Goal: Information Seeking & Learning: Learn about a topic

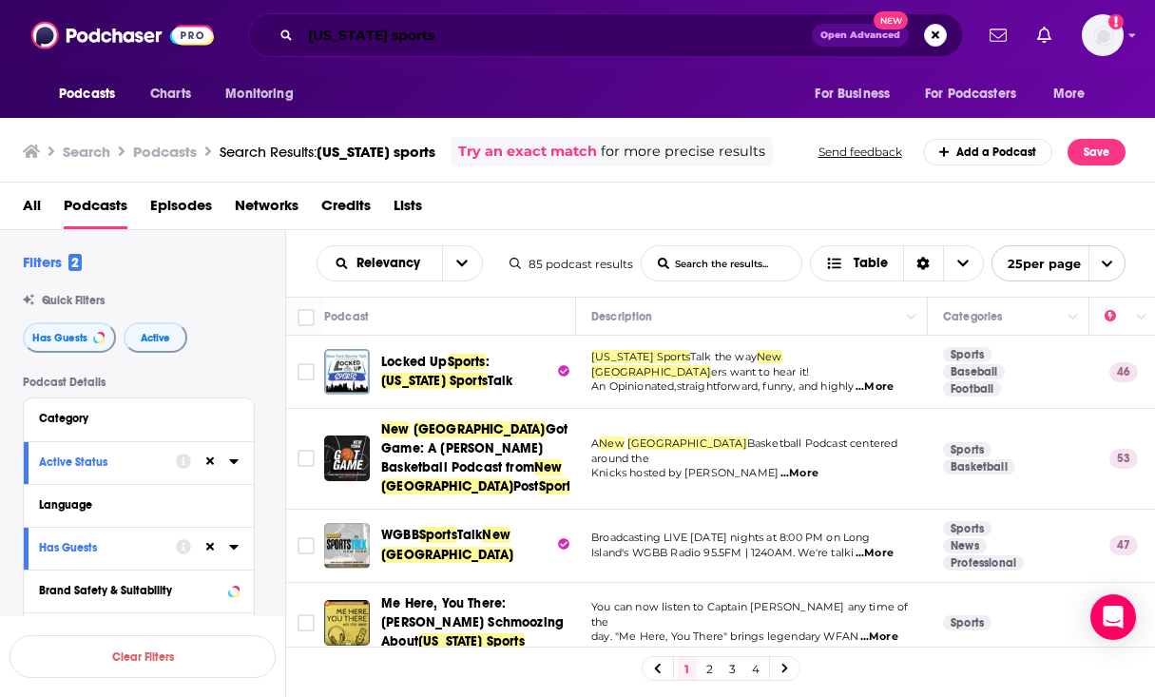
click at [352, 33] on input "[US_STATE] sports" at bounding box center [555, 35] width 511 height 30
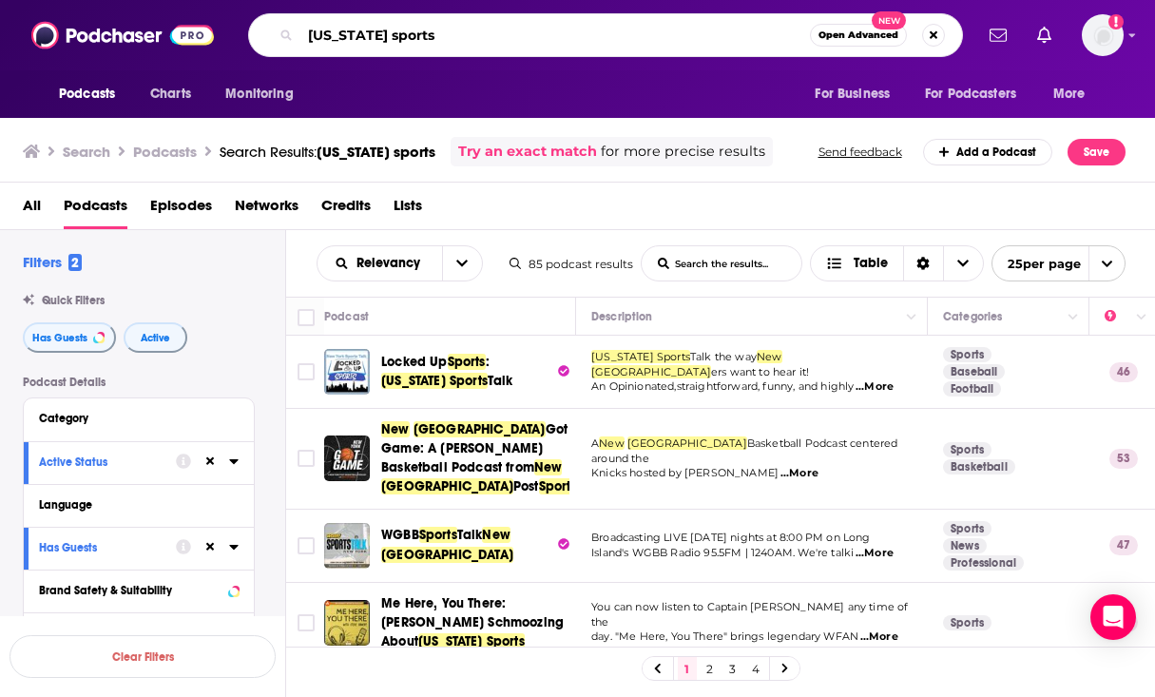
click at [352, 33] on input "[US_STATE] sports" at bounding box center [554, 35] width 509 height 30
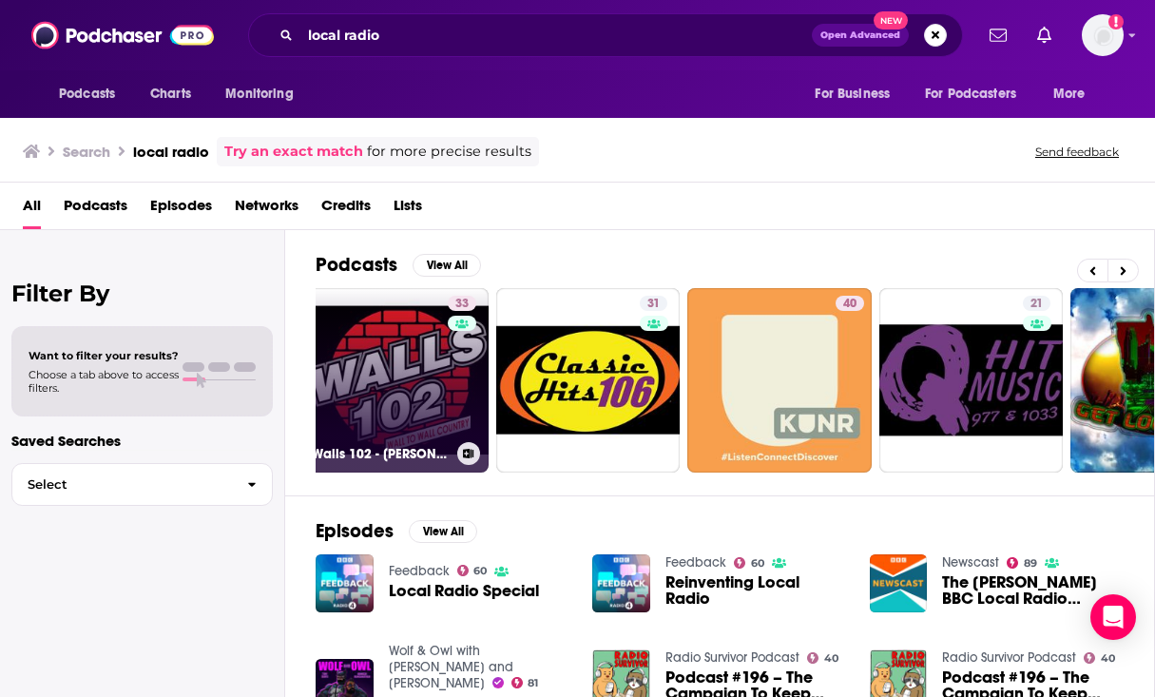
scroll to position [0, 23]
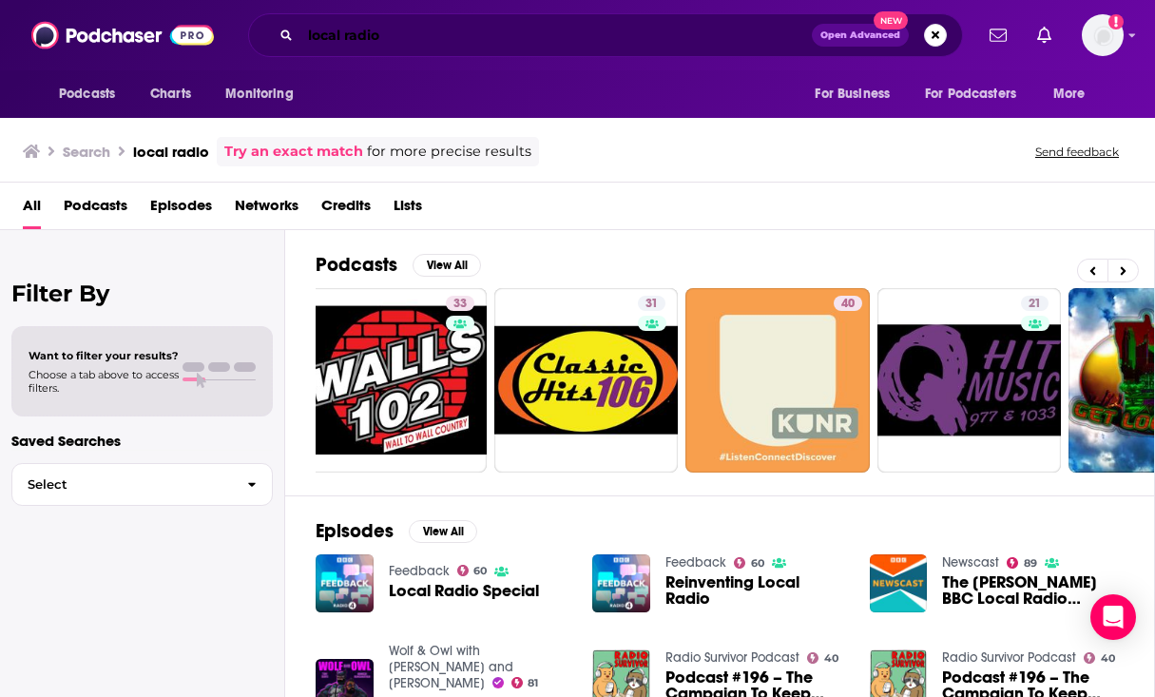
click at [344, 29] on input "local radio" at bounding box center [555, 35] width 511 height 30
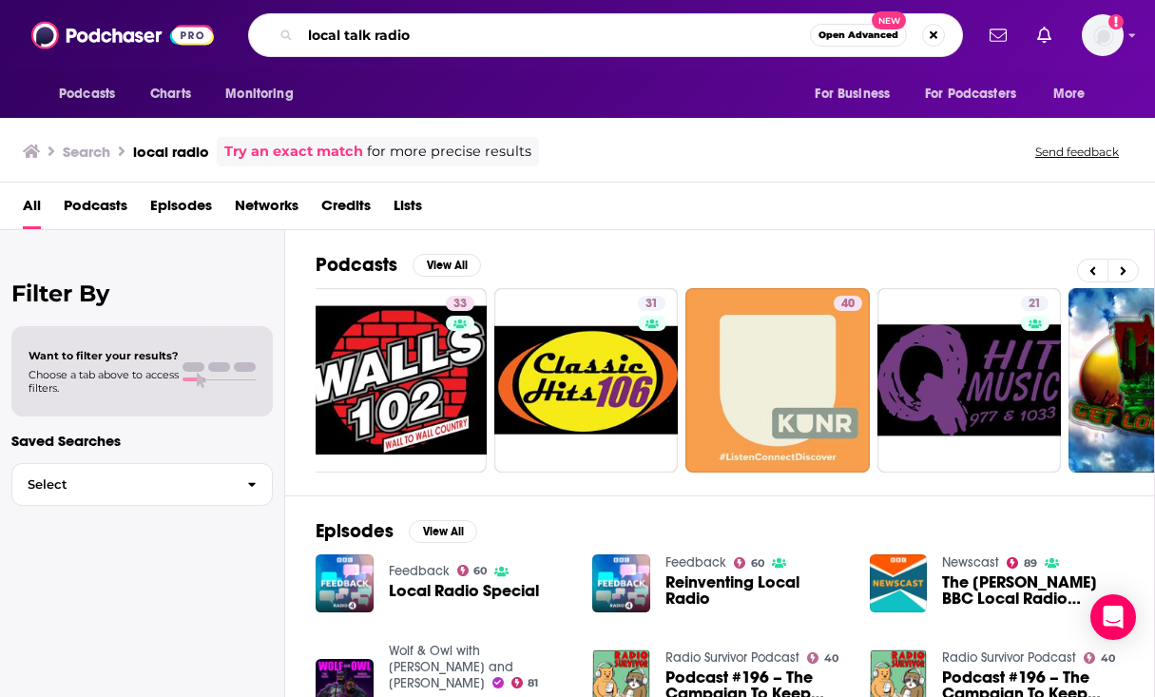
type input "local talk radio"
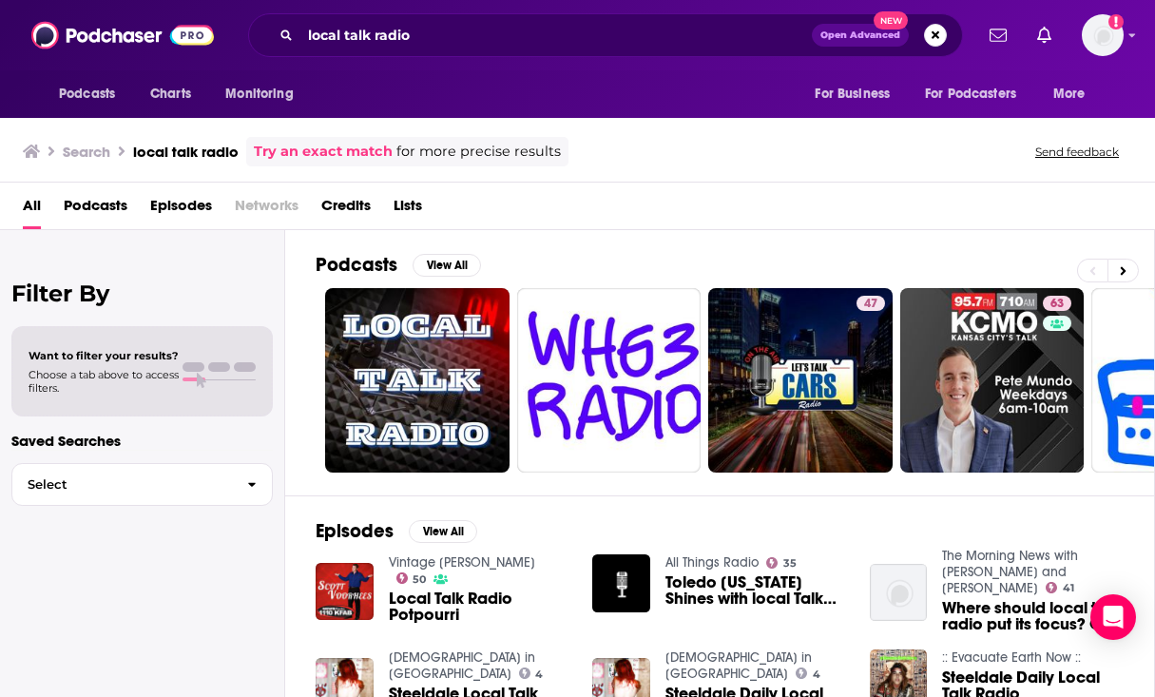
click at [78, 194] on span "Podcasts" at bounding box center [96, 209] width 64 height 39
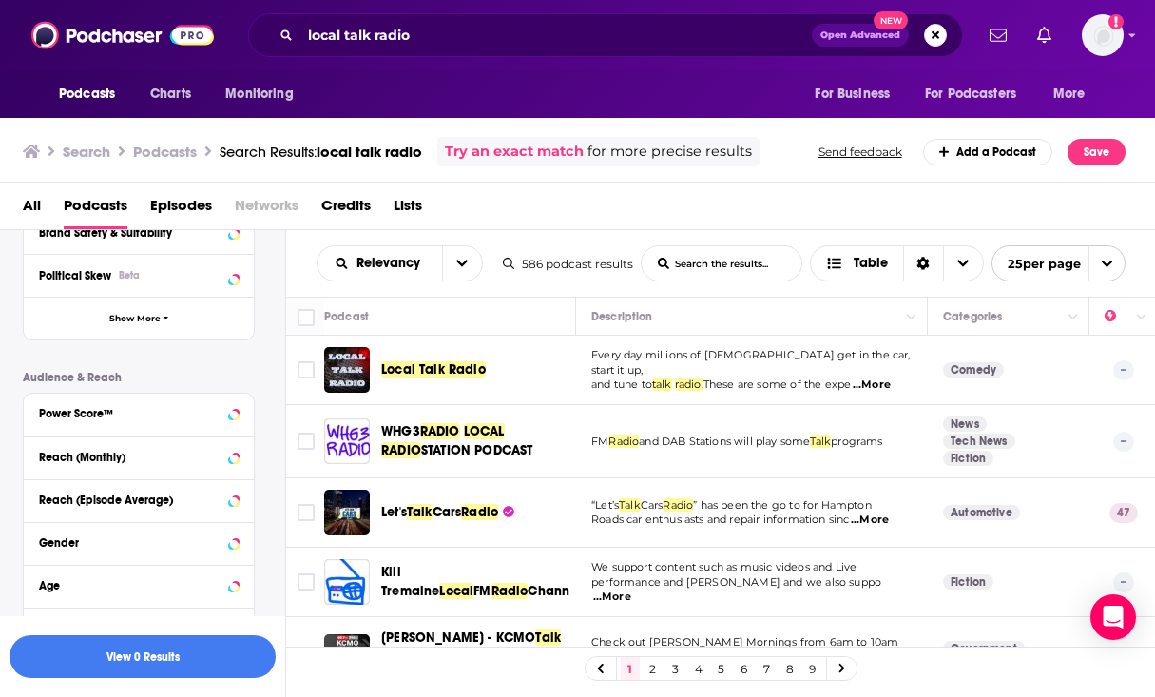
scroll to position [491, 0]
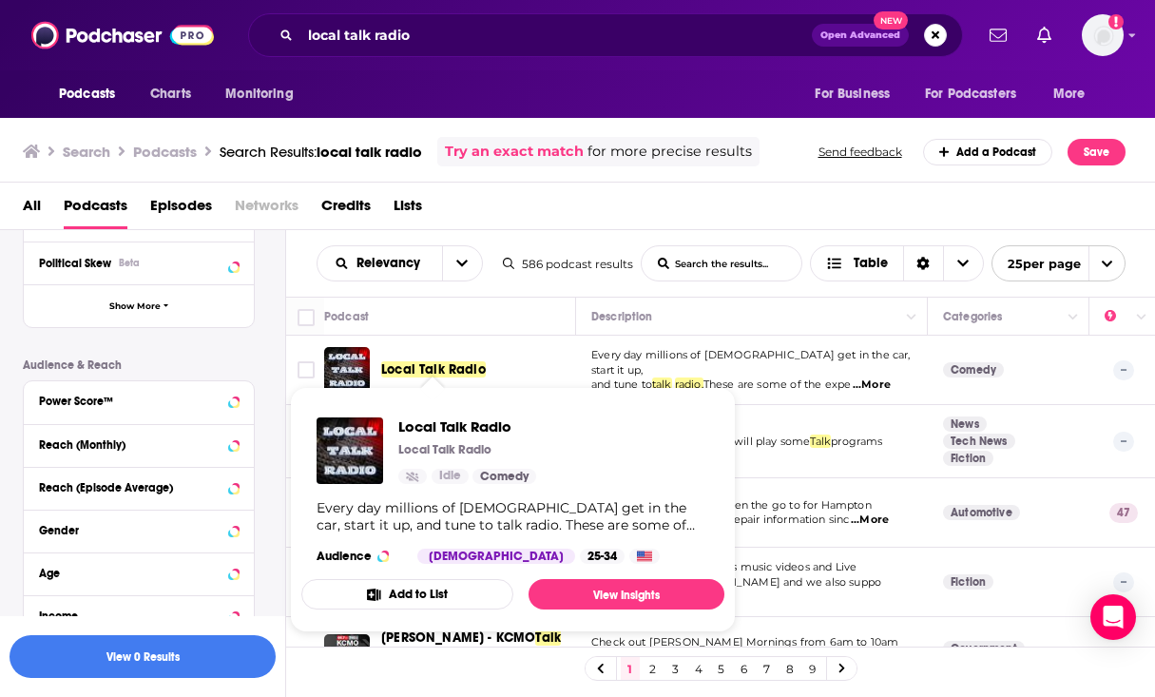
click at [452, 373] on span "Local Talk Radio" at bounding box center [433, 369] width 105 height 16
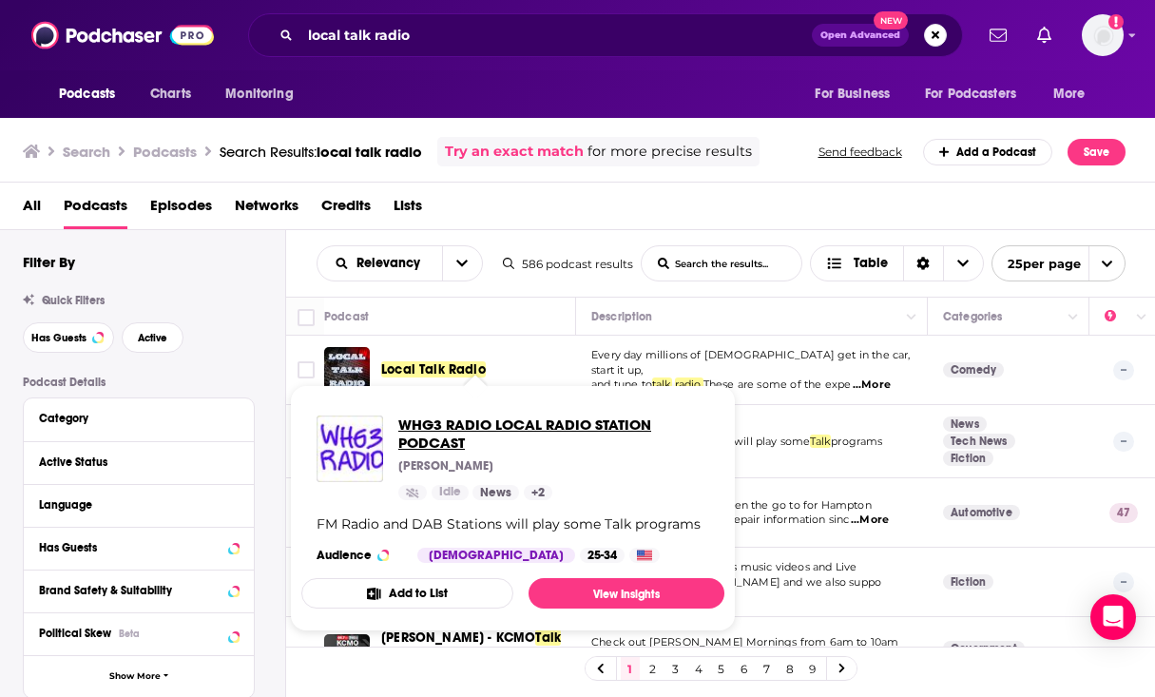
click at [457, 432] on span "WHG3 RADIO LOCAL RADIO STATION PODCAST" at bounding box center [553, 433] width 311 height 36
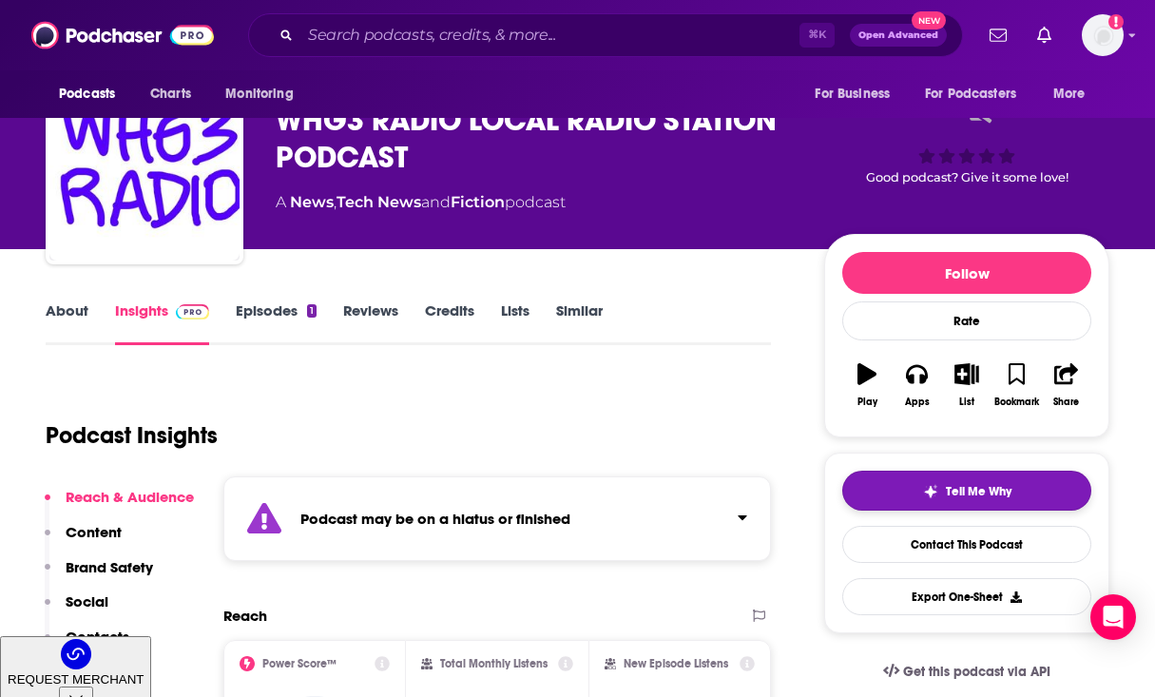
scroll to position [63, 0]
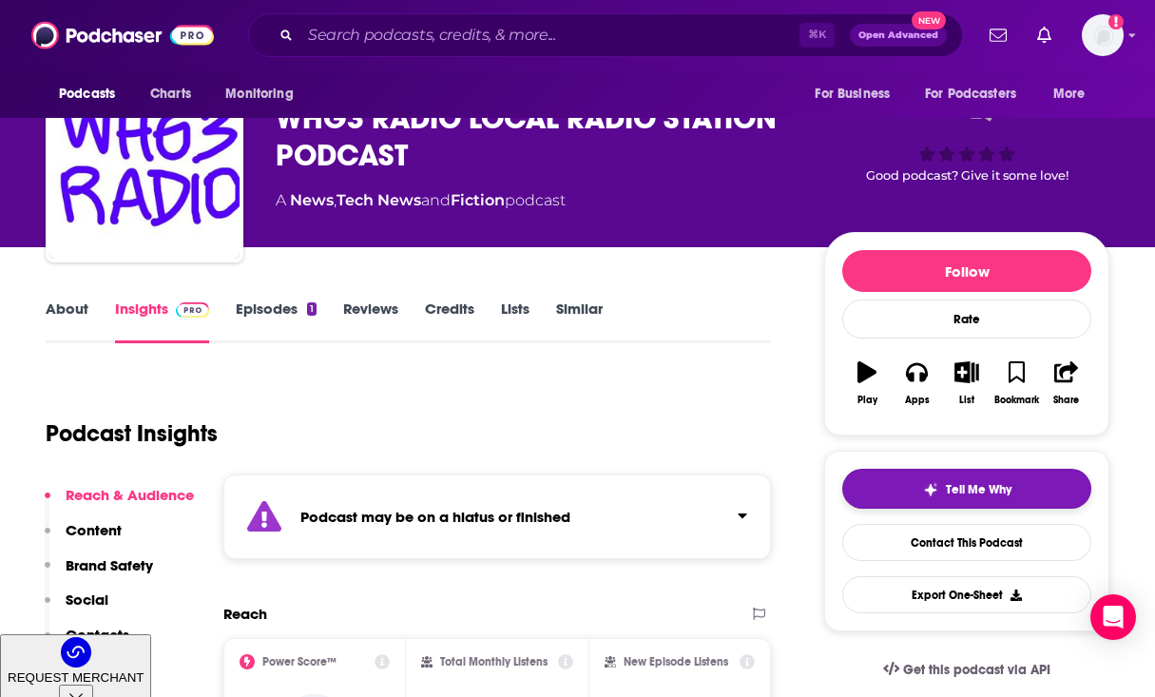
click at [988, 490] on span "Tell Me Why" at bounding box center [979, 489] width 66 height 15
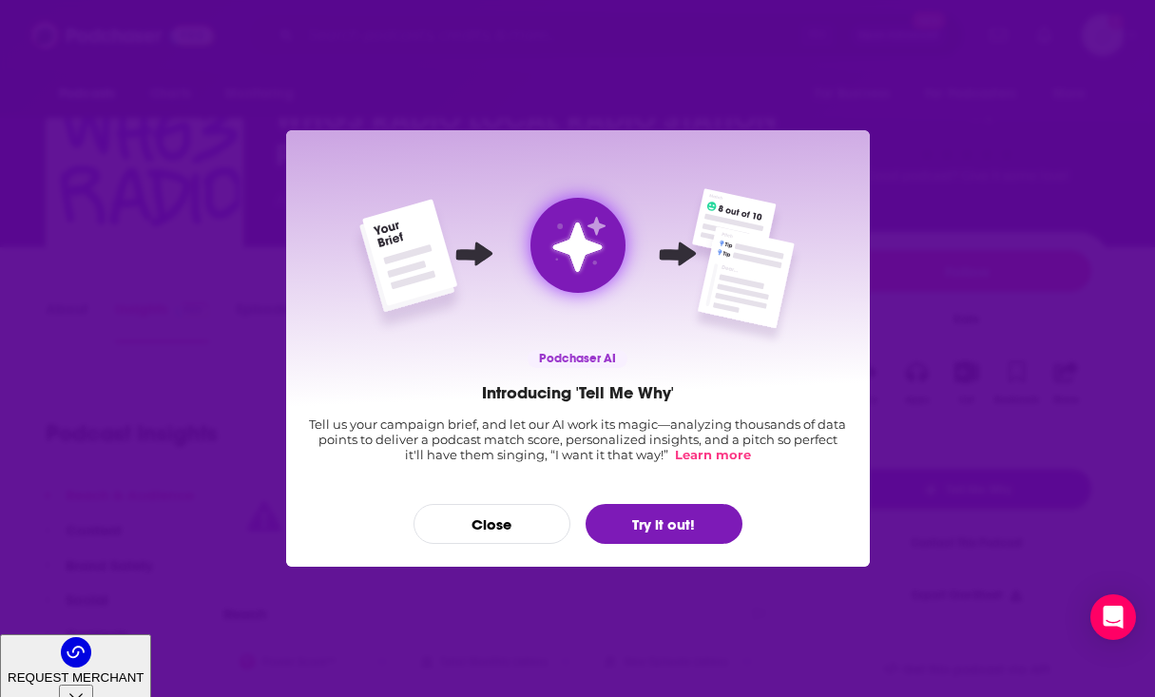
scroll to position [0, 0]
click at [481, 513] on button "Close" at bounding box center [491, 524] width 157 height 40
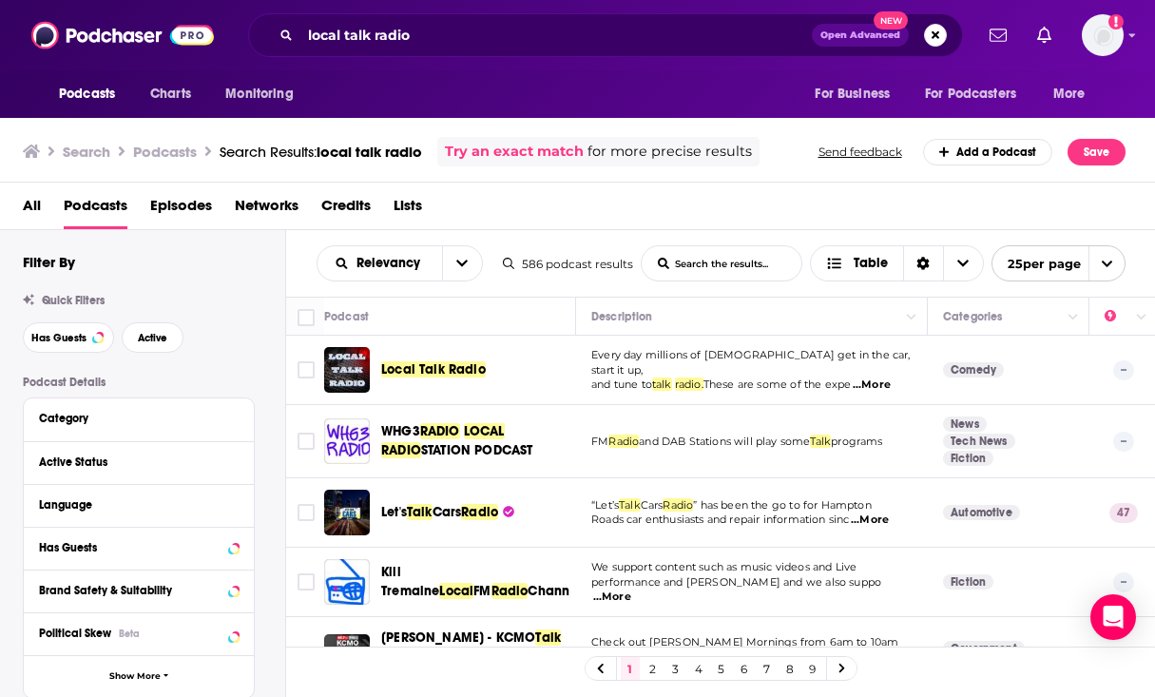
click at [163, 355] on div "Filter By Quick Filters Has Guests Active Podcast Details Category Active Statu…" at bounding box center [154, 667] width 262 height 829
click at [159, 342] on span "Active" at bounding box center [152, 338] width 29 height 10
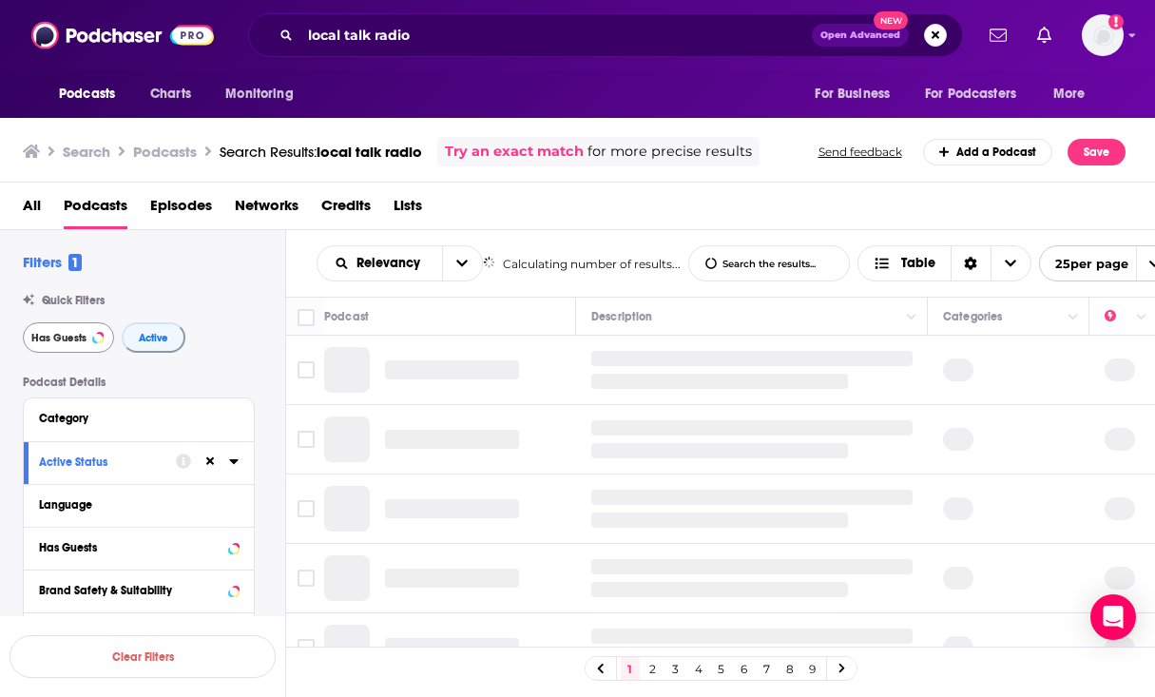
click at [79, 342] on span "Has Guests" at bounding box center [58, 338] width 55 height 10
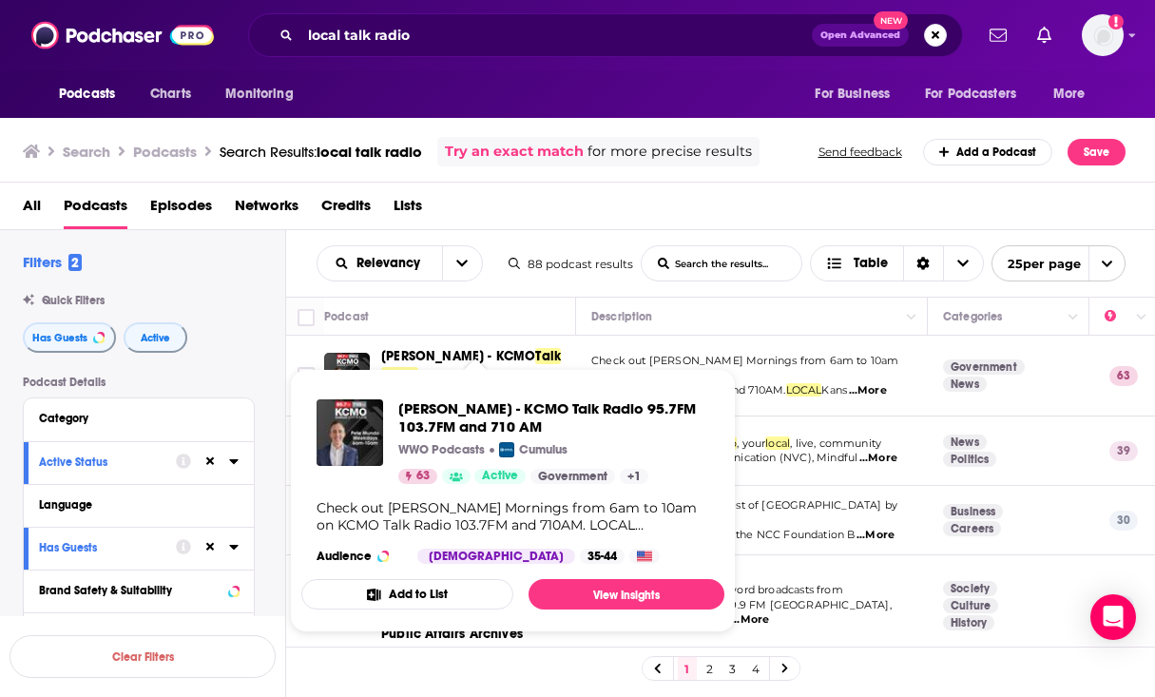
click at [461, 355] on span "[PERSON_NAME] - KCMO" at bounding box center [458, 356] width 154 height 16
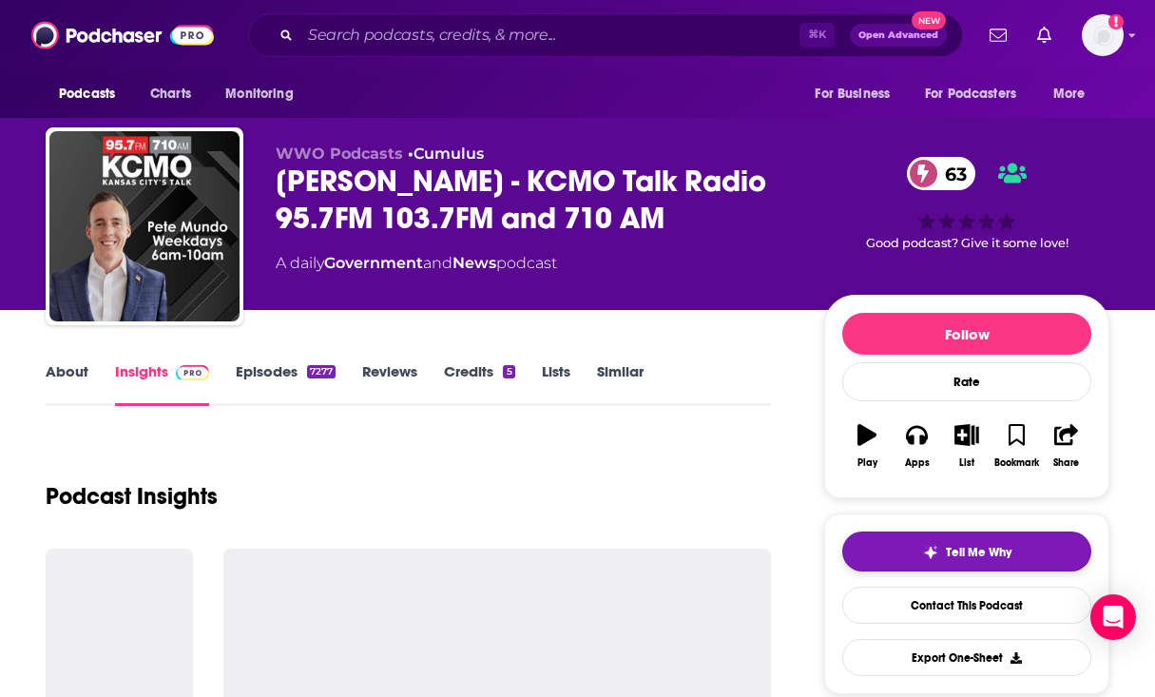
click at [927, 548] on img "button" at bounding box center [930, 552] width 15 height 15
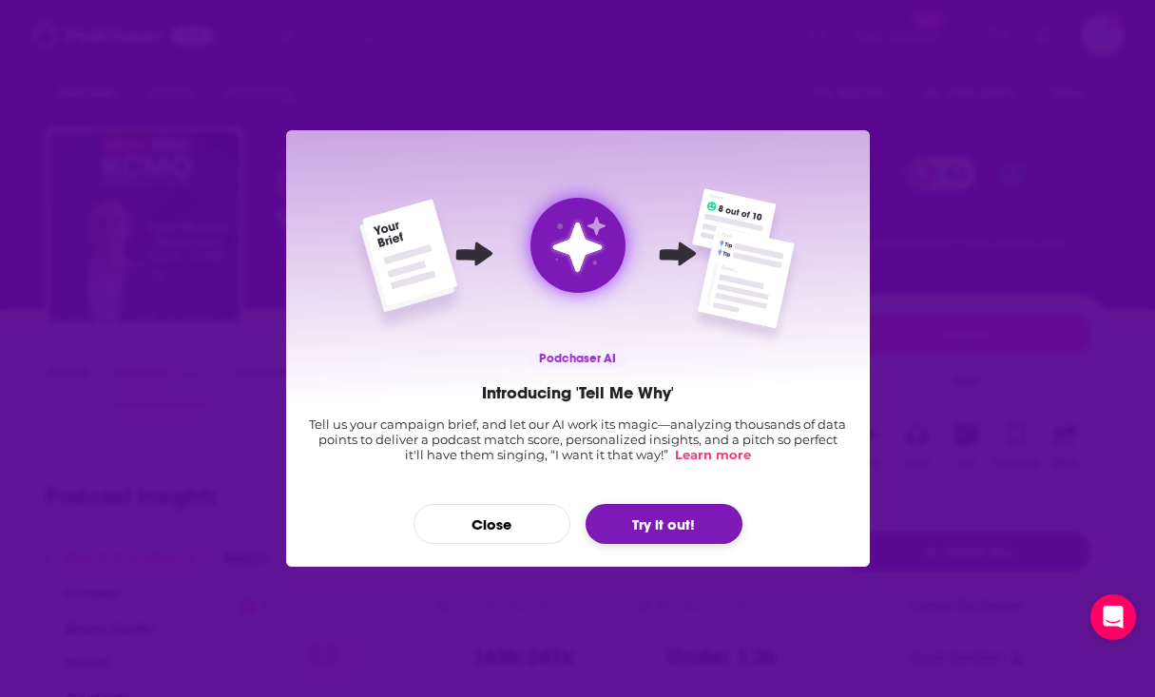
click at [644, 516] on button "Try it out!" at bounding box center [664, 524] width 157 height 40
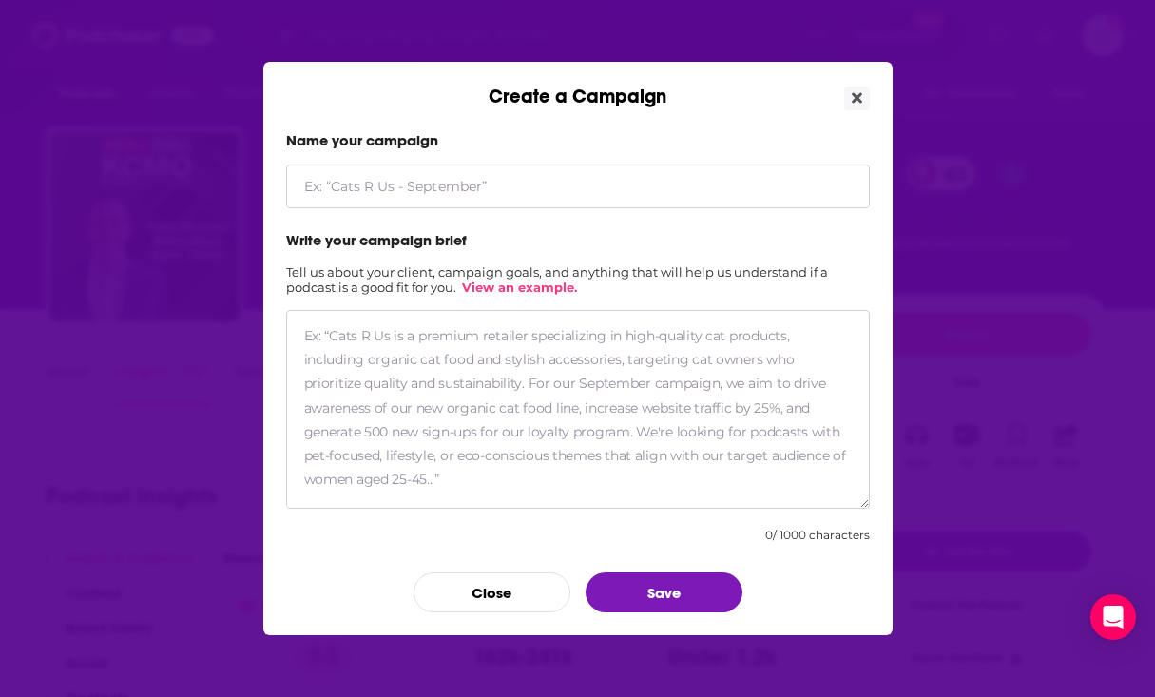
click at [438, 345] on textarea "Create a Campaign" at bounding box center [578, 409] width 584 height 199
click at [395, 185] on input "Create a Campaign" at bounding box center [578, 186] width 584 height 44
type input "LAMP Promo"
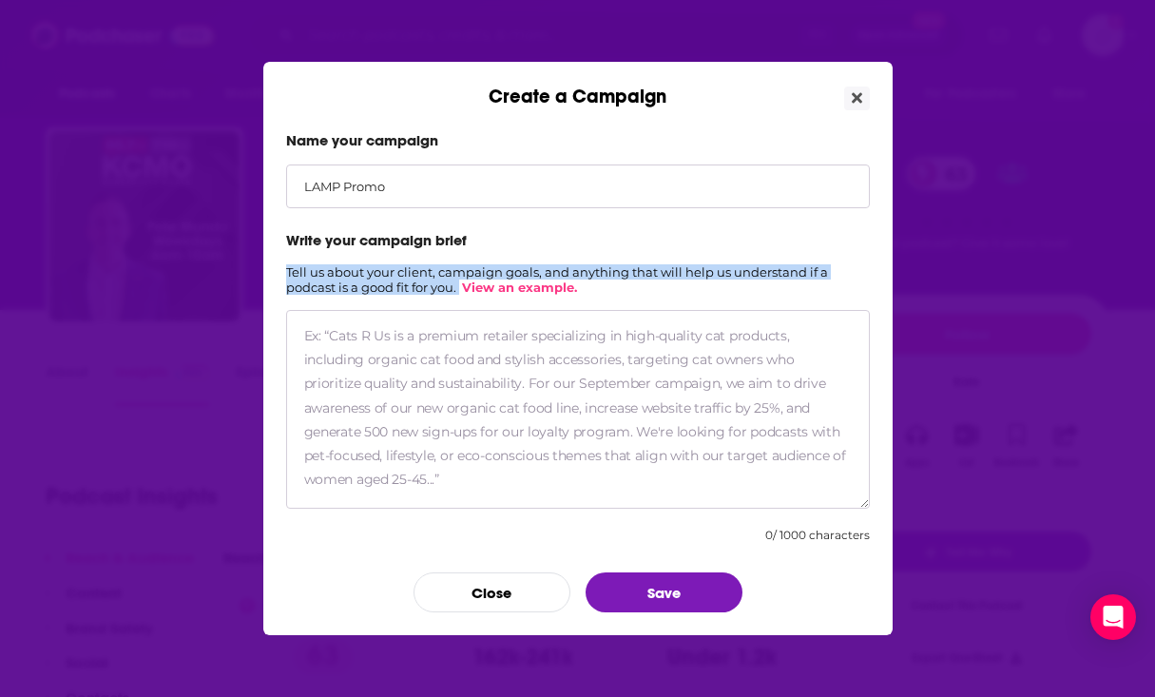
drag, startPoint x: 284, startPoint y: 268, endPoint x: 459, endPoint y: 289, distance: 176.1
click at [460, 289] on div "Name your campaign LAMP Promo Write your campaign brief Tell us about your clie…" at bounding box center [577, 371] width 629 height 527
copy h2 "Tell us about your client, campaign goals, and anything that will help us under…"
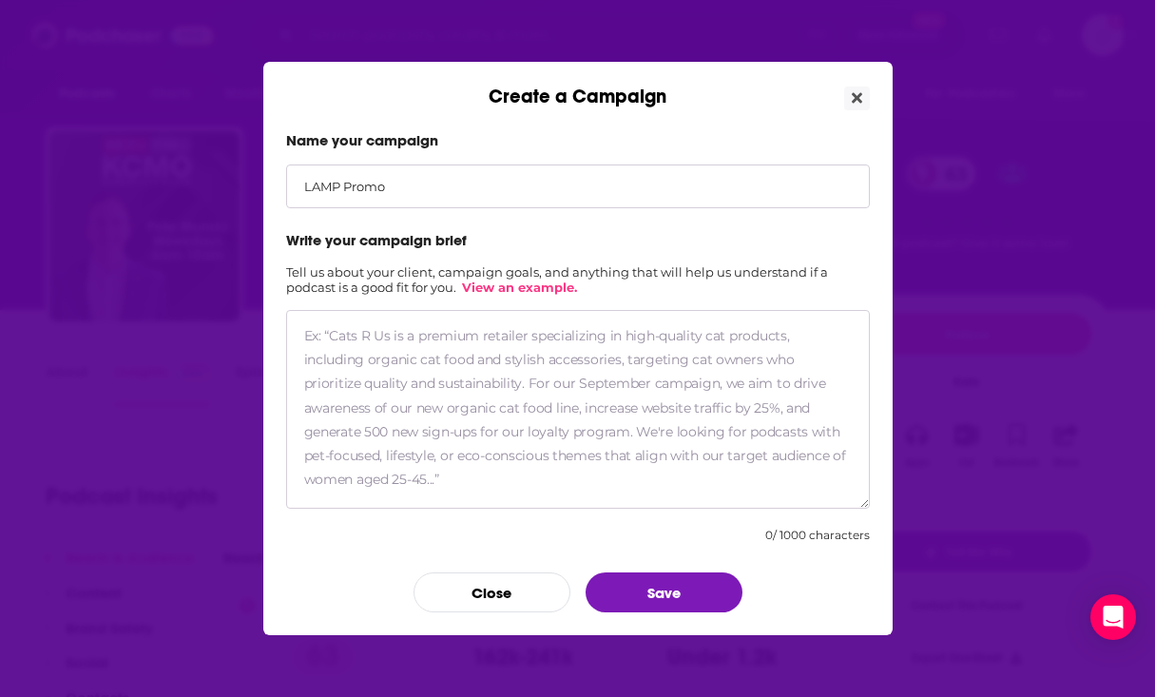
click at [411, 366] on textarea "Create a Campaign" at bounding box center [578, 409] width 584 height 199
paste textarea "Our client is the Legislative Analysis and Public Policy Association (LAMP), wh…"
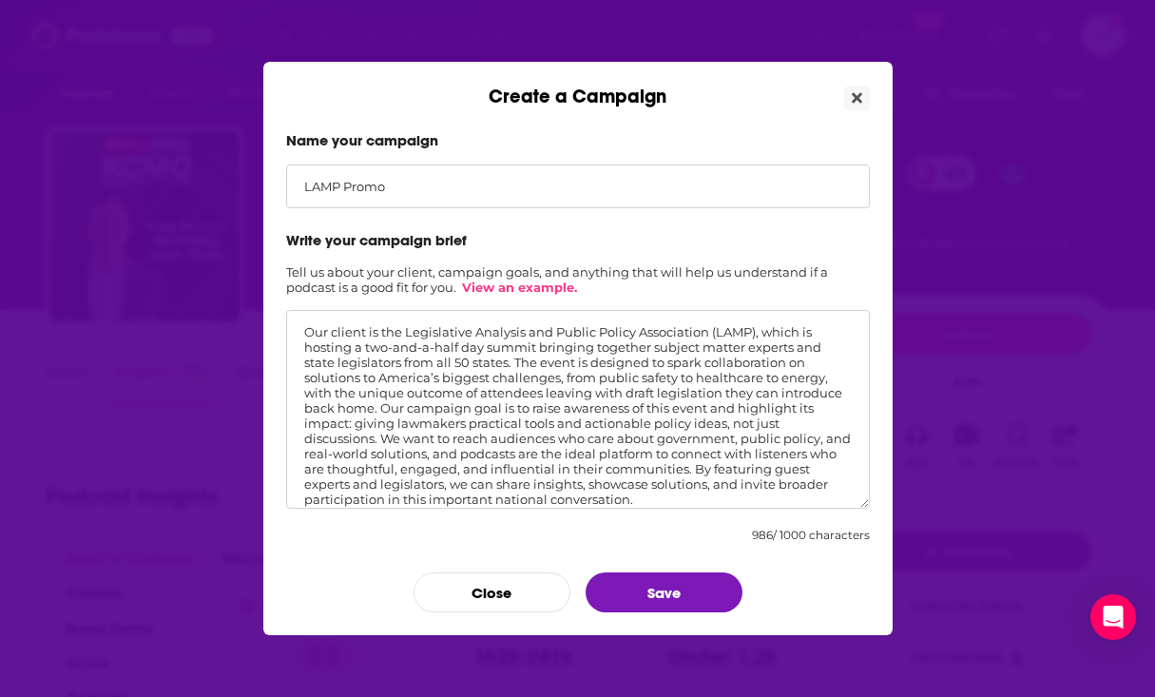
scroll to position [12, 0]
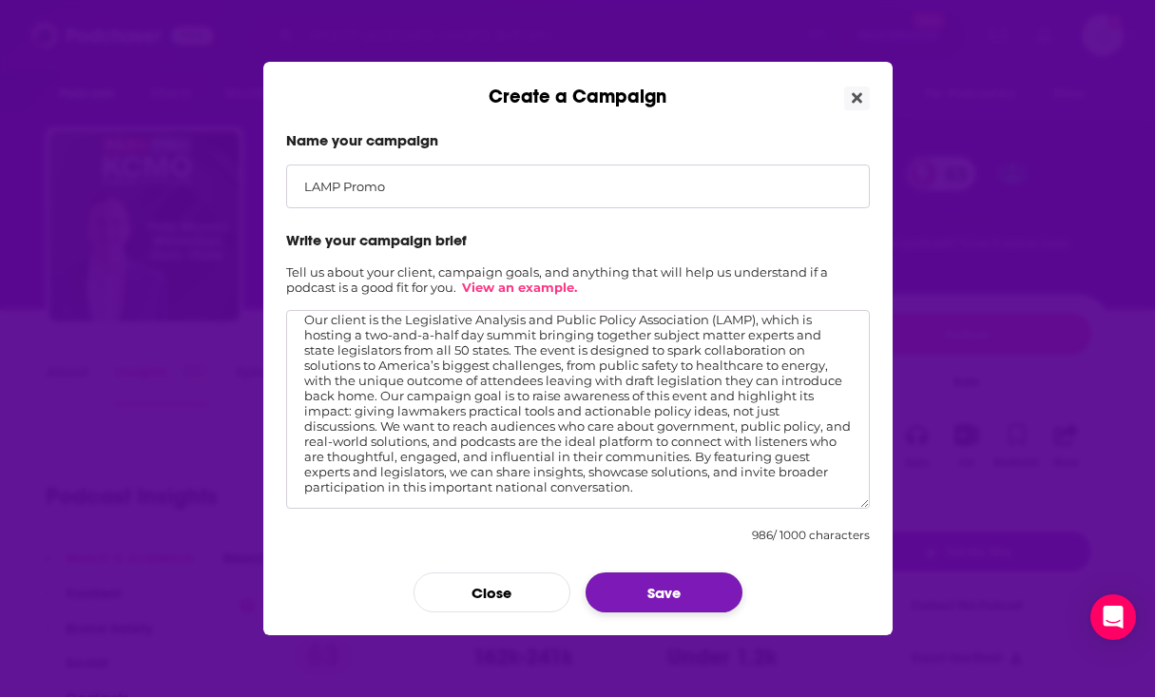
type textarea "Our client is the Legislative Analysis and Public Policy Association (LAMP), wh…"
click at [655, 585] on button "Save" at bounding box center [664, 592] width 157 height 40
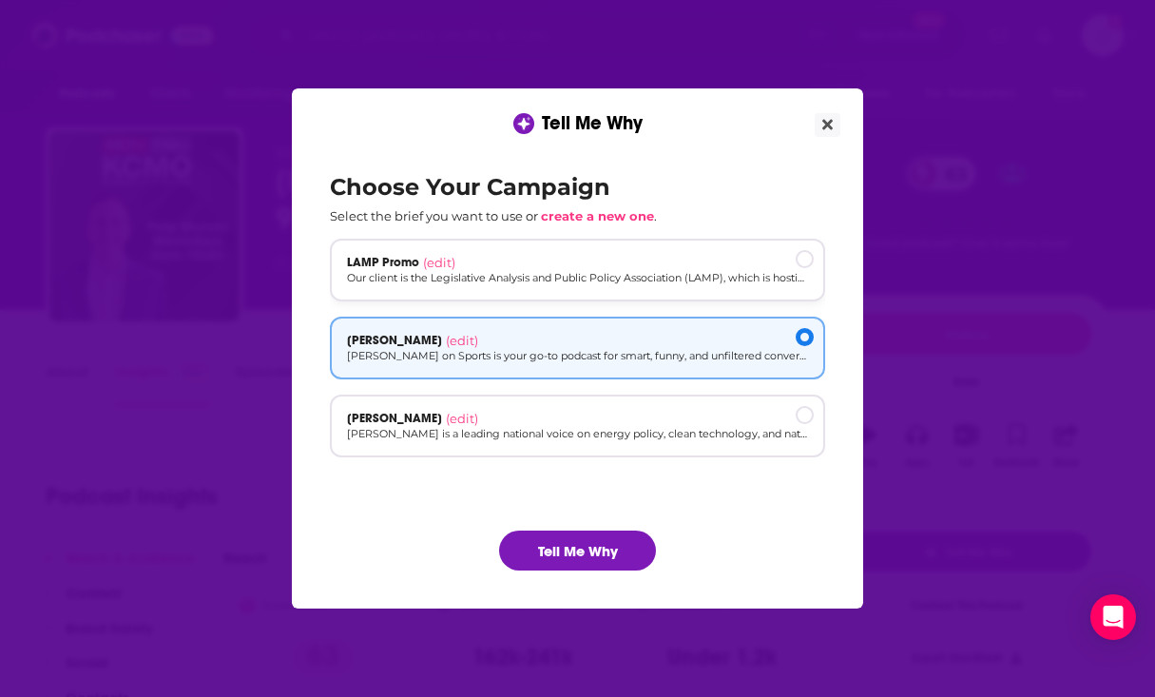
click at [590, 277] on p "Our client is the Legislative Analysis and Public Policy Association (LAMP), wh…" at bounding box center [577, 278] width 461 height 16
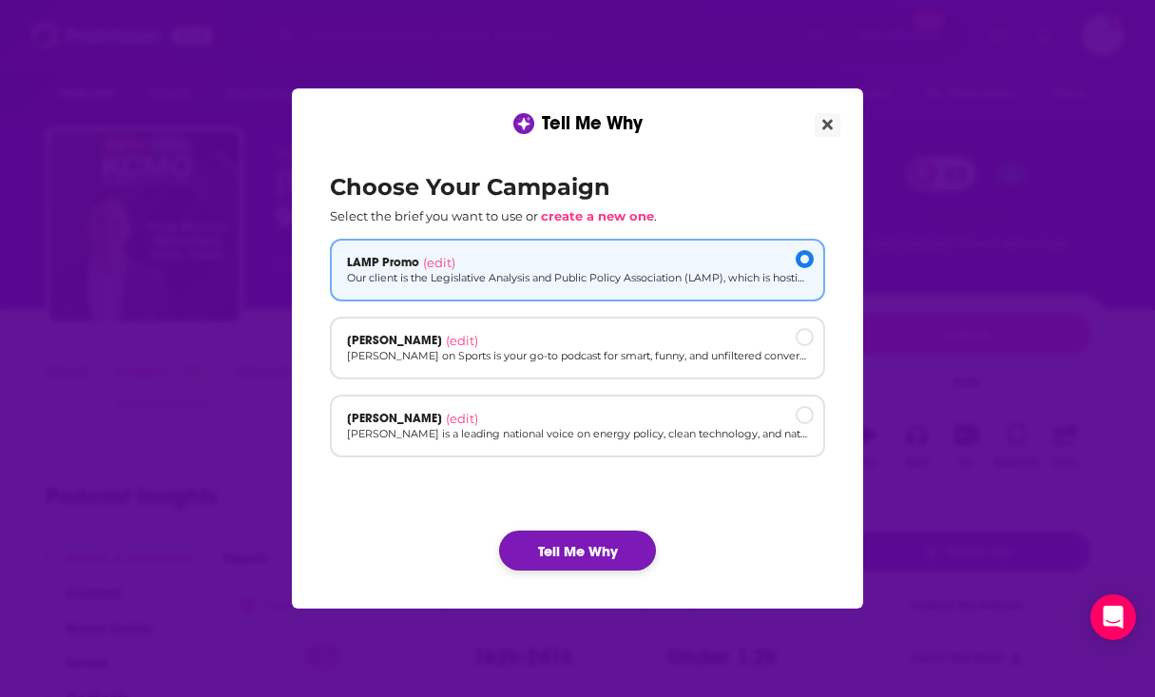
click at [585, 553] on button "Tell Me Why" at bounding box center [577, 550] width 157 height 40
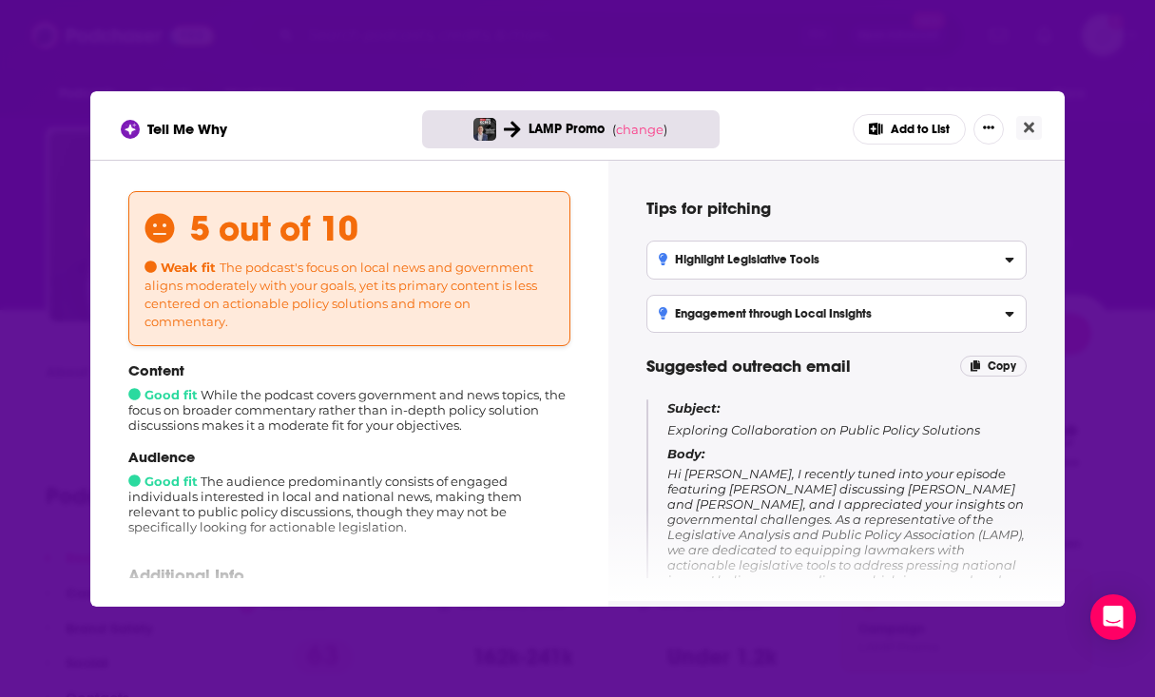
scroll to position [44, 0]
click at [1029, 126] on icon "Close" at bounding box center [1029, 127] width 10 height 10
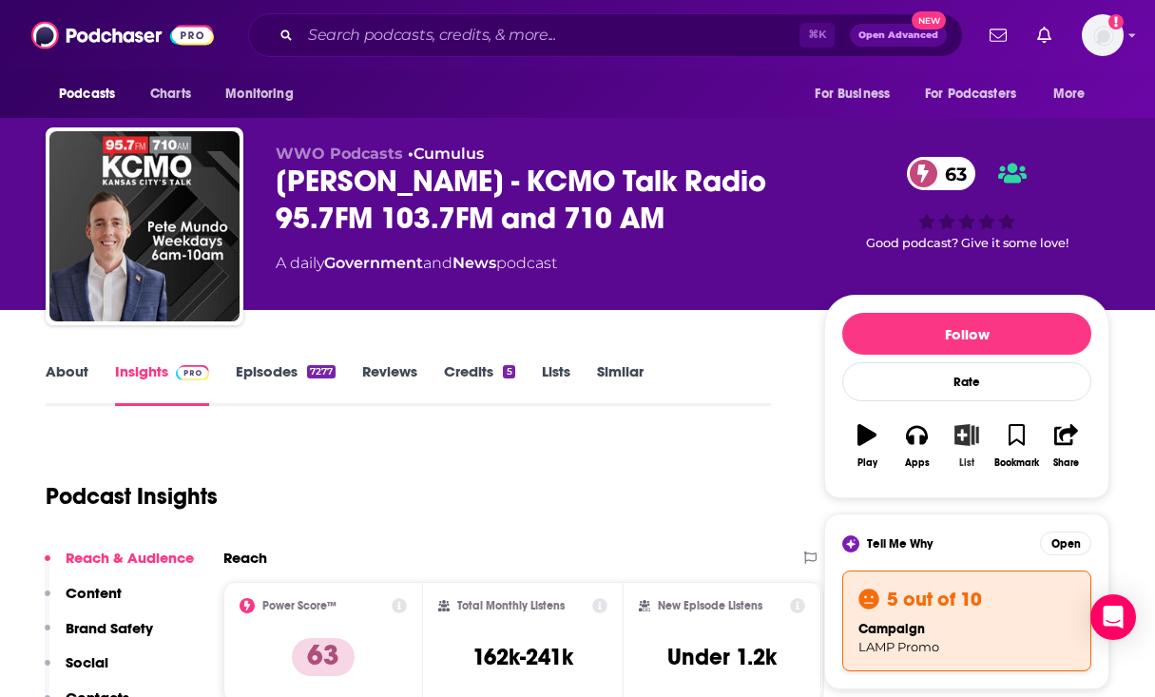
click at [965, 432] on icon "button" at bounding box center [967, 434] width 24 height 21
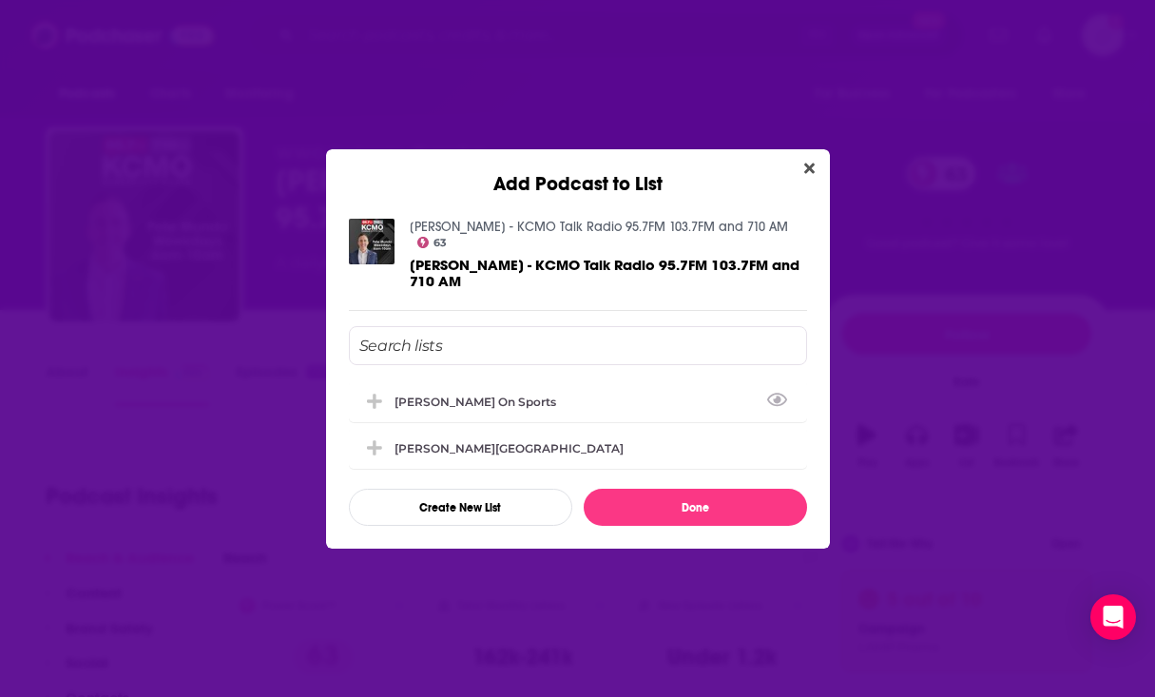
click at [459, 329] on input "Add Podcast To List" at bounding box center [578, 345] width 458 height 39
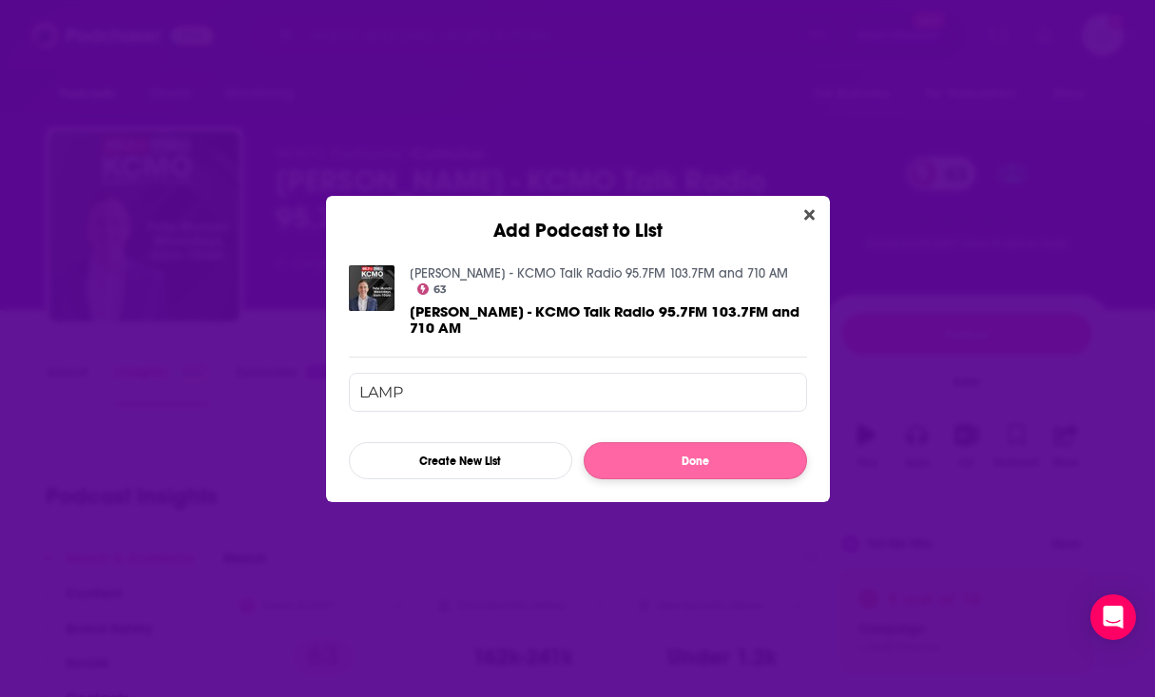
type input "LAMP"
click at [685, 450] on button "Done" at bounding box center [695, 460] width 223 height 37
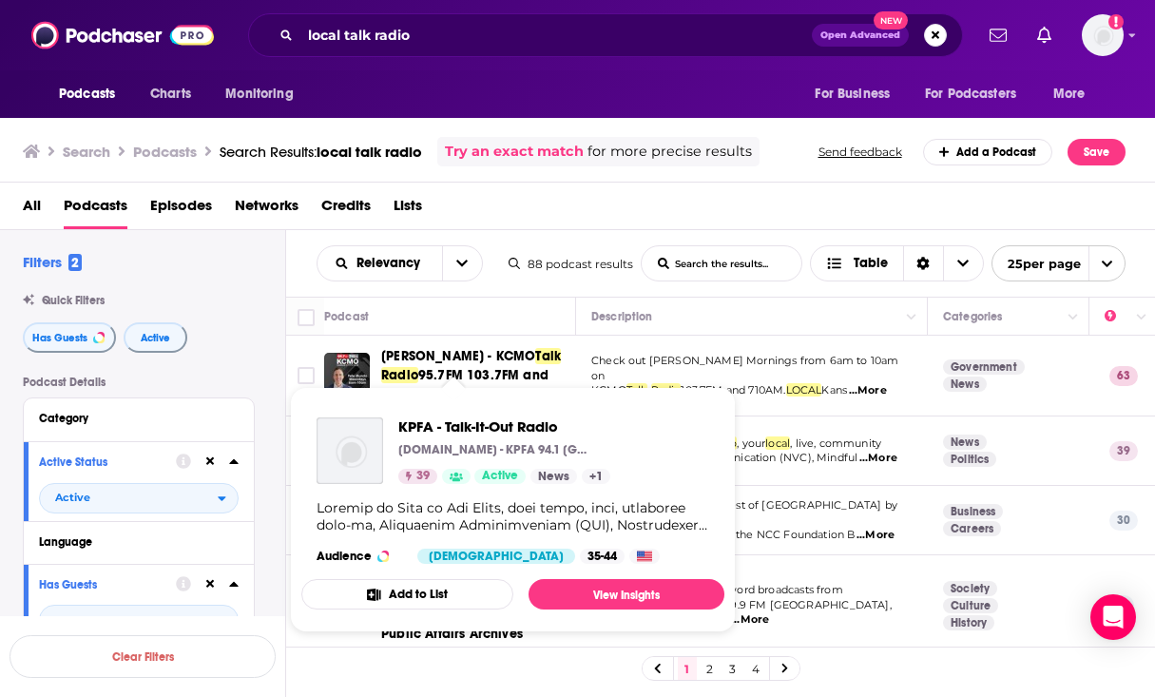
click at [422, 449] on p "[DOMAIN_NAME] - KPFA 94.1 [GEOGRAPHIC_DATA], [GEOGRAPHIC_DATA]" at bounding box center [493, 449] width 190 height 15
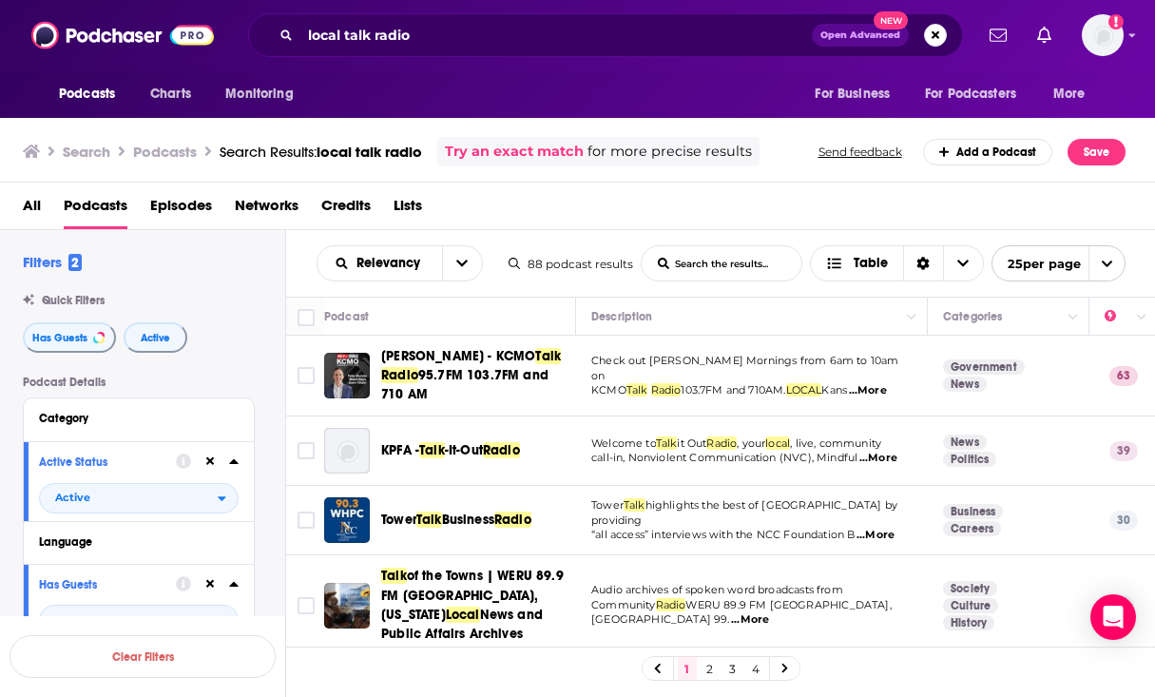
click at [455, 449] on span "-It-Out" at bounding box center [464, 450] width 38 height 16
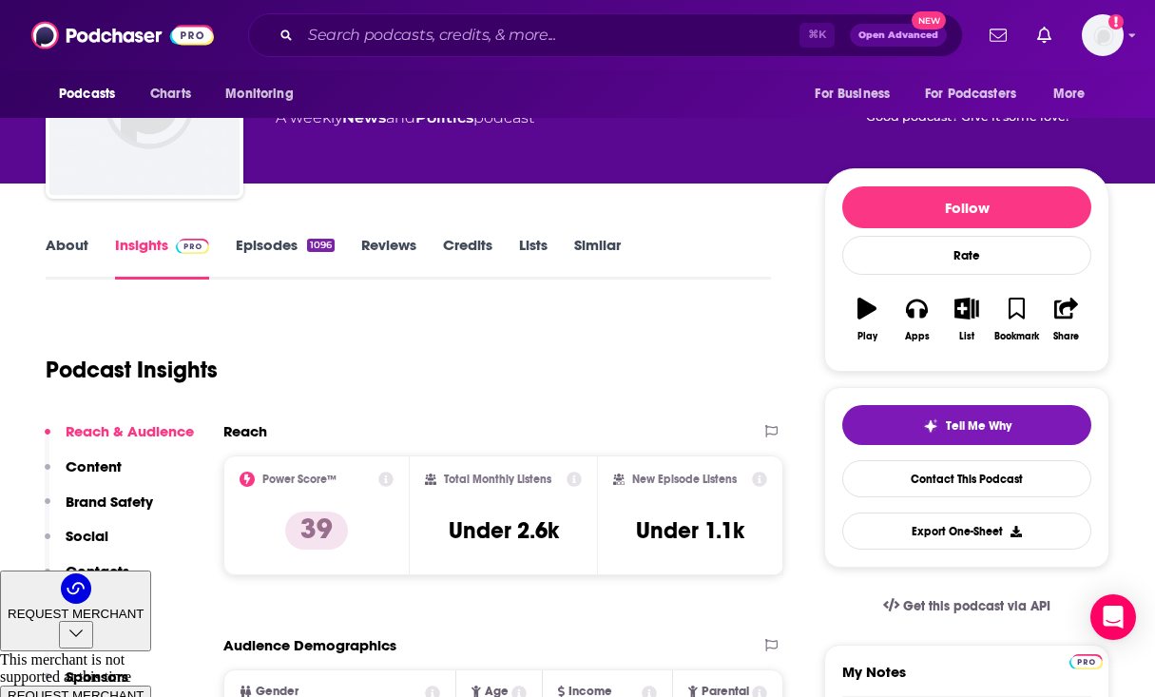
scroll to position [148, 0]
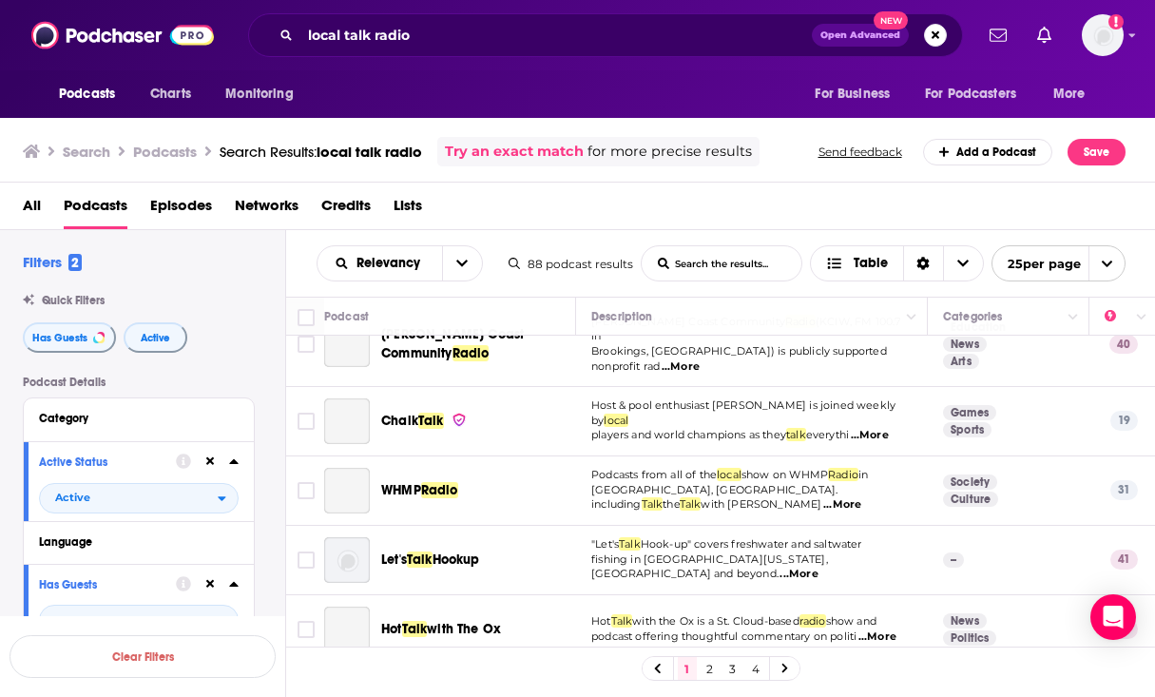
scroll to position [1189, 0]
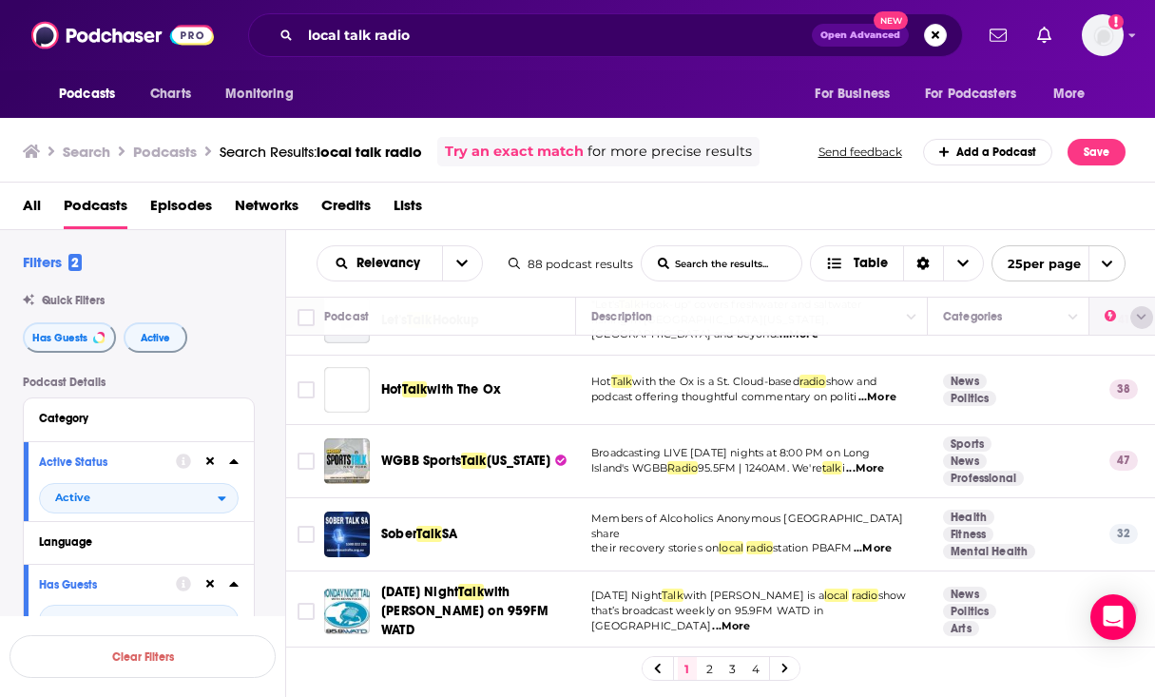
click at [1134, 320] on button "Column Actions" at bounding box center [1141, 317] width 23 height 23
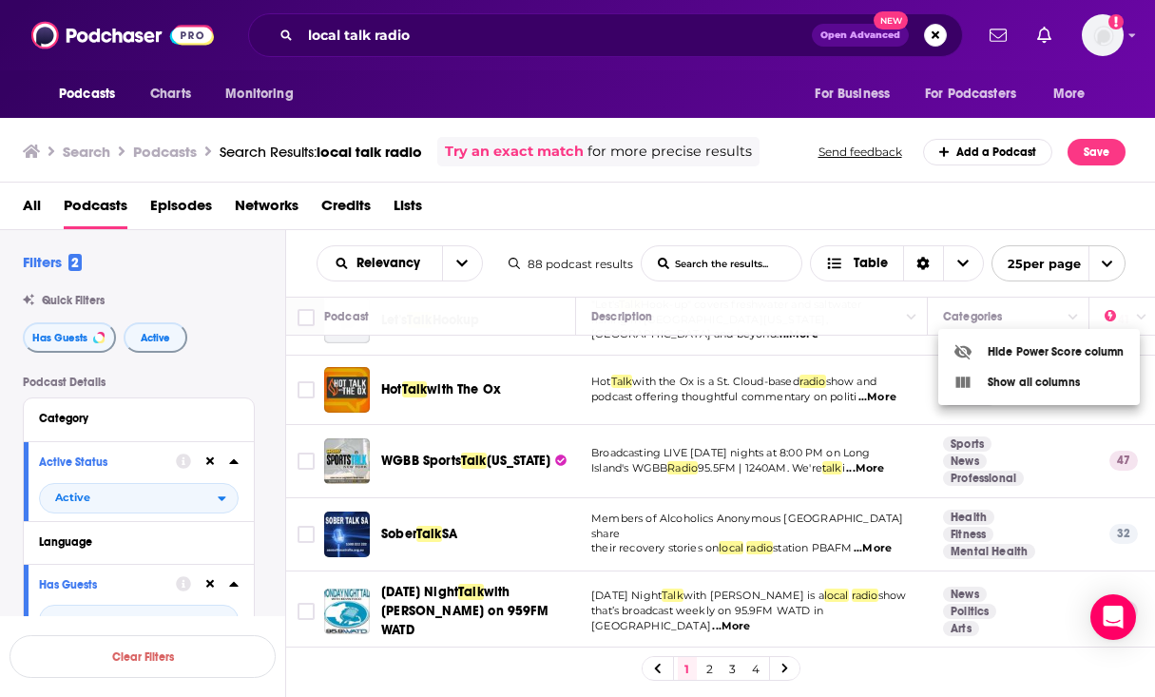
click at [410, 267] on div at bounding box center [577, 348] width 1155 height 697
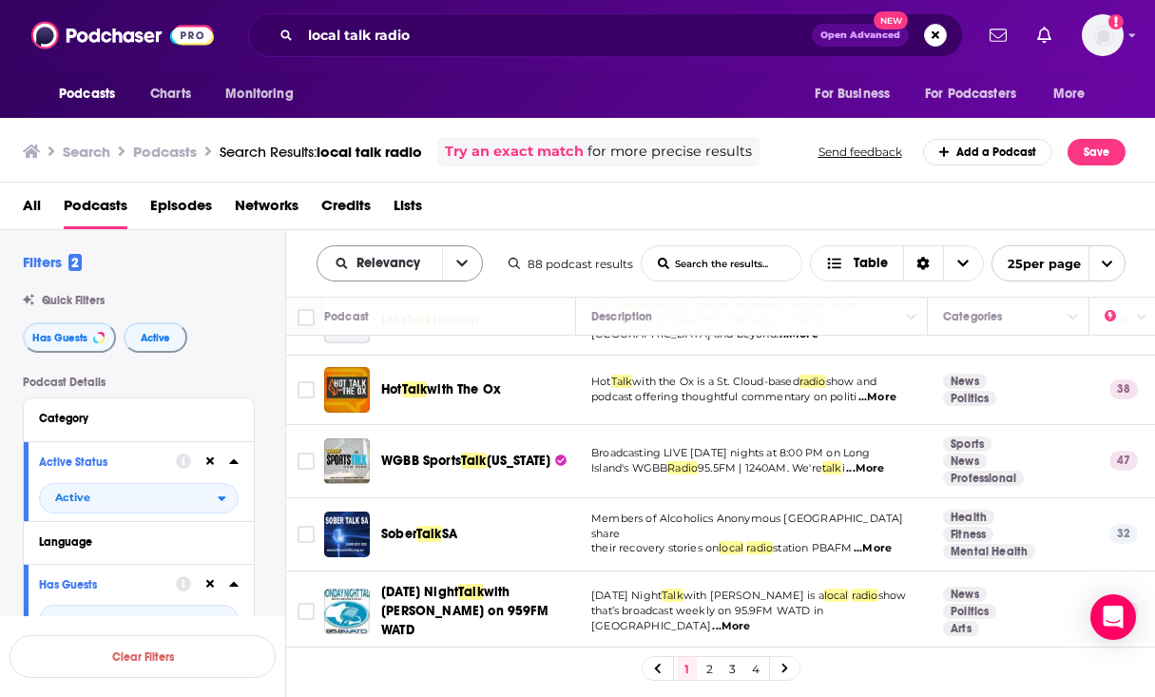
click at [470, 267] on button "open menu" at bounding box center [462, 263] width 40 height 34
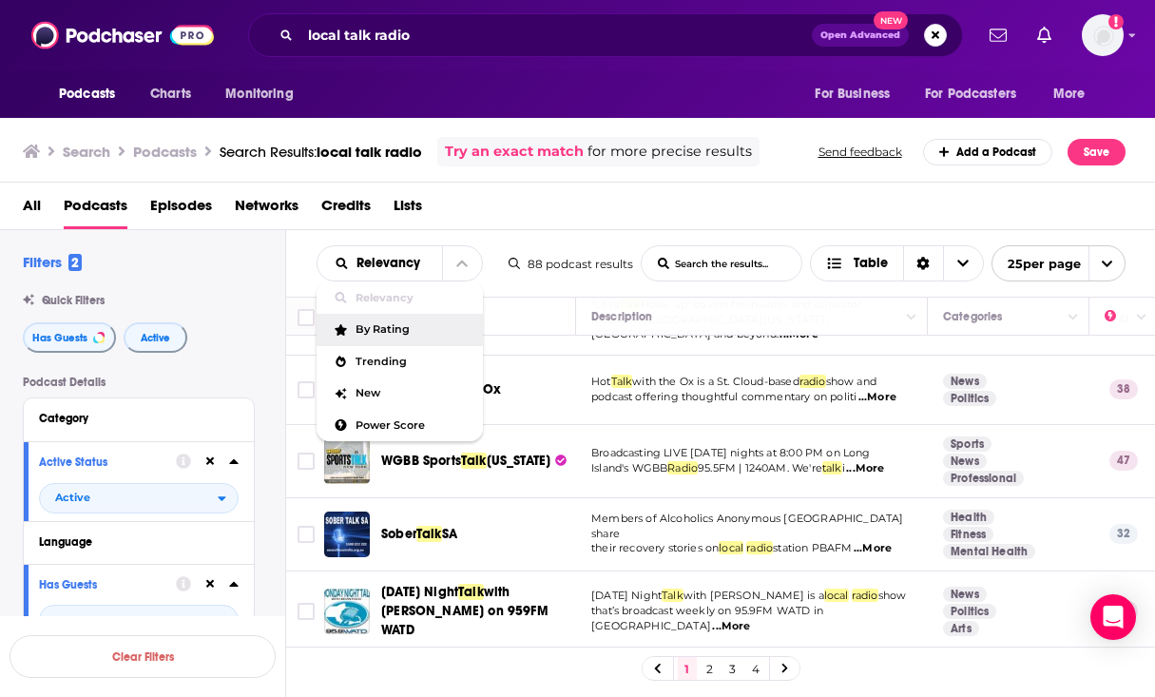
click at [448, 337] on div "By Rating" at bounding box center [400, 330] width 166 height 32
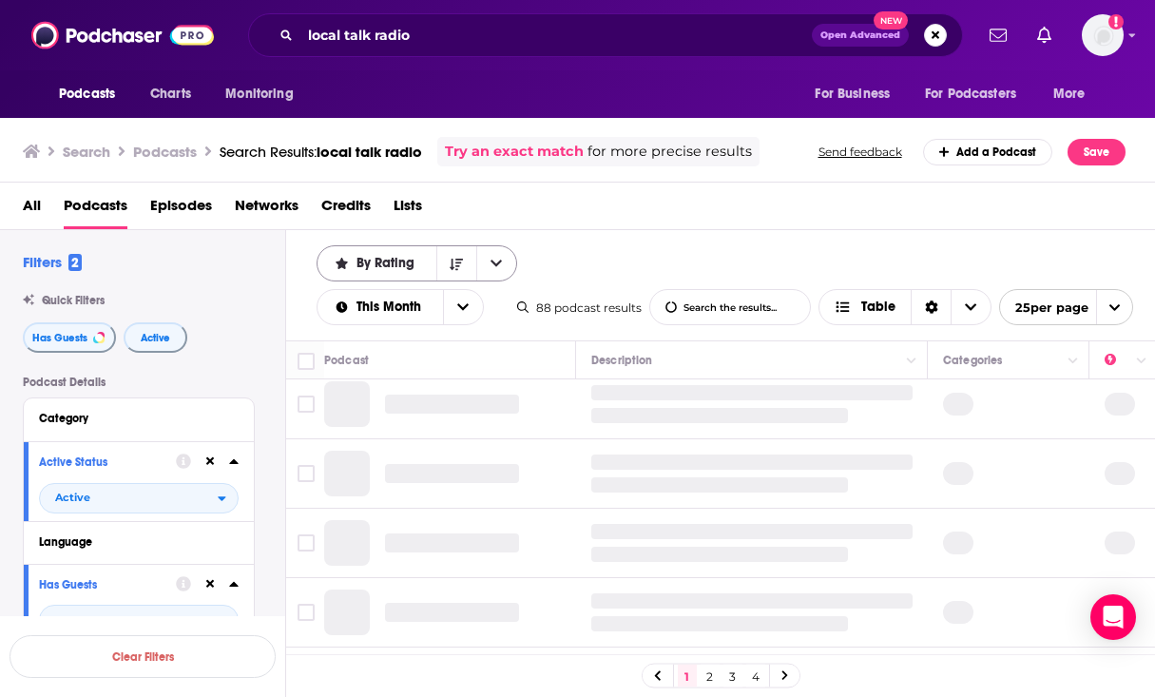
scroll to position [1060, 0]
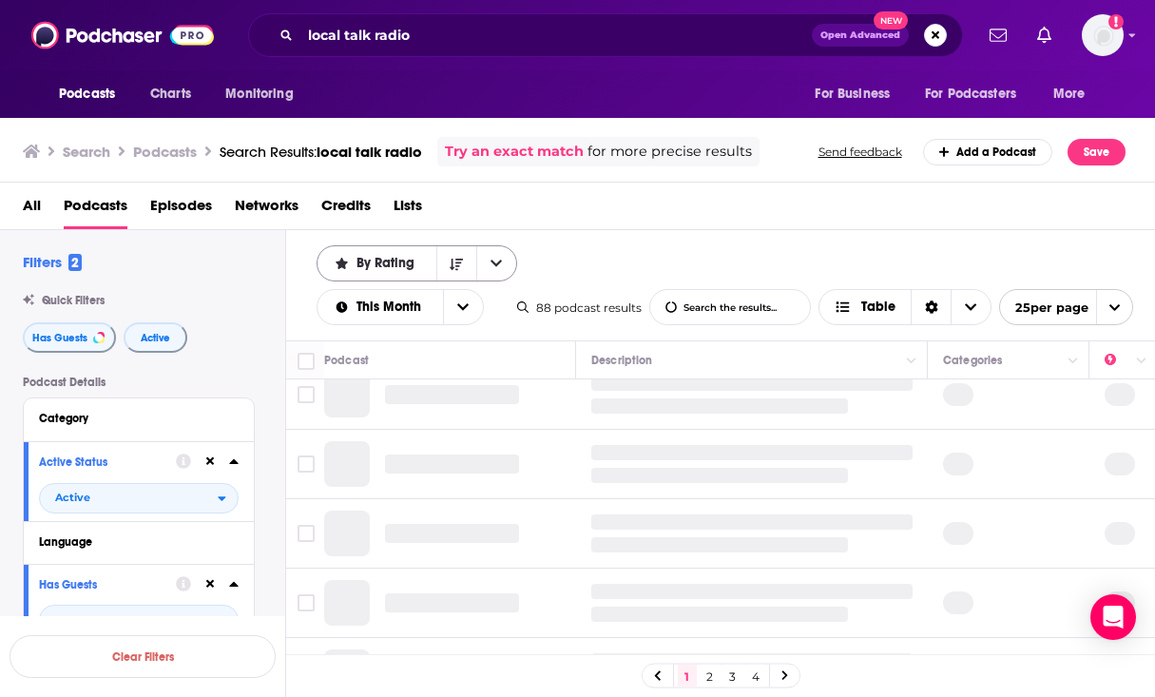
click at [499, 266] on icon "open menu" at bounding box center [495, 263] width 11 height 13
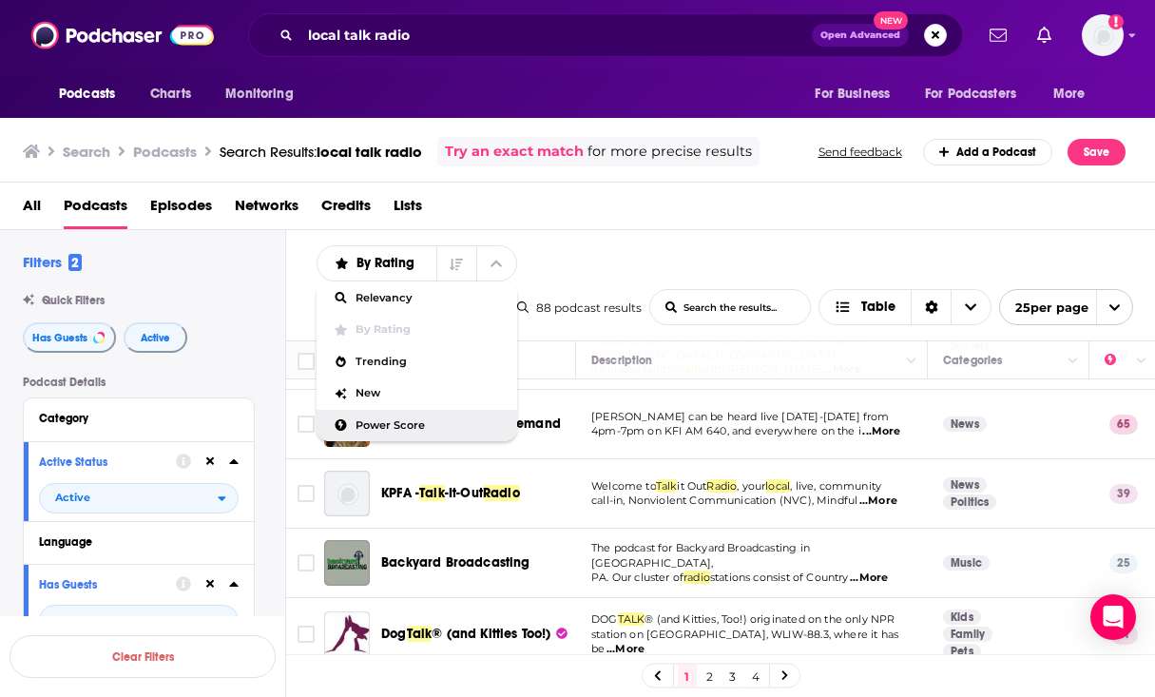
click at [450, 424] on span "Power Score" at bounding box center [429, 425] width 146 height 10
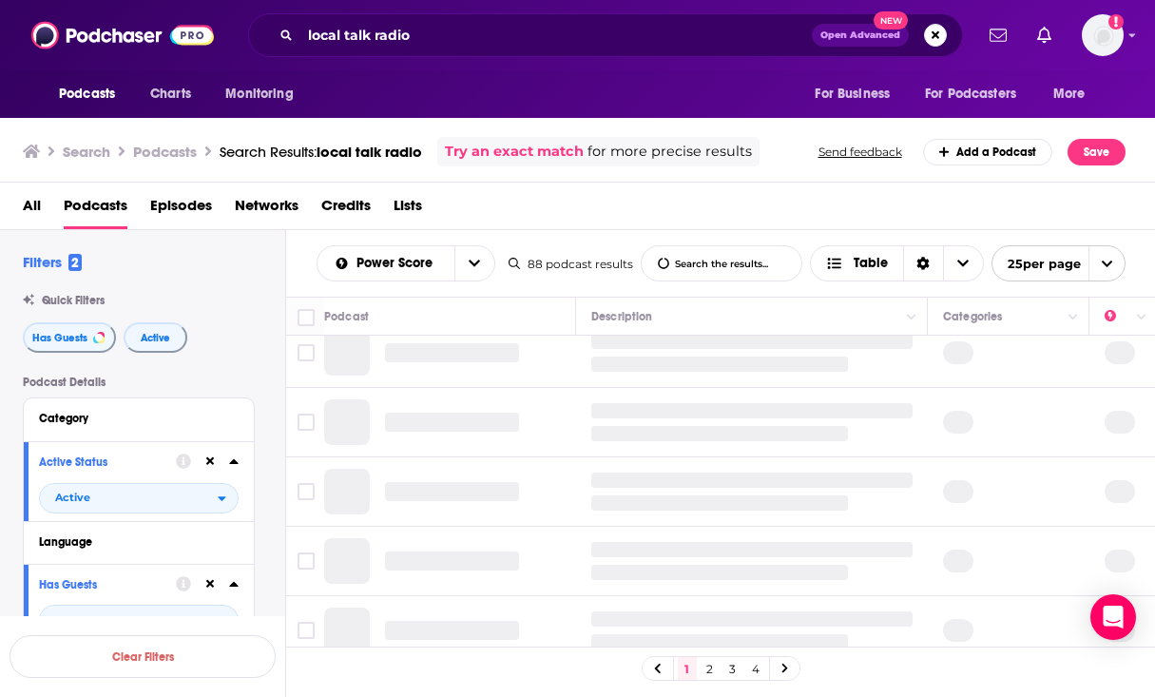
scroll to position [0, 0]
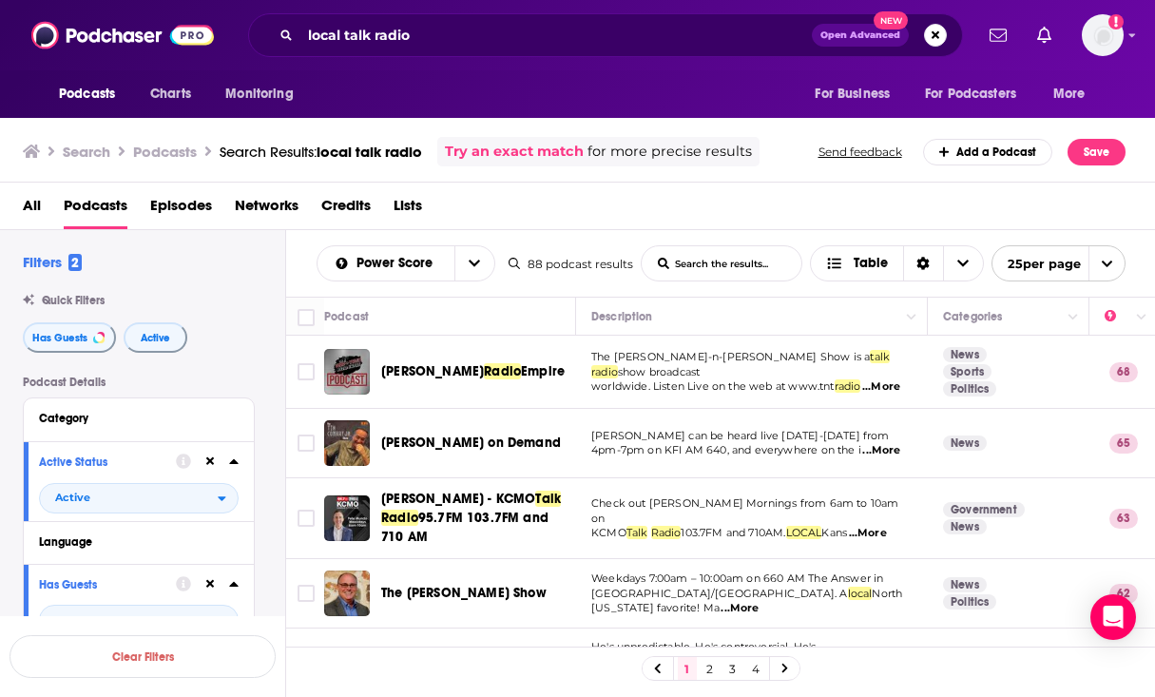
click at [509, 382] on div "[PERSON_NAME] Radio Empire" at bounding box center [480, 372] width 198 height 46
click at [521, 374] on span "Empire" at bounding box center [543, 371] width 44 height 16
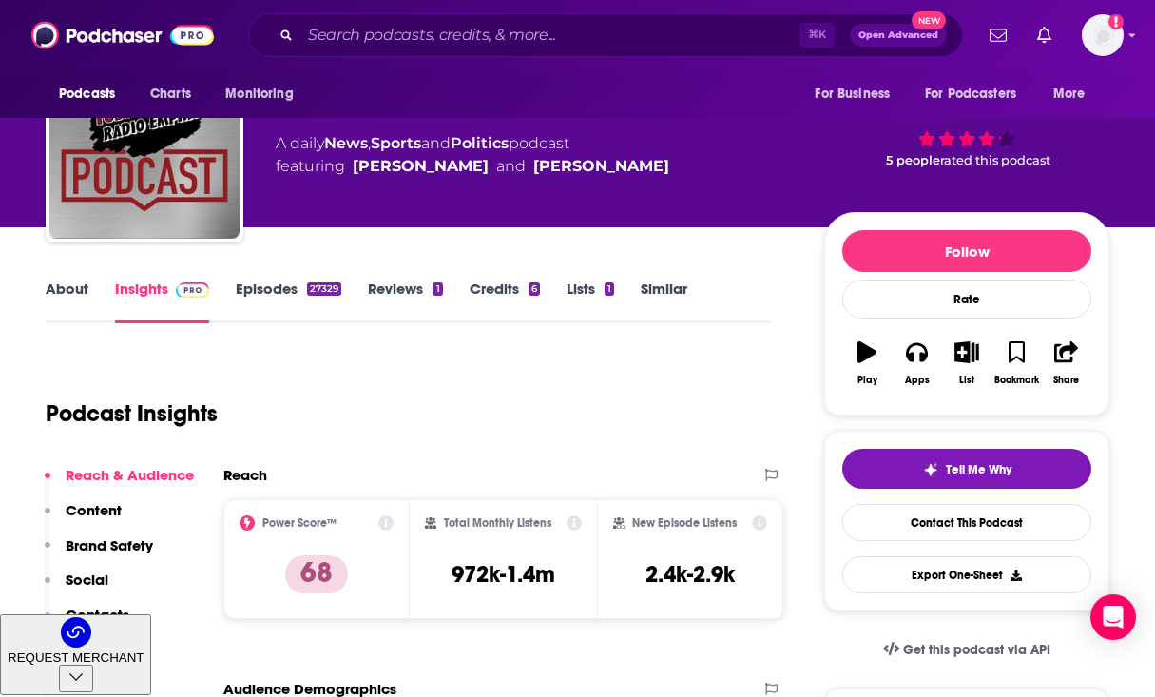
scroll to position [81, 0]
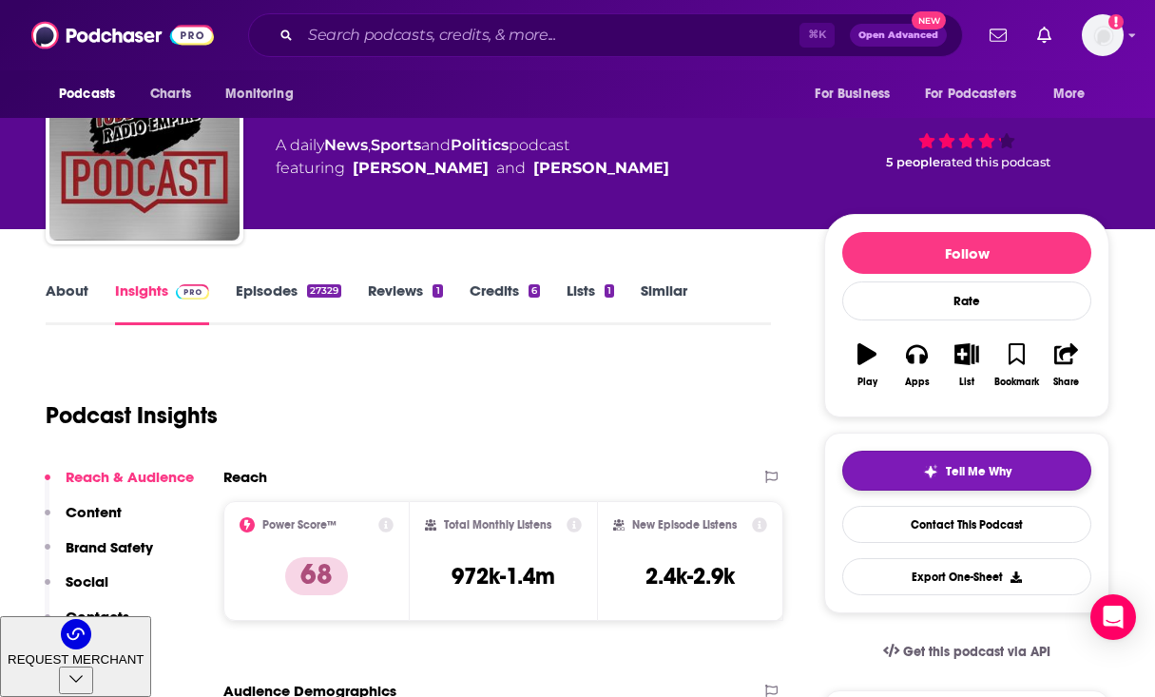
click at [966, 466] on span "Tell Me Why" at bounding box center [979, 471] width 66 height 15
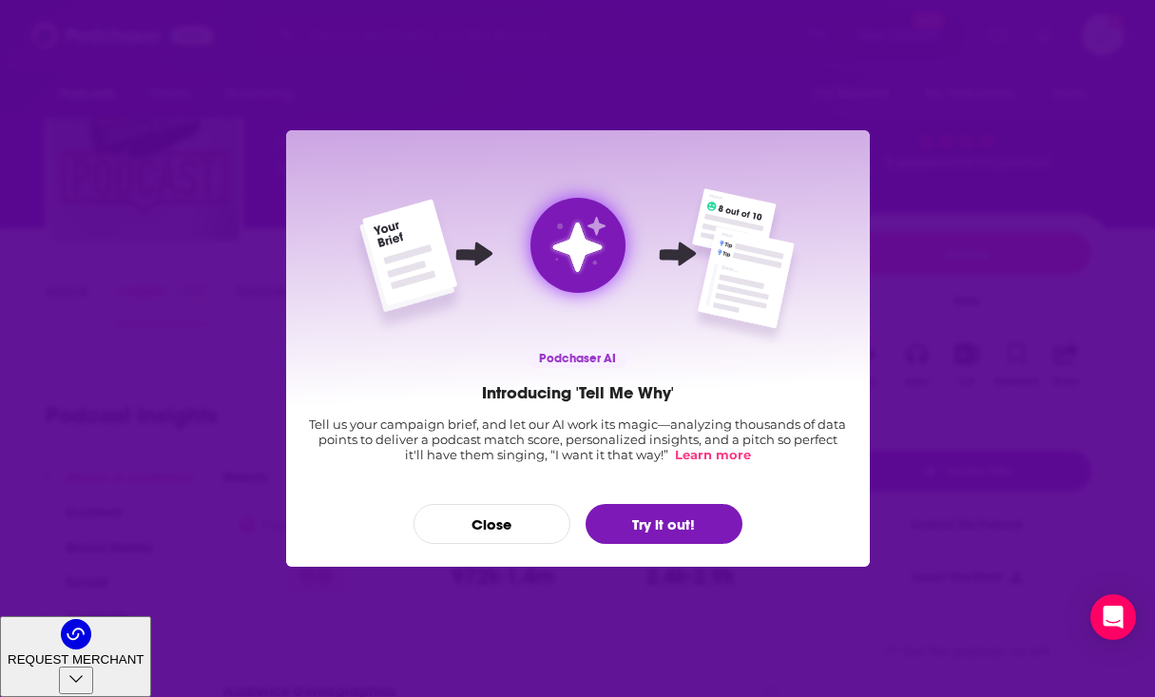
scroll to position [0, 0]
click at [644, 526] on button "Try it out!" at bounding box center [664, 524] width 157 height 40
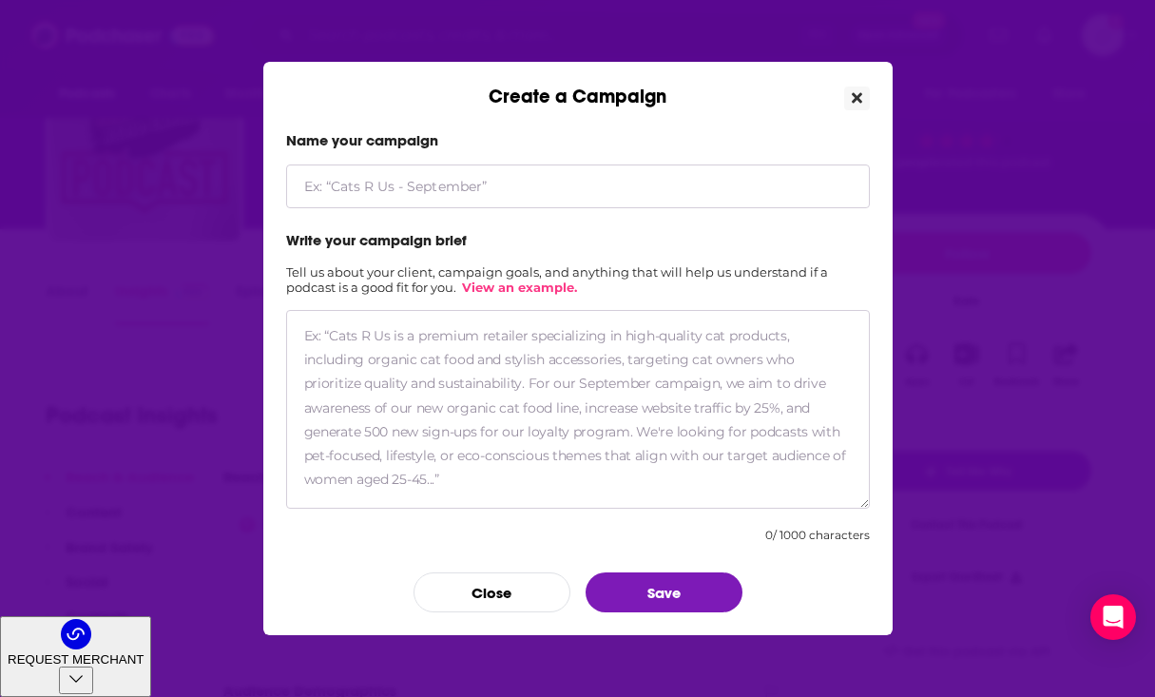
click at [854, 95] on icon "Close" at bounding box center [857, 98] width 10 height 10
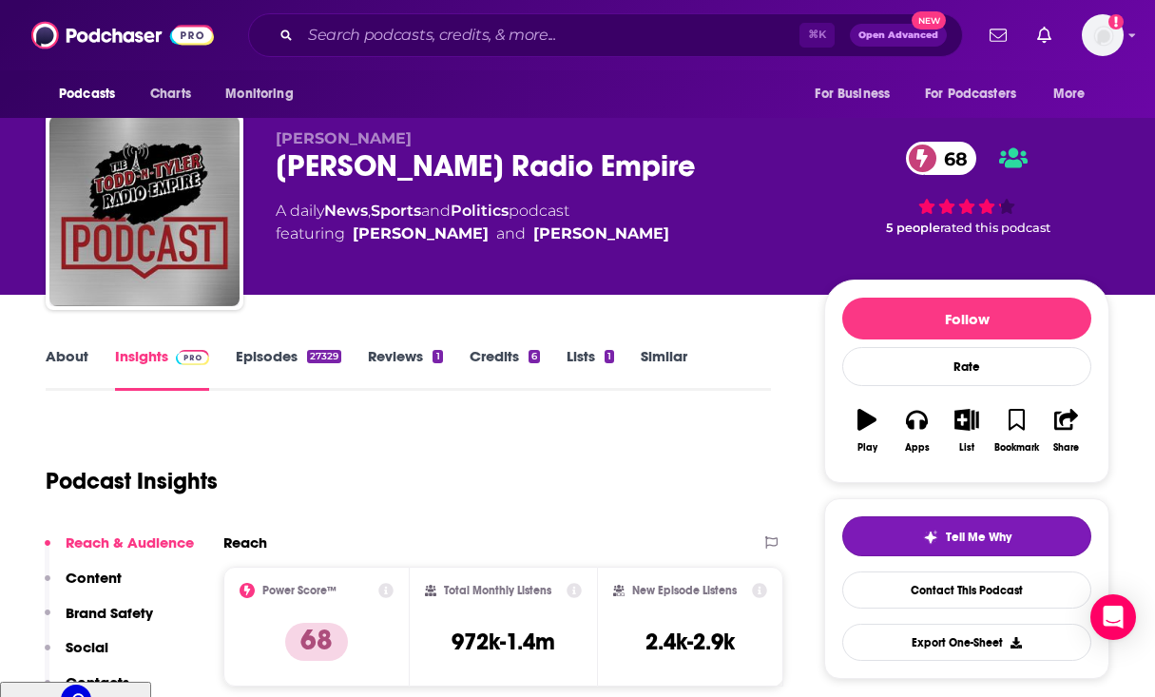
scroll to position [14, 0]
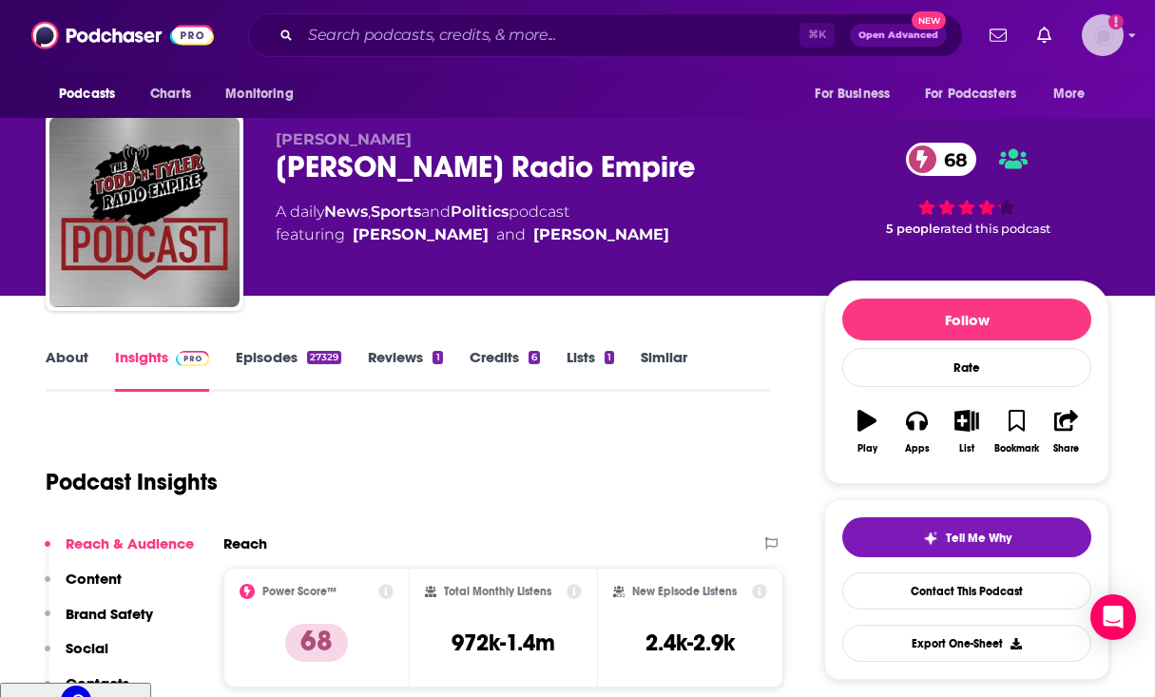
click at [1133, 34] on icon "Show profile menu" at bounding box center [1132, 36] width 7 height 4
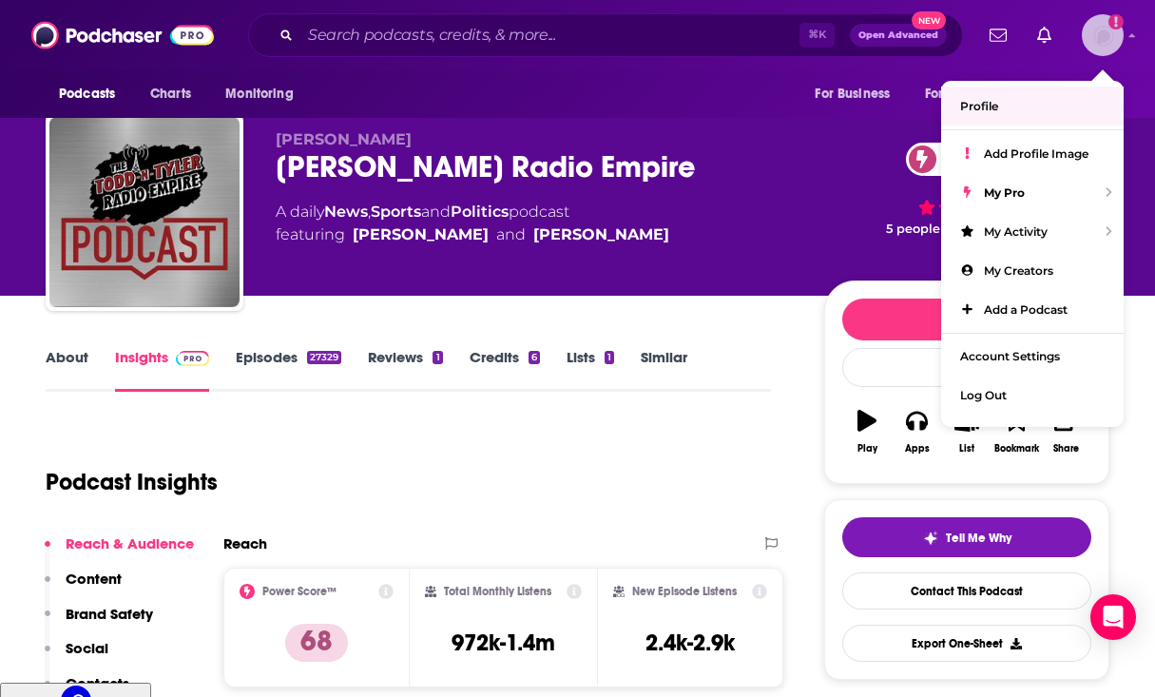
click at [984, 106] on span "Profile" at bounding box center [979, 106] width 38 height 14
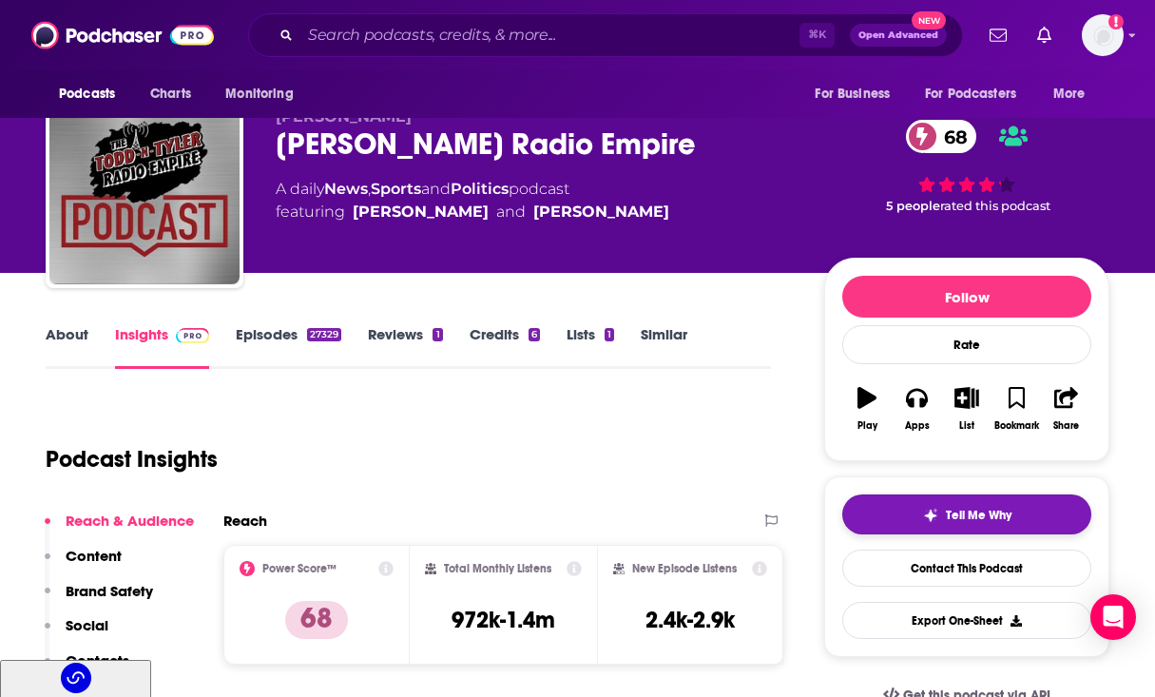
scroll to position [53, 0]
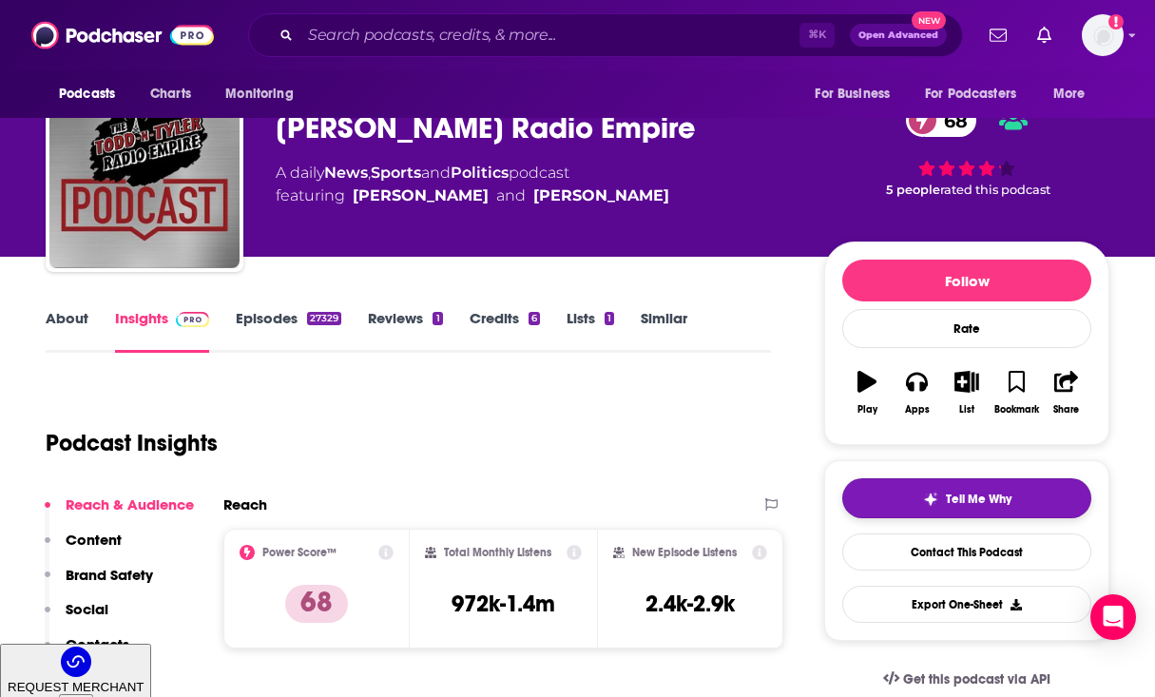
click at [972, 509] on button "Tell Me Why" at bounding box center [966, 498] width 249 height 40
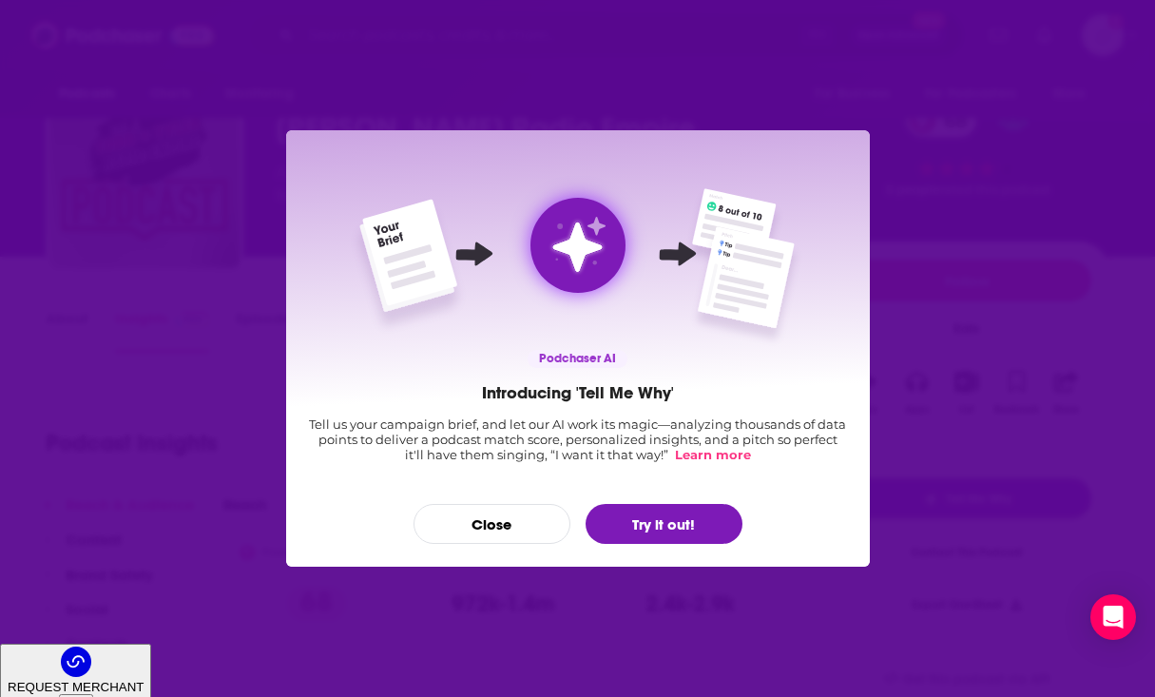
scroll to position [0, 0]
click at [460, 536] on button "Close" at bounding box center [491, 524] width 157 height 40
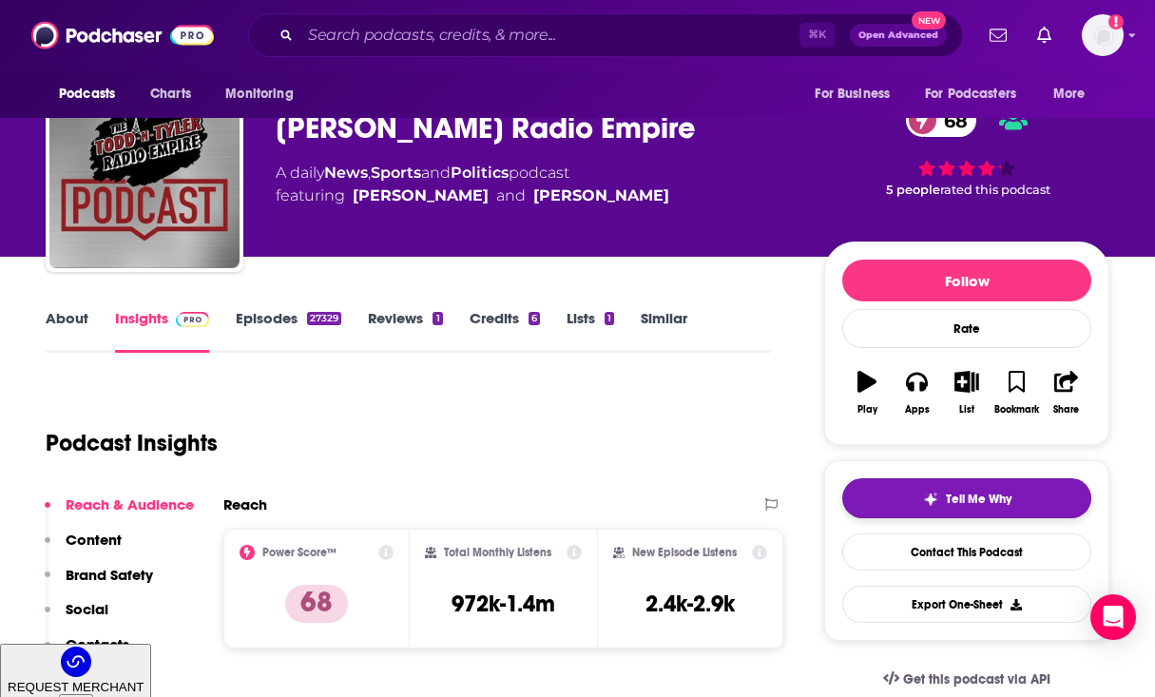
click at [952, 503] on span "Tell Me Why" at bounding box center [979, 498] width 66 height 15
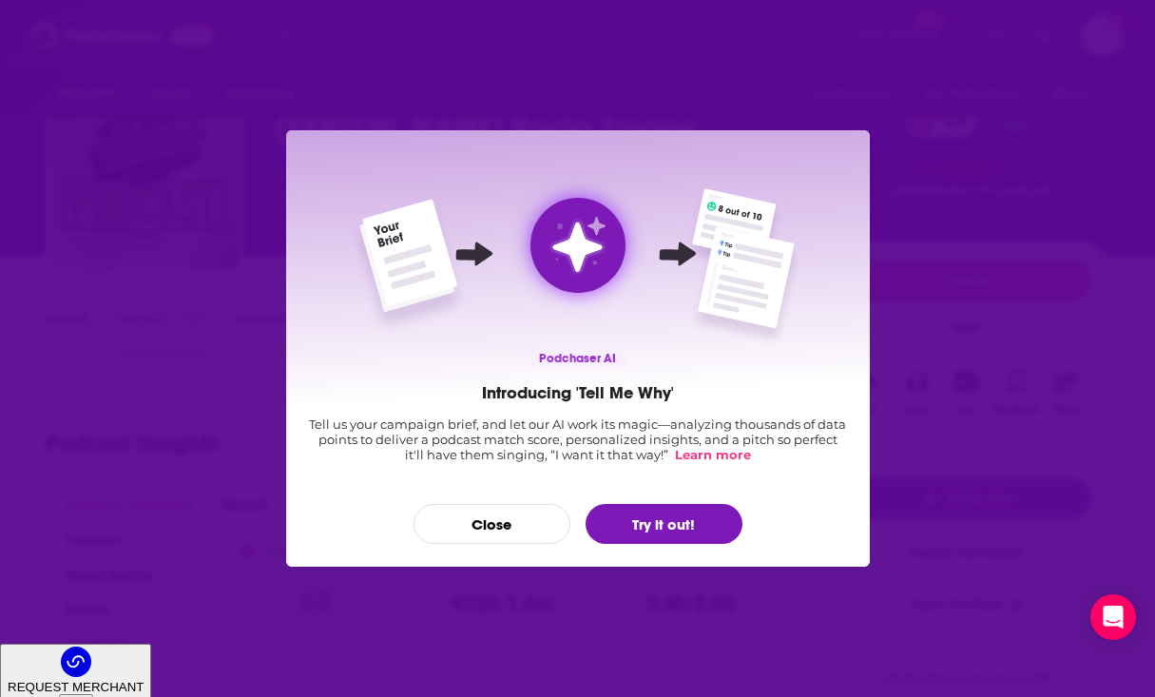
scroll to position [0, 0]
click at [659, 519] on button "Try it out!" at bounding box center [664, 524] width 157 height 40
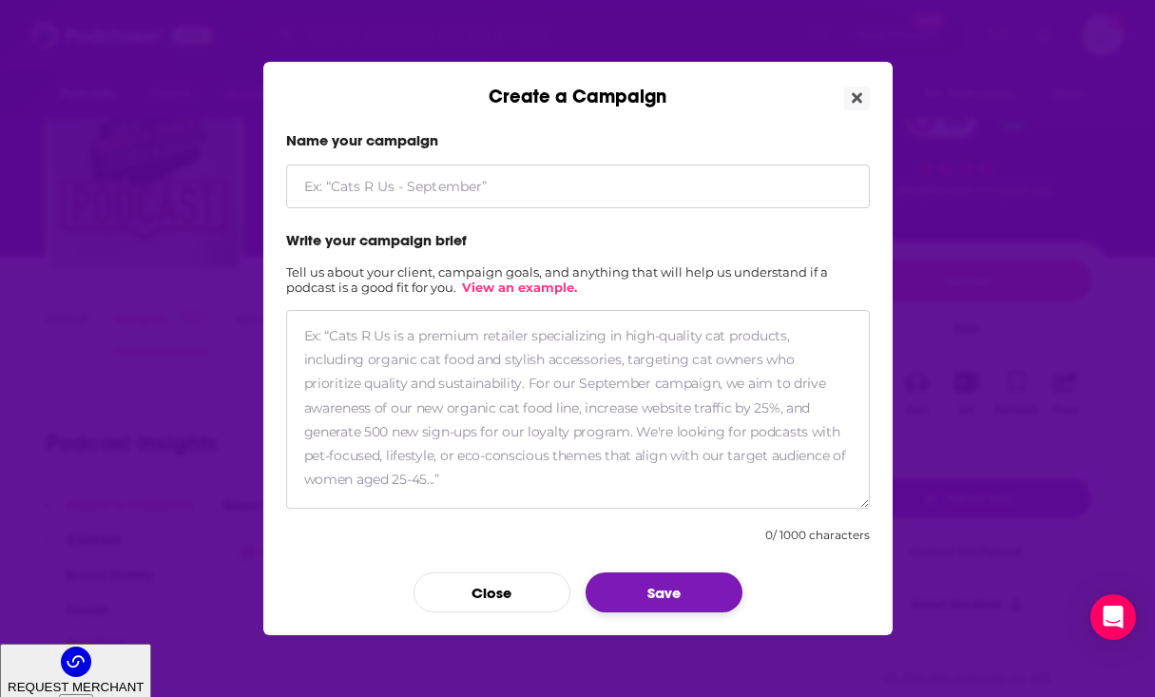
click at [674, 580] on button "Save" at bounding box center [664, 592] width 157 height 40
click at [700, 191] on input "Create a Campaign" at bounding box center [578, 186] width 584 height 44
click at [853, 97] on icon "Close" at bounding box center [857, 97] width 10 height 15
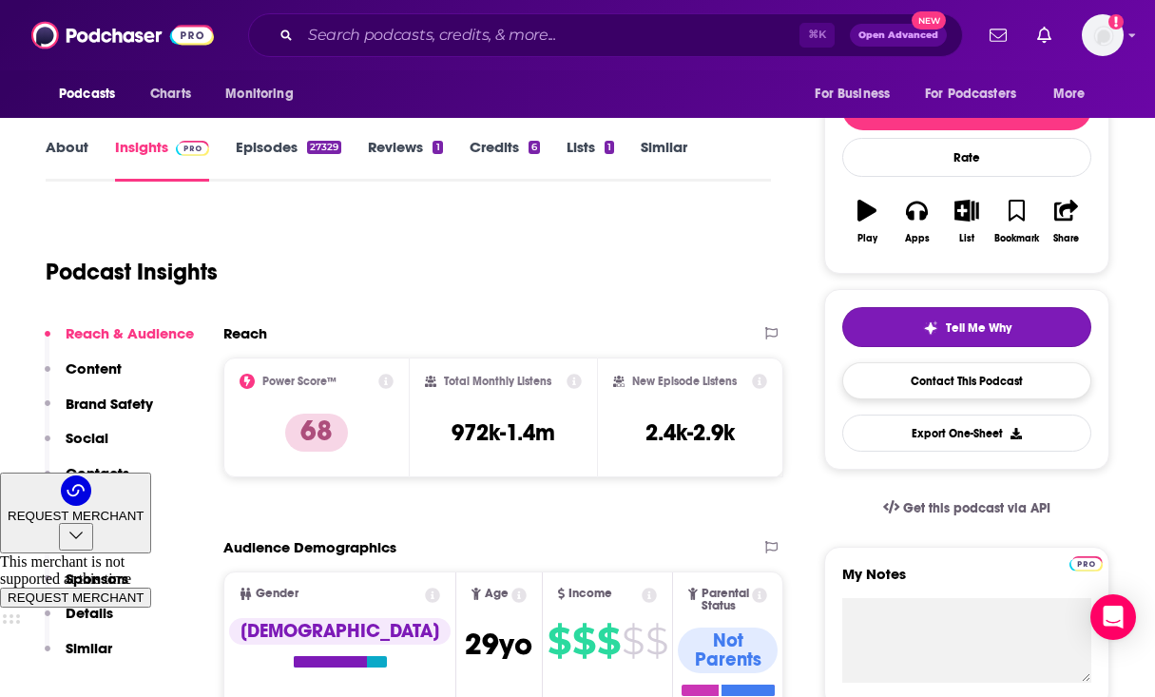
scroll to position [147, 0]
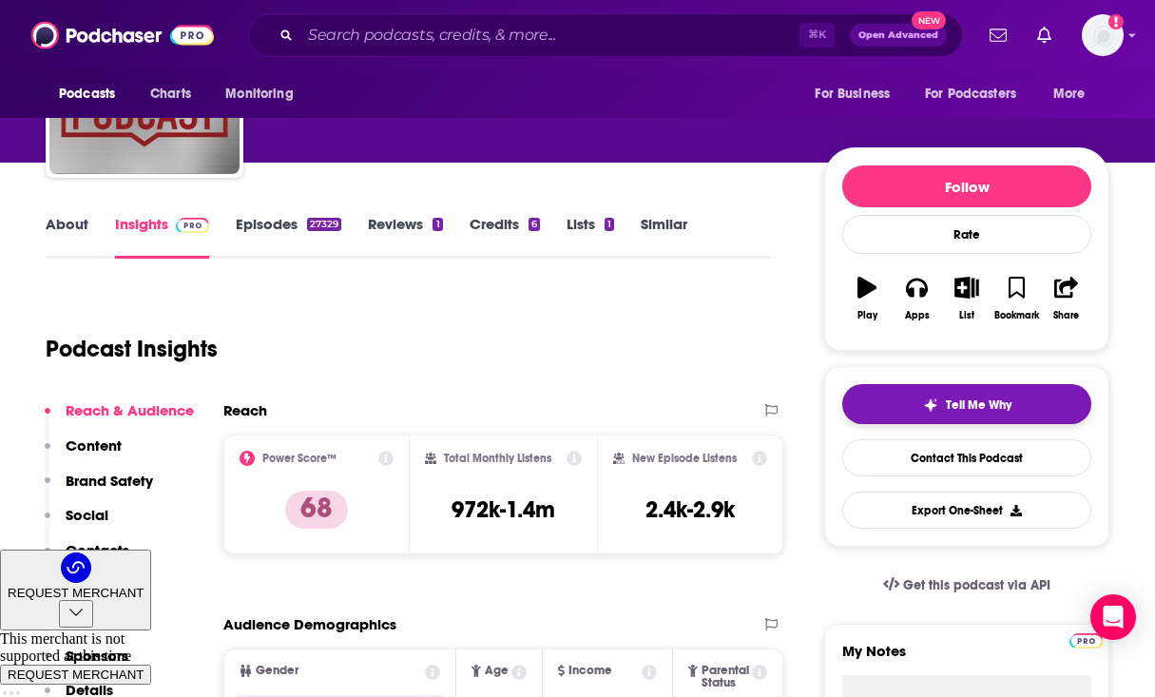
click at [983, 401] on span "Tell Me Why" at bounding box center [979, 404] width 66 height 15
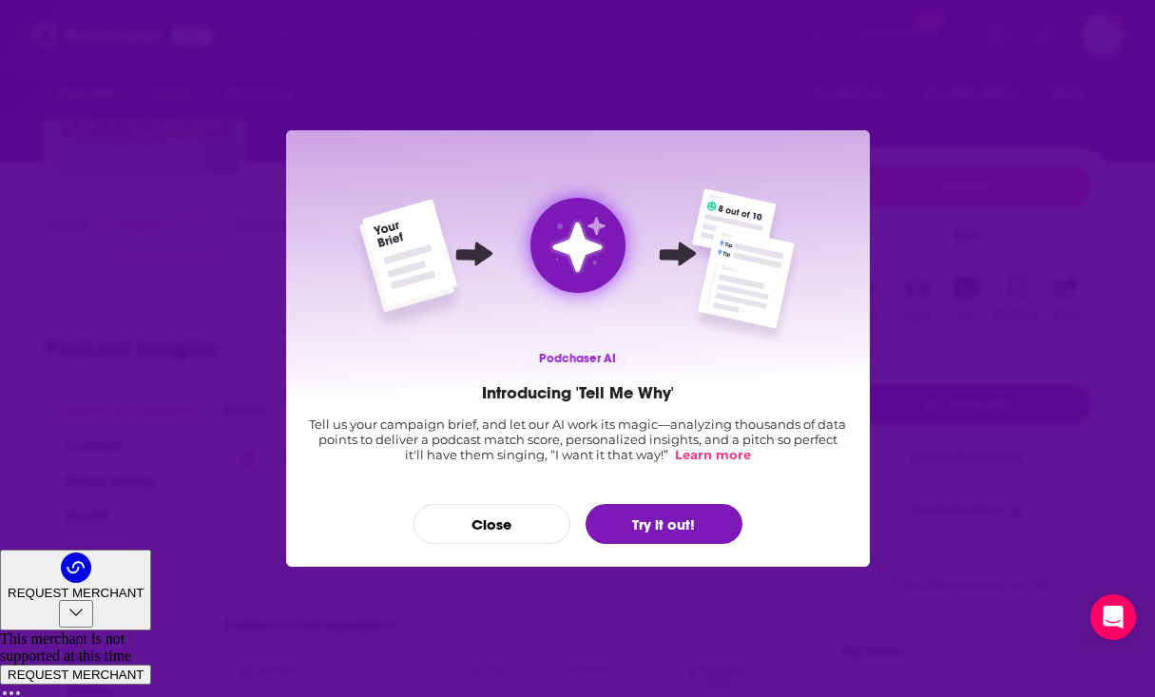
click at [729, 454] on link "Learn more" at bounding box center [711, 454] width 80 height 15
click at [616, 529] on button "Try it out!" at bounding box center [664, 524] width 157 height 40
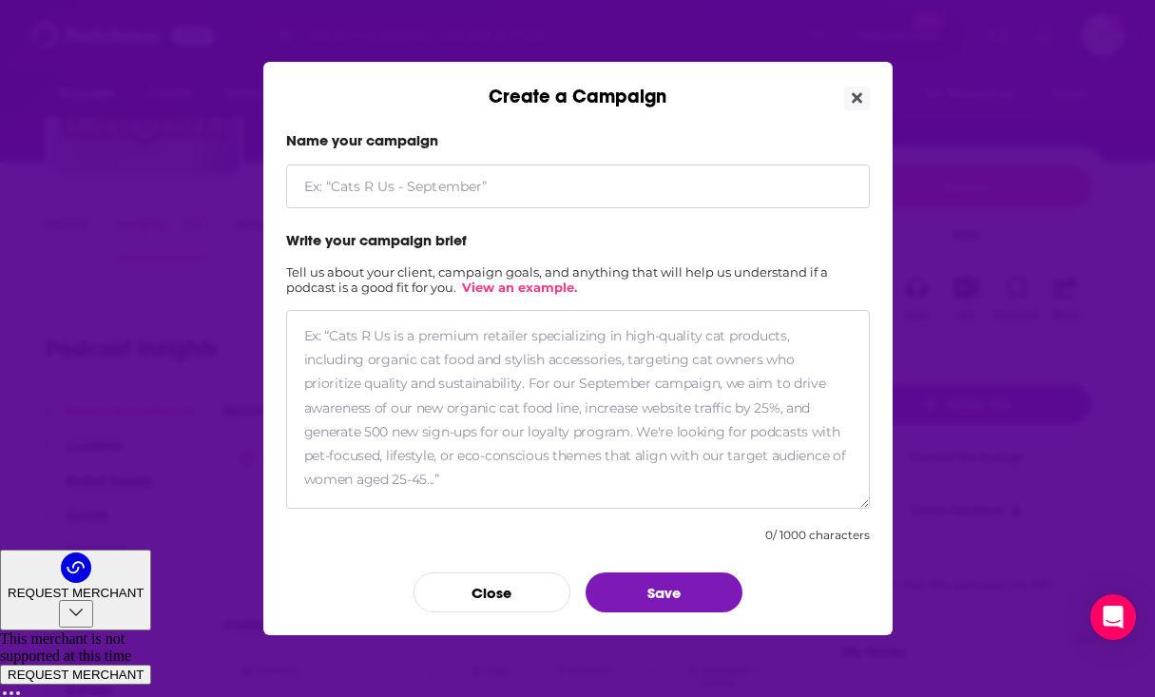
click at [591, 178] on input "Create a Campaign" at bounding box center [578, 186] width 584 height 44
type input "XX"
click at [586, 293] on h2 "Tell us about your client, campaign goals, and anything that will help us under…" at bounding box center [578, 279] width 584 height 30
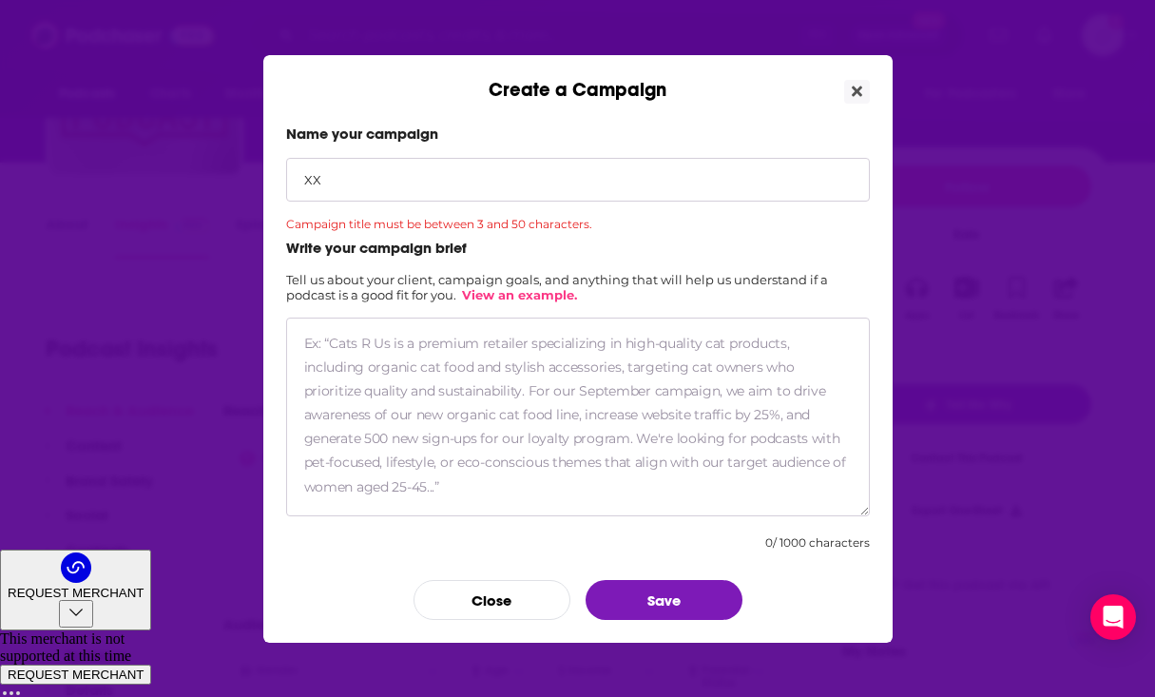
click at [587, 371] on textarea "Create a Campaign" at bounding box center [578, 416] width 584 height 199
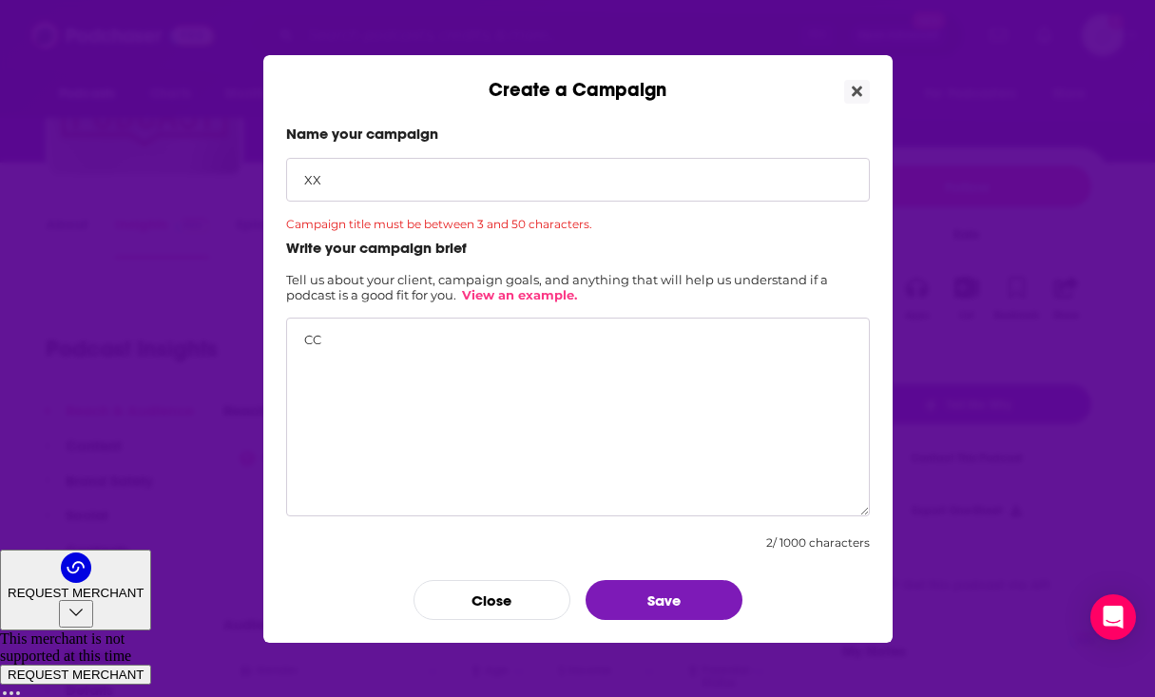
type textarea "CC"
click at [423, 191] on input "XX" at bounding box center [578, 180] width 584 height 44
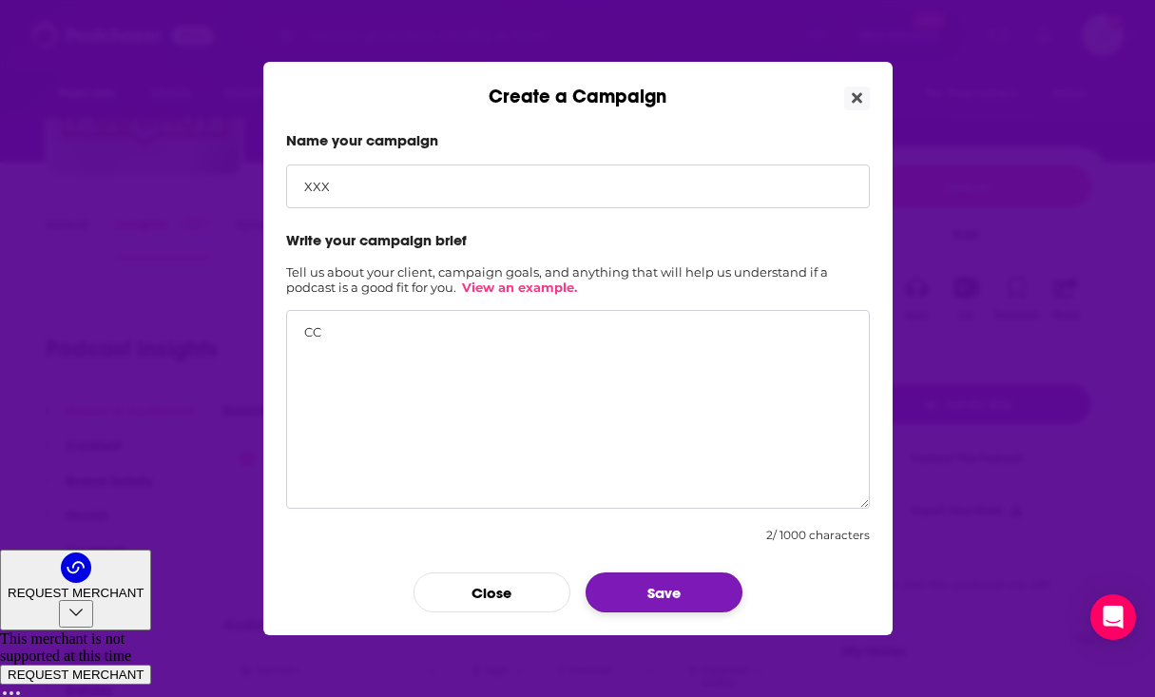
type input "XXX"
click at [637, 600] on button "Save" at bounding box center [664, 592] width 157 height 40
click at [473, 431] on textarea "CC" at bounding box center [578, 409] width 584 height 199
click at [475, 379] on textarea "CC" at bounding box center [578, 409] width 584 height 199
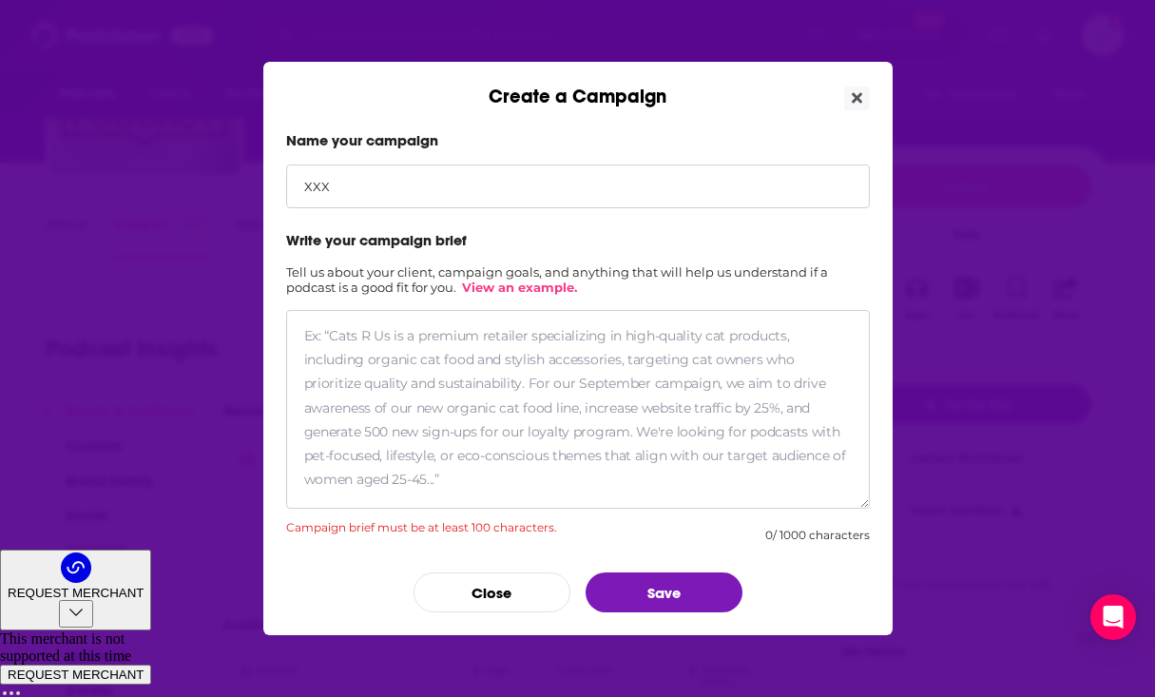
click at [436, 190] on input "XXX" at bounding box center [578, 186] width 584 height 44
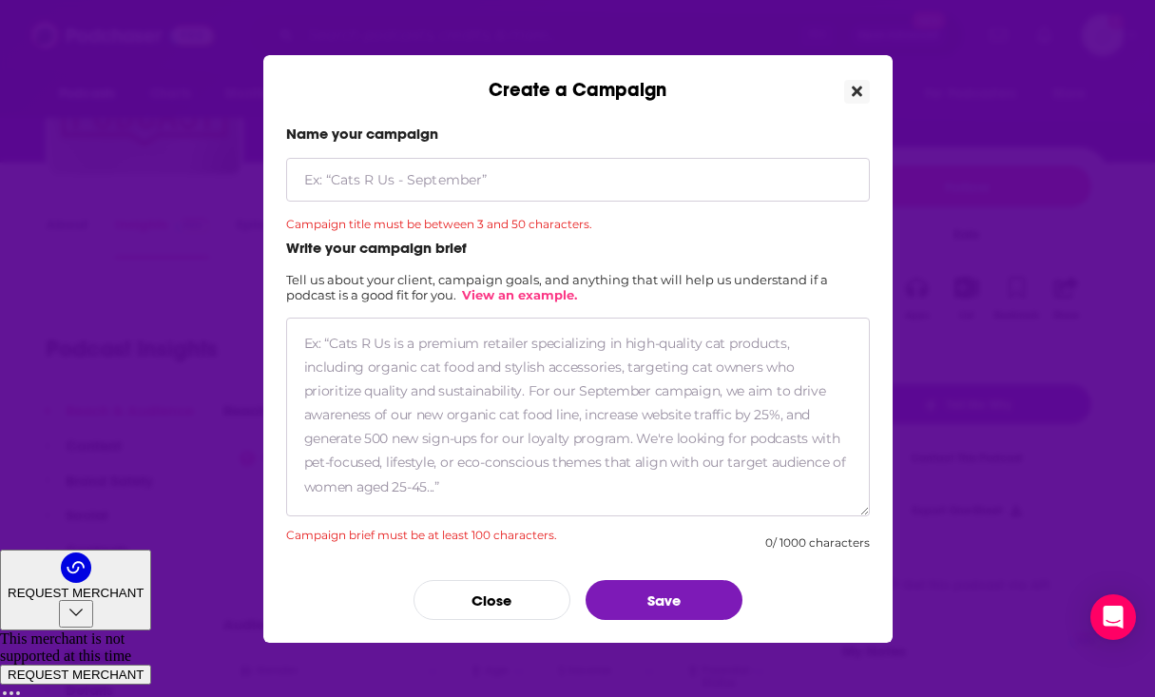
click at [855, 82] on button "Close" at bounding box center [857, 92] width 26 height 24
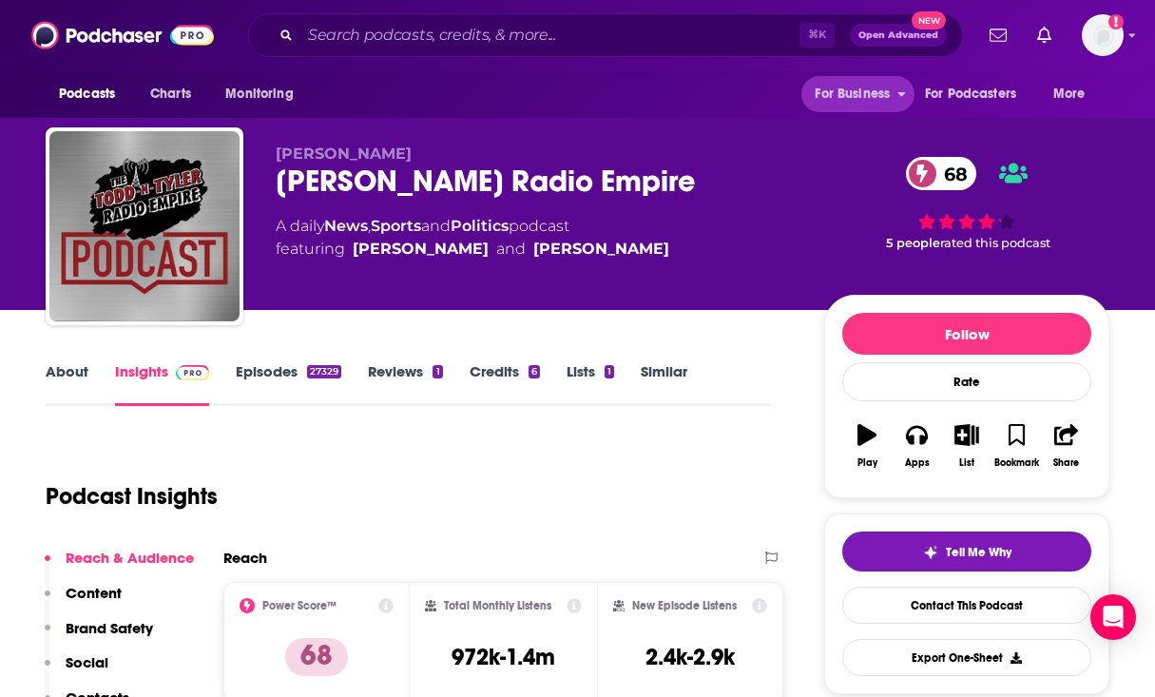
scroll to position [147, 0]
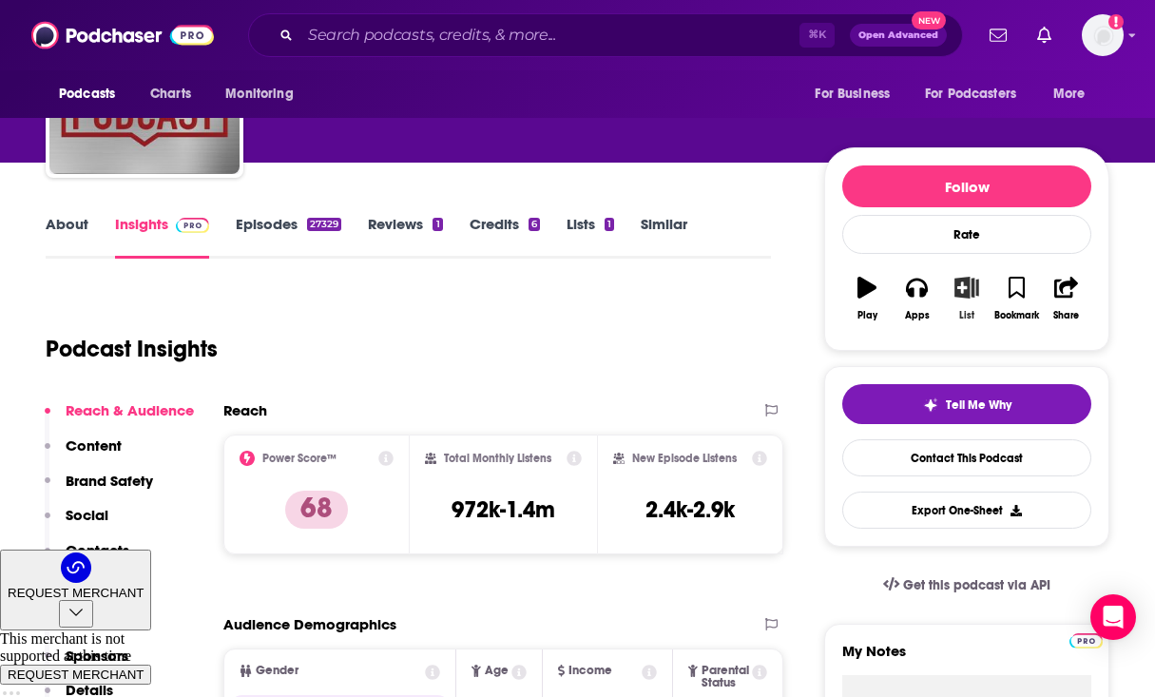
click at [967, 294] on icon "button" at bounding box center [967, 287] width 24 height 21
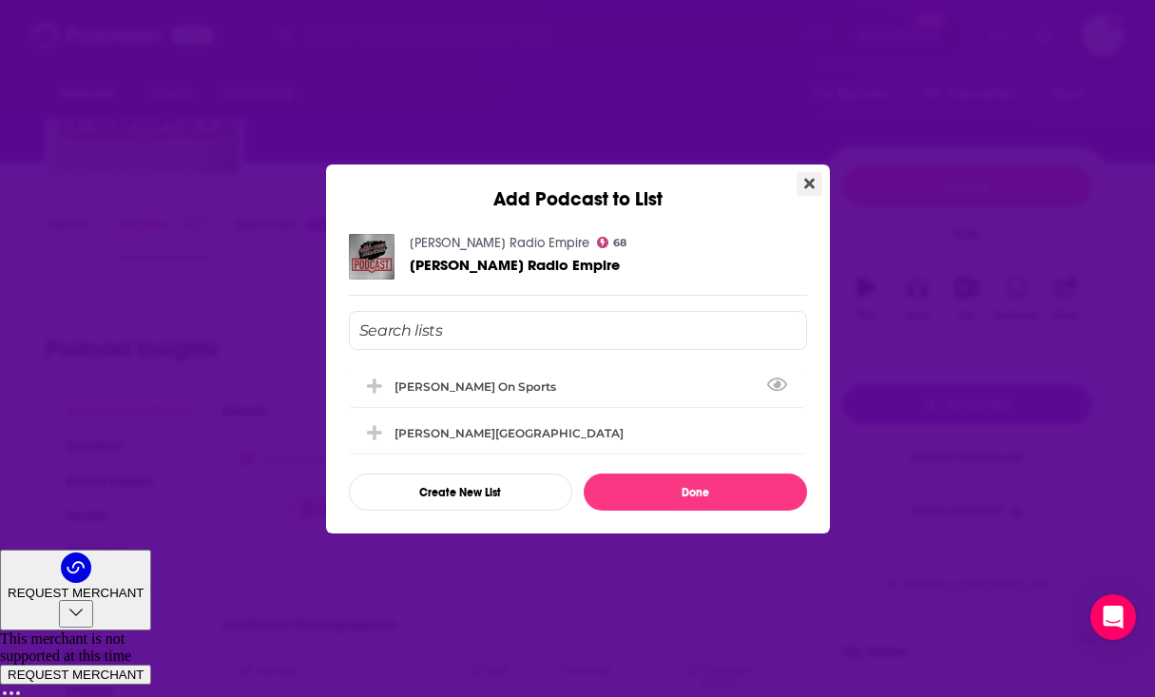
click at [805, 182] on icon "Close" at bounding box center [809, 183] width 10 height 15
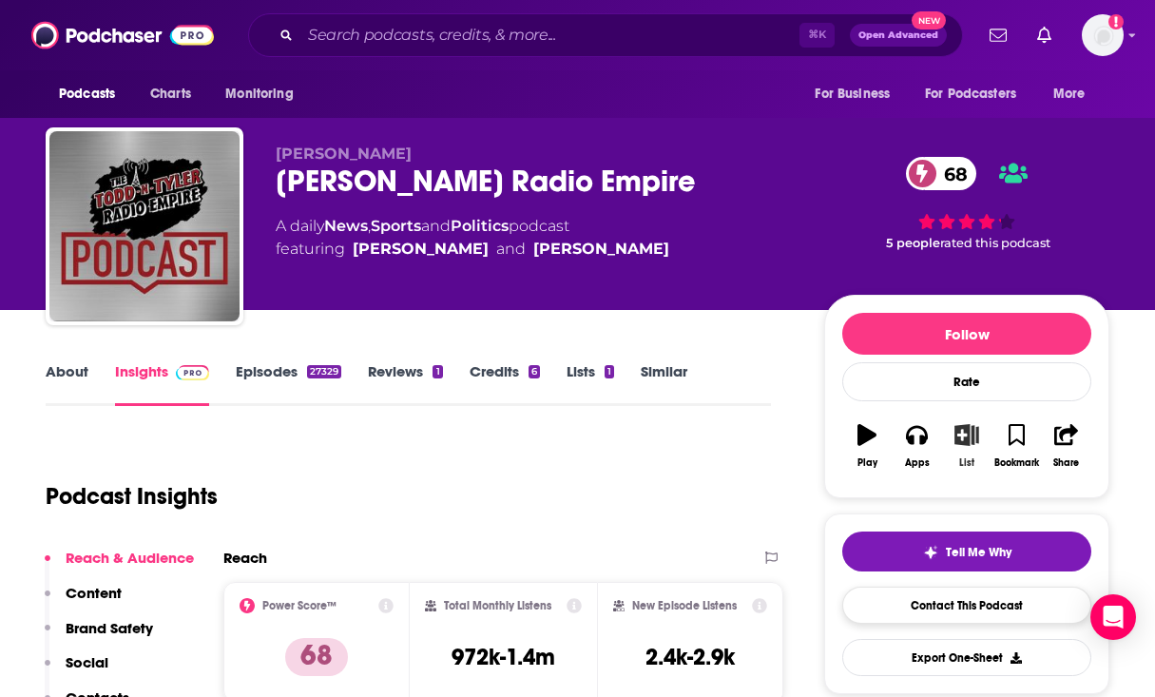
scroll to position [147, 0]
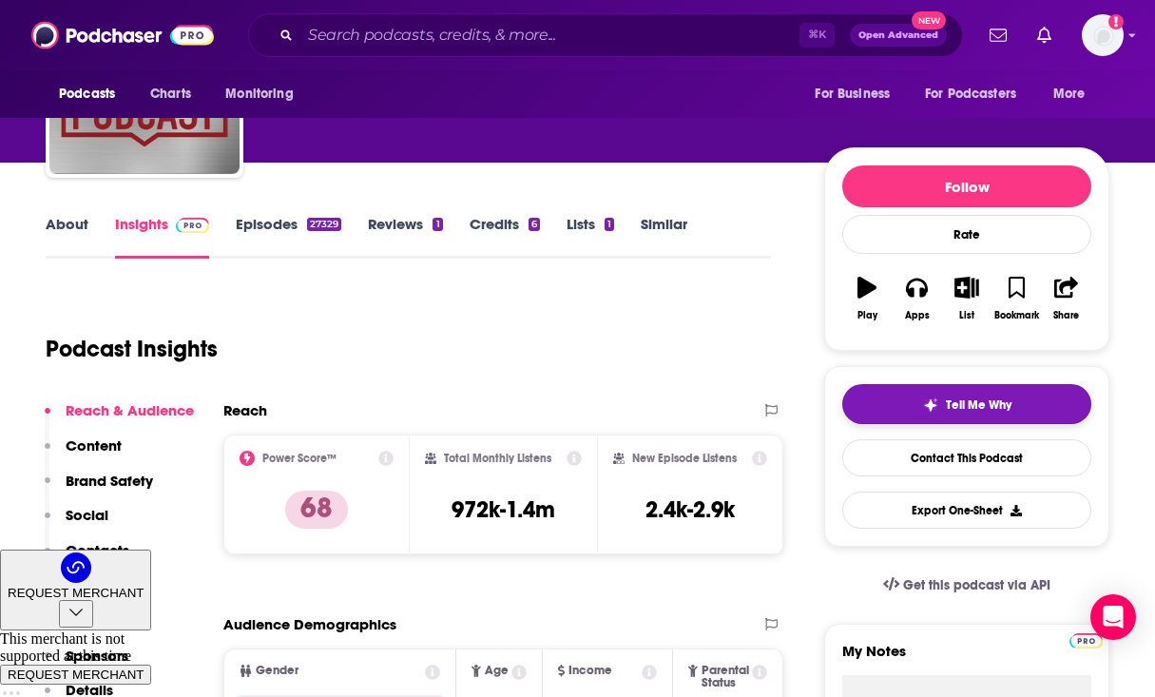
click at [954, 405] on span "Tell Me Why" at bounding box center [979, 404] width 66 height 15
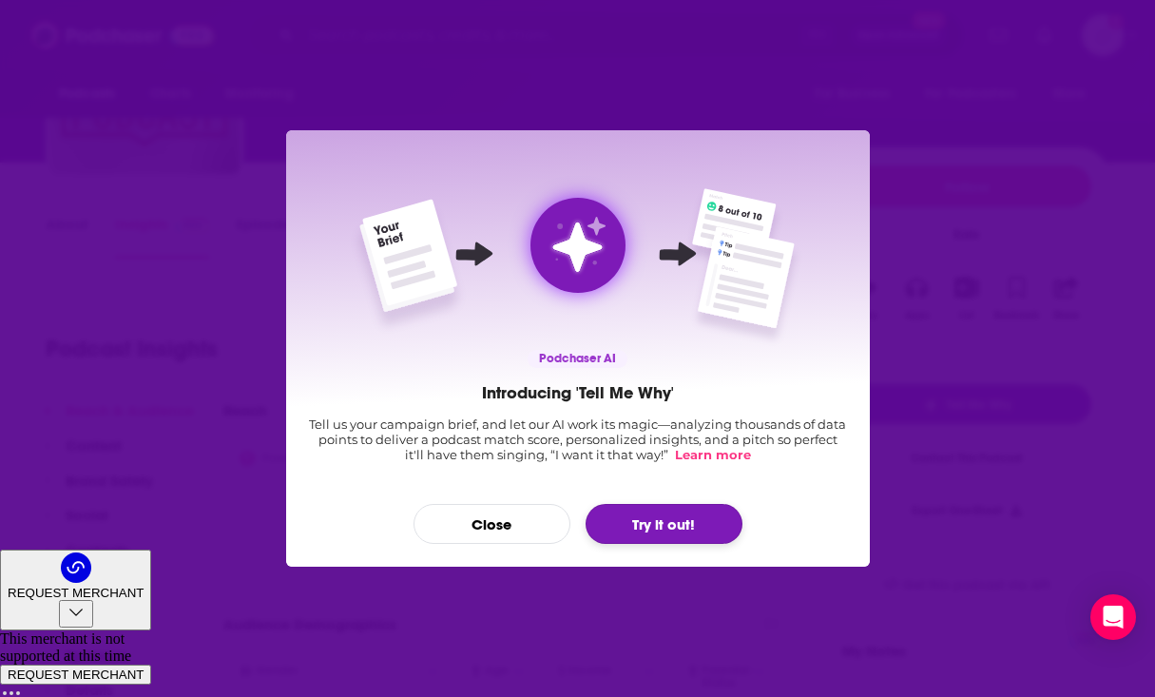
click at [656, 519] on button "Try it out!" at bounding box center [664, 524] width 157 height 40
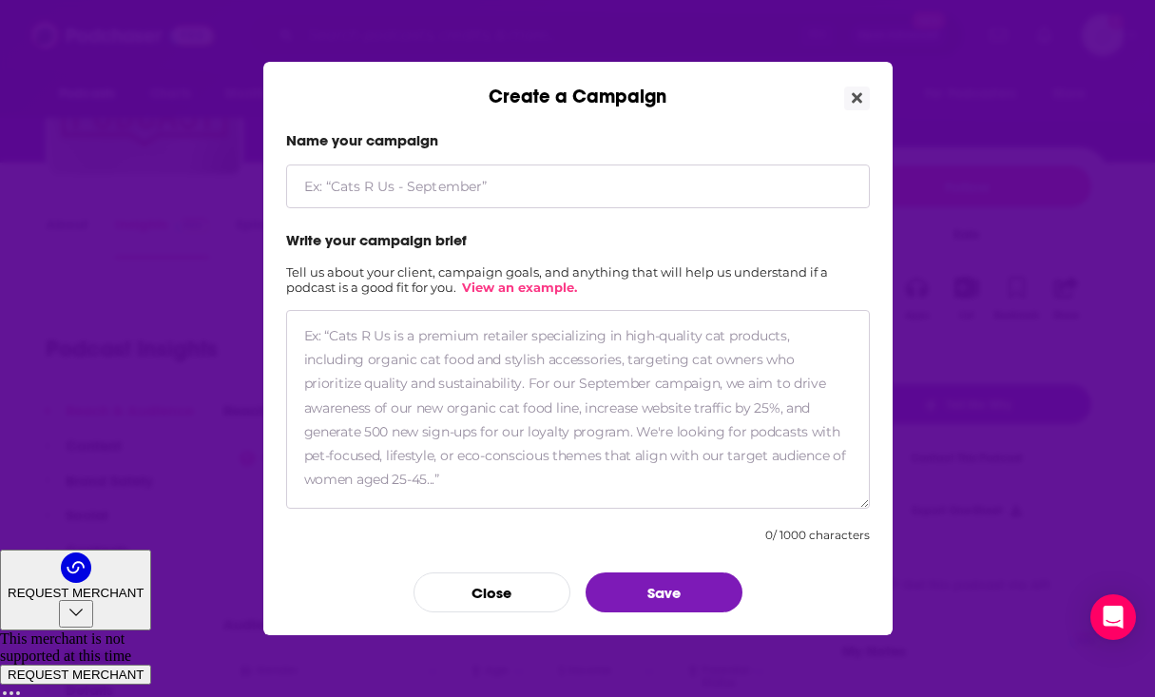
click at [496, 191] on input "Create a Campaign" at bounding box center [578, 186] width 584 height 44
type input "LAMP Promo"
click at [598, 262] on form "Name your campaign LAMP Promo Write your campaign brief Tell us about your clie…" at bounding box center [578, 371] width 584 height 481
click at [579, 396] on textarea "Create a Campaign" at bounding box center [578, 409] width 584 height 199
paste textarea "Our client is the Legislative Analysis and Public Policy Association (LAMP), wh…"
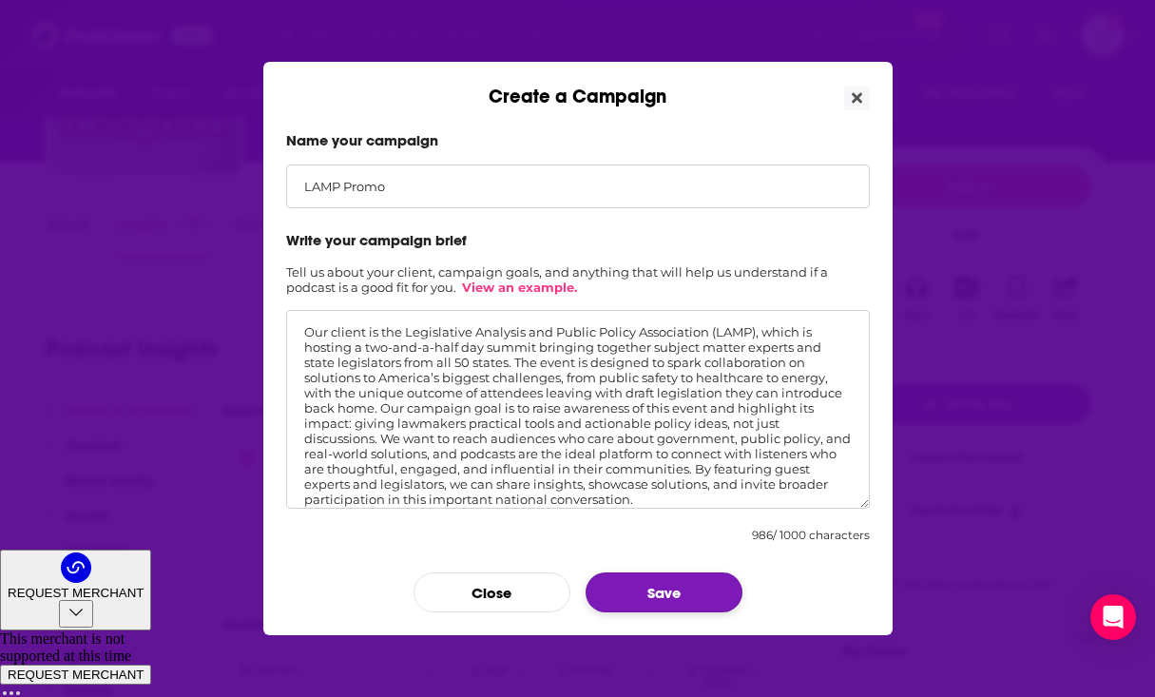
type textarea "Our client is the Legislative Analysis and Public Policy Association (LAMP), wh…"
click at [707, 590] on button "Save" at bounding box center [664, 592] width 157 height 40
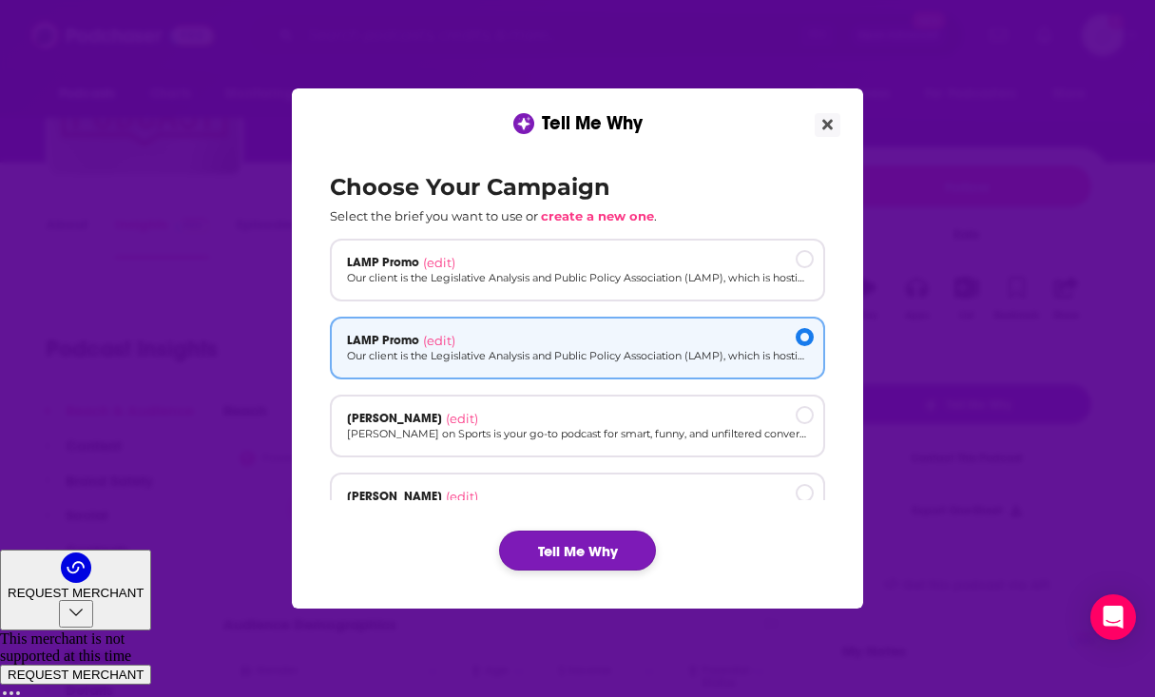
click at [584, 549] on button "Tell Me Why" at bounding box center [577, 550] width 157 height 40
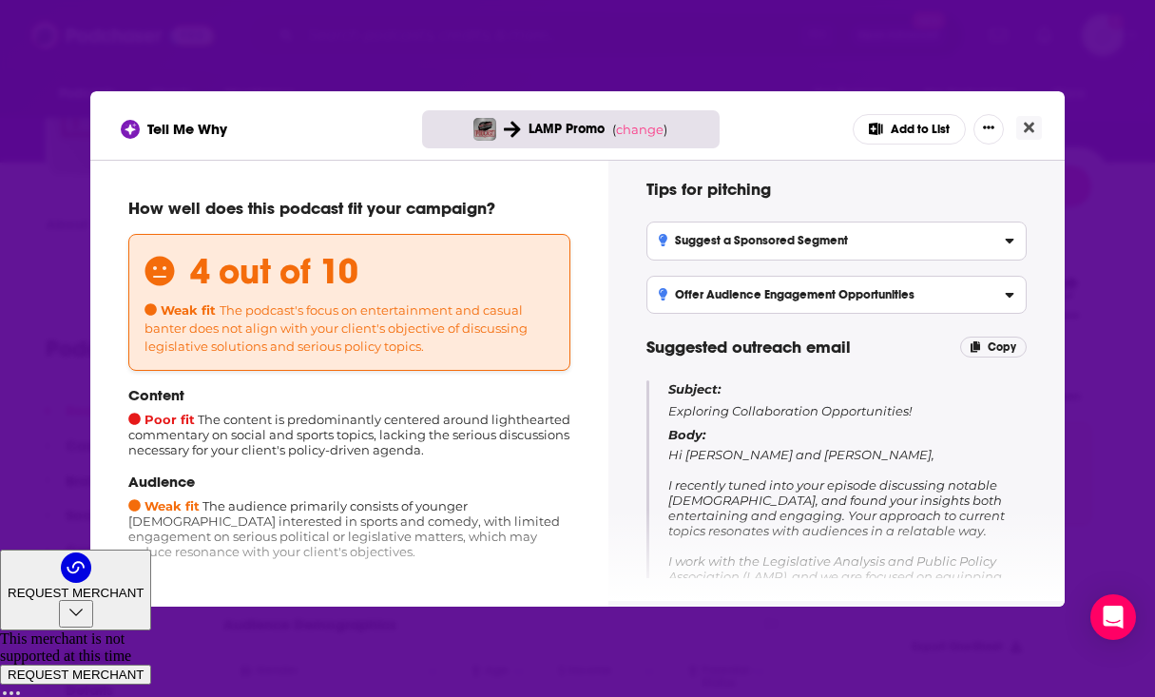
scroll to position [18, 0]
click at [1026, 124] on icon "Close" at bounding box center [1029, 127] width 10 height 10
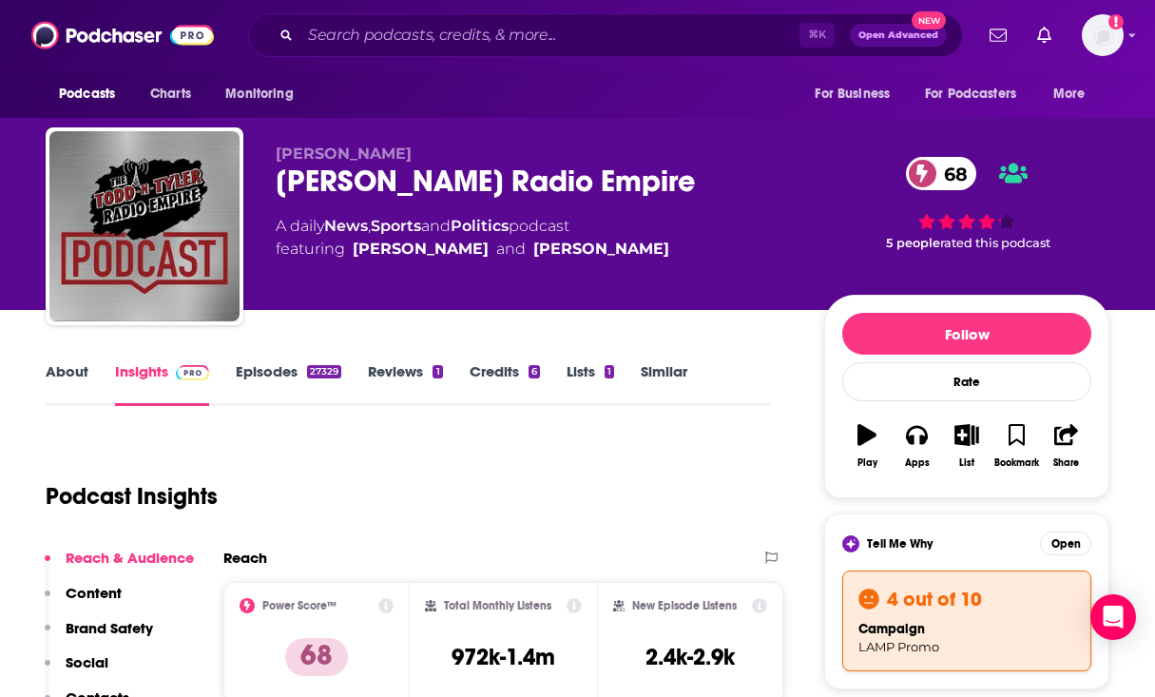
scroll to position [3, 0]
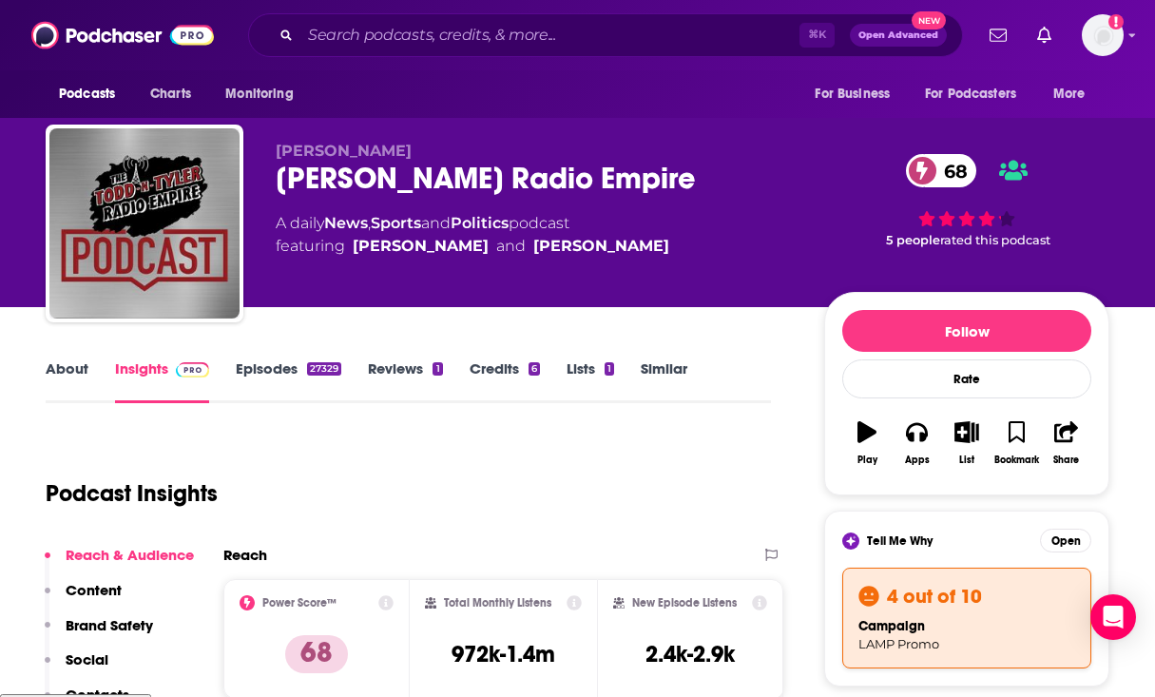
click at [972, 595] on h3 "4 out of 10" at bounding box center [934, 596] width 95 height 25
click at [1072, 537] on button "Open" at bounding box center [1065, 540] width 51 height 24
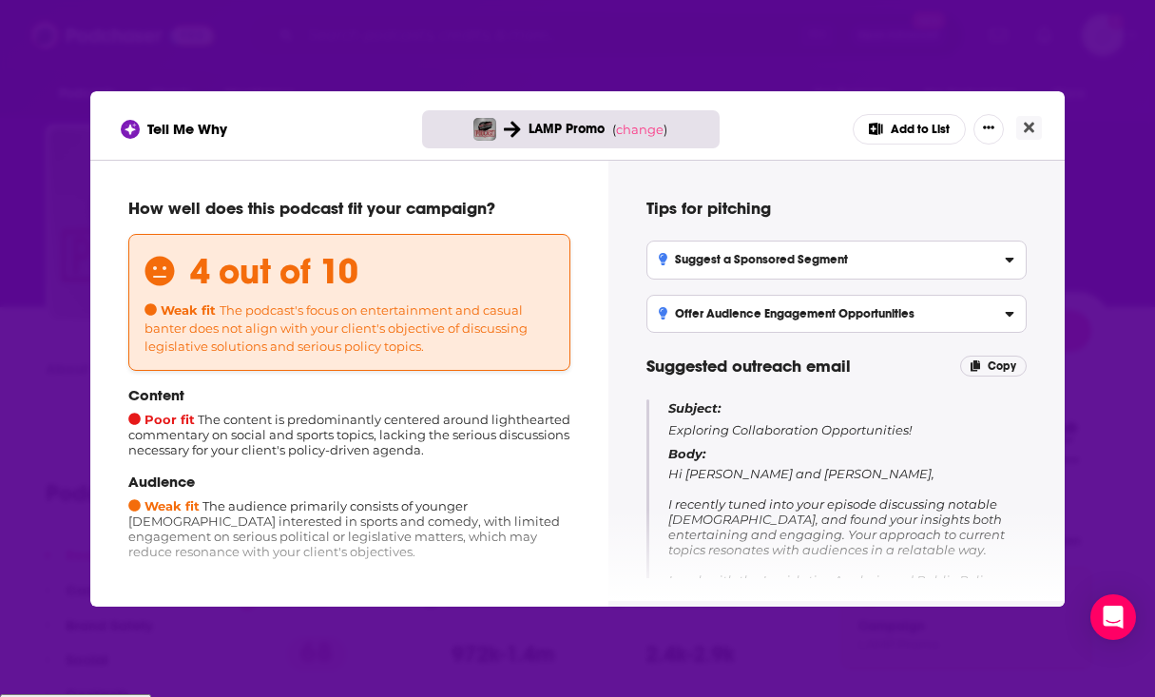
scroll to position [64, 0]
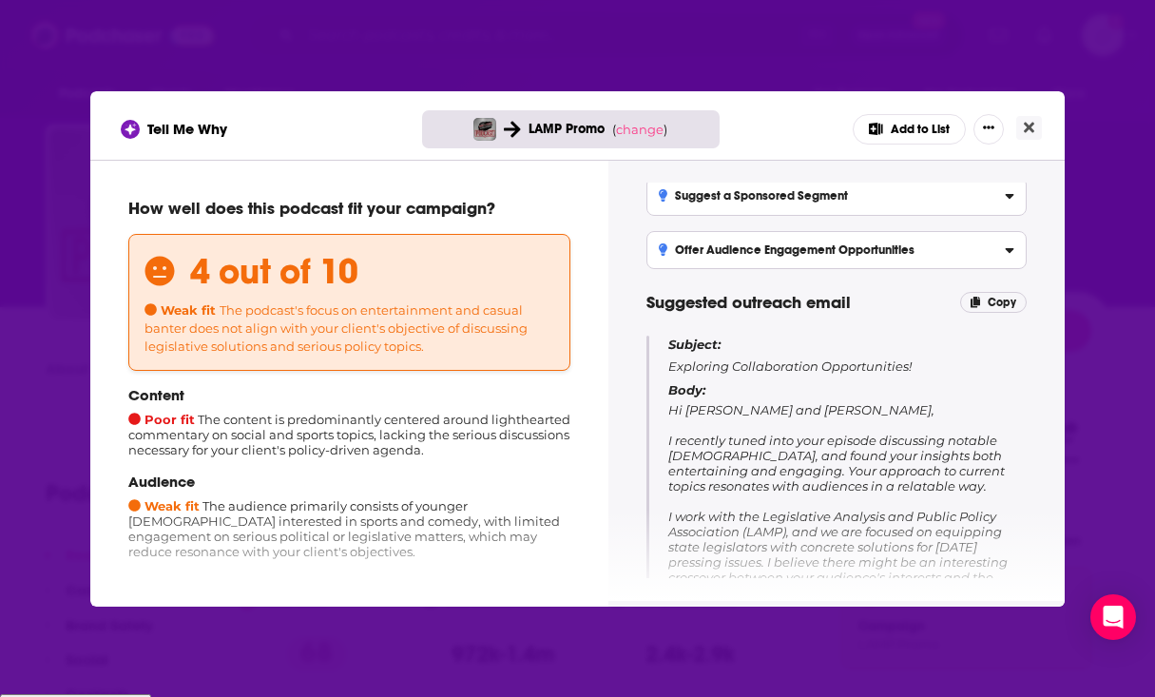
click at [568, 135] on span "LAMP Promo" at bounding box center [566, 129] width 76 height 16
click at [652, 128] on span "change" at bounding box center [640, 129] width 48 height 15
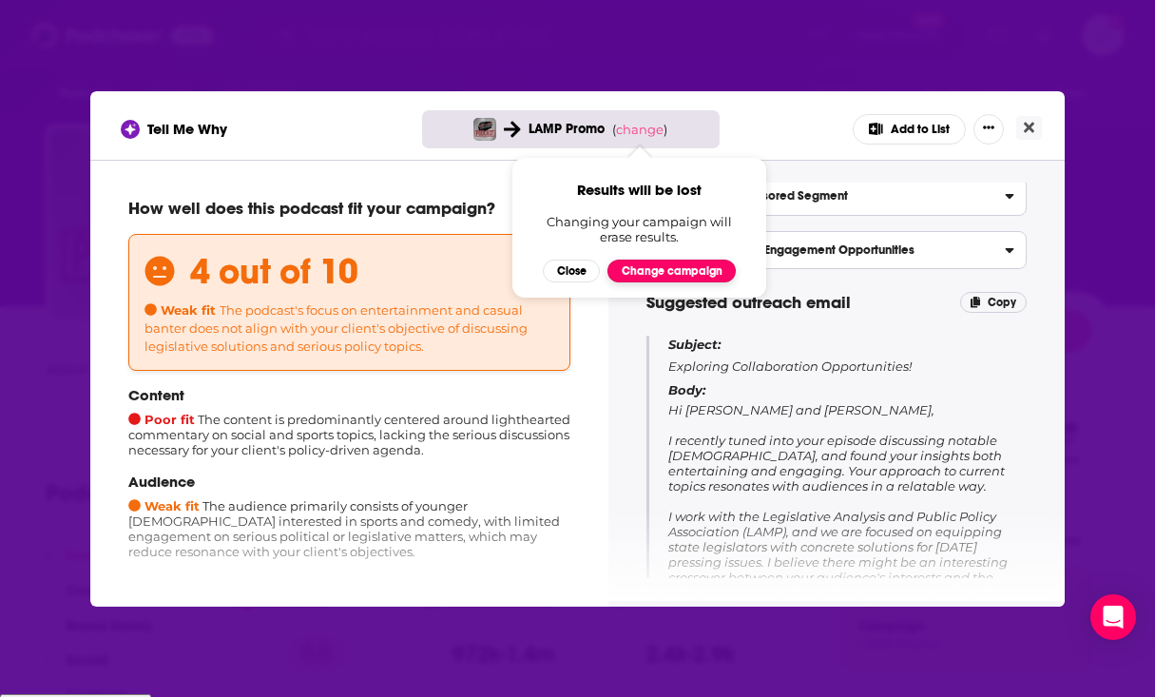
click at [641, 274] on button "Change campaign" at bounding box center [671, 270] width 128 height 23
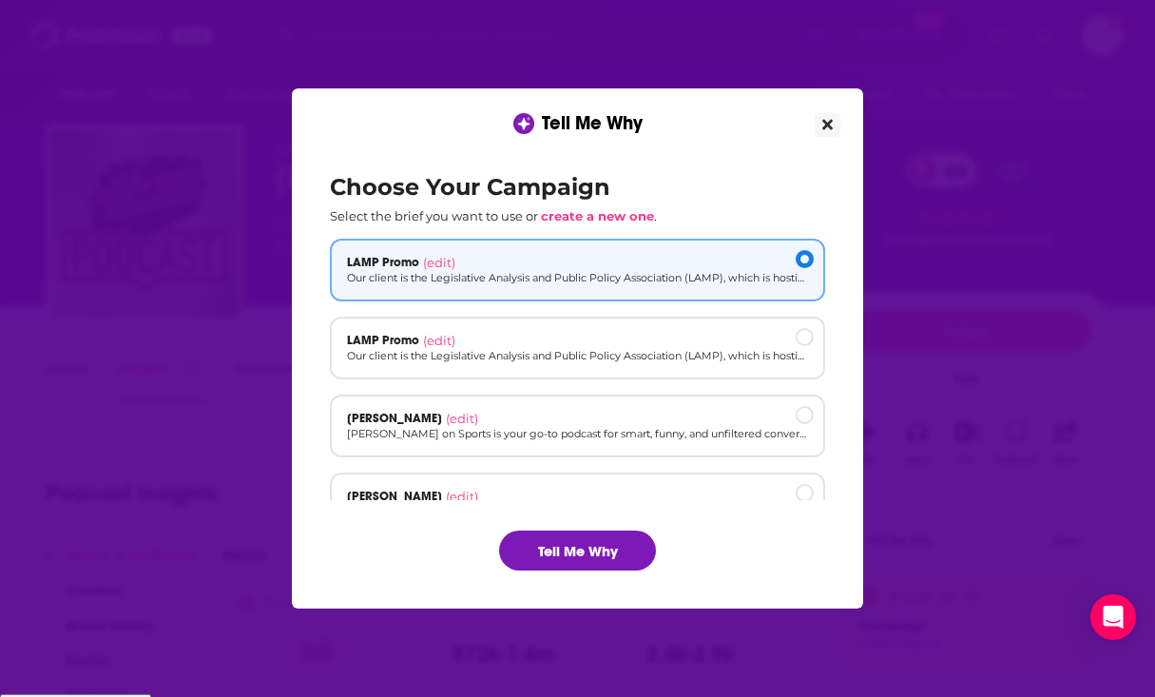
click at [835, 114] on button "Close" at bounding box center [828, 125] width 26 height 24
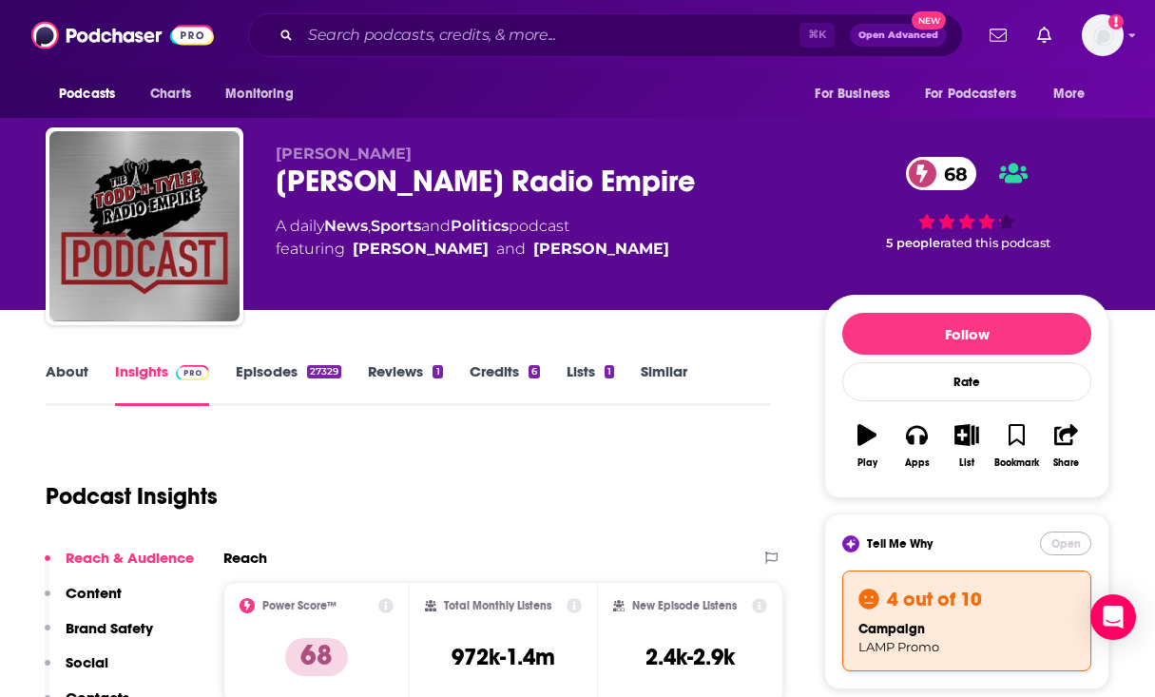
scroll to position [3, 0]
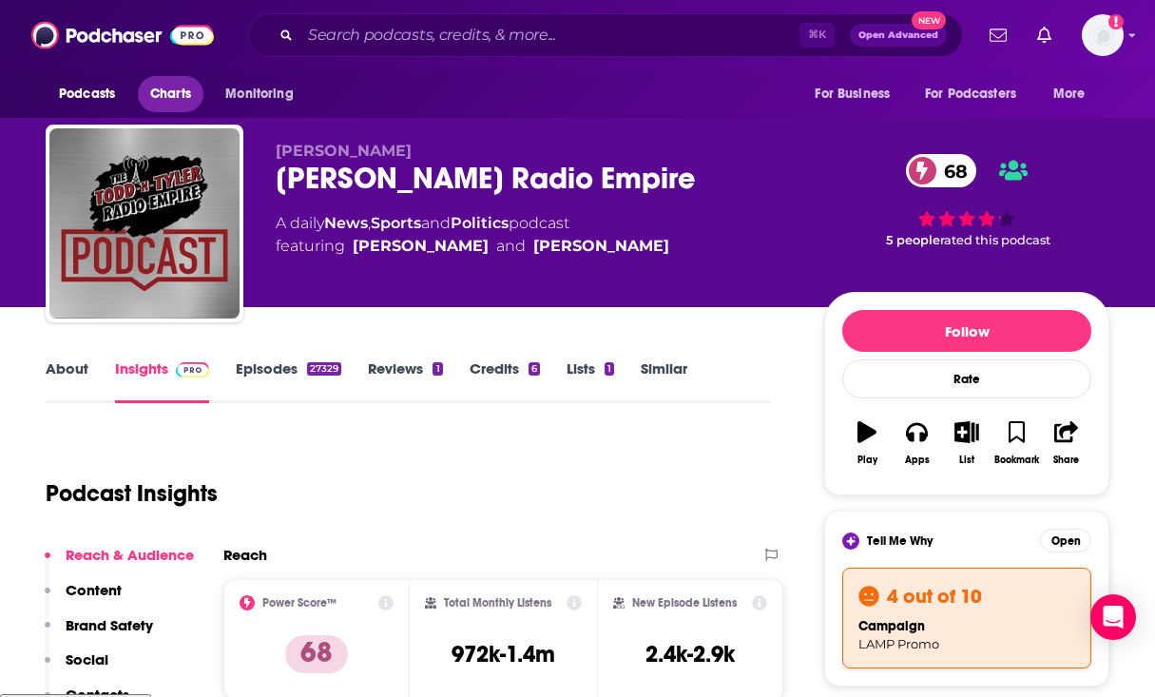
click at [180, 88] on span "Charts" at bounding box center [170, 94] width 41 height 27
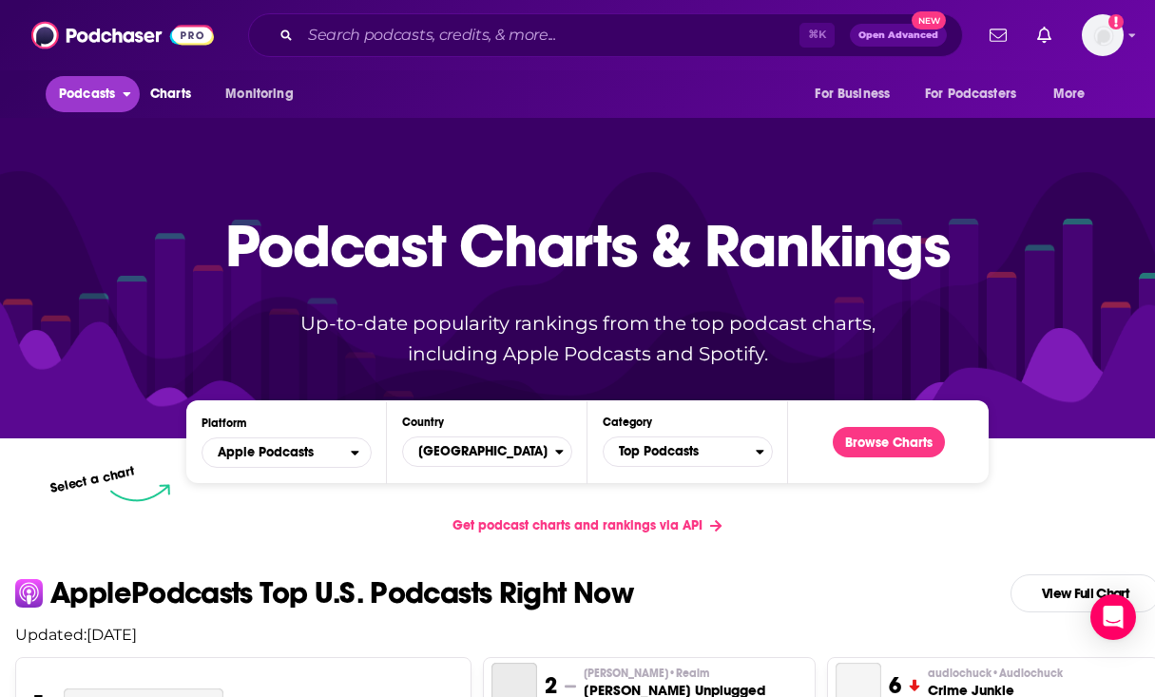
click at [96, 94] on span "Podcasts" at bounding box center [87, 94] width 56 height 27
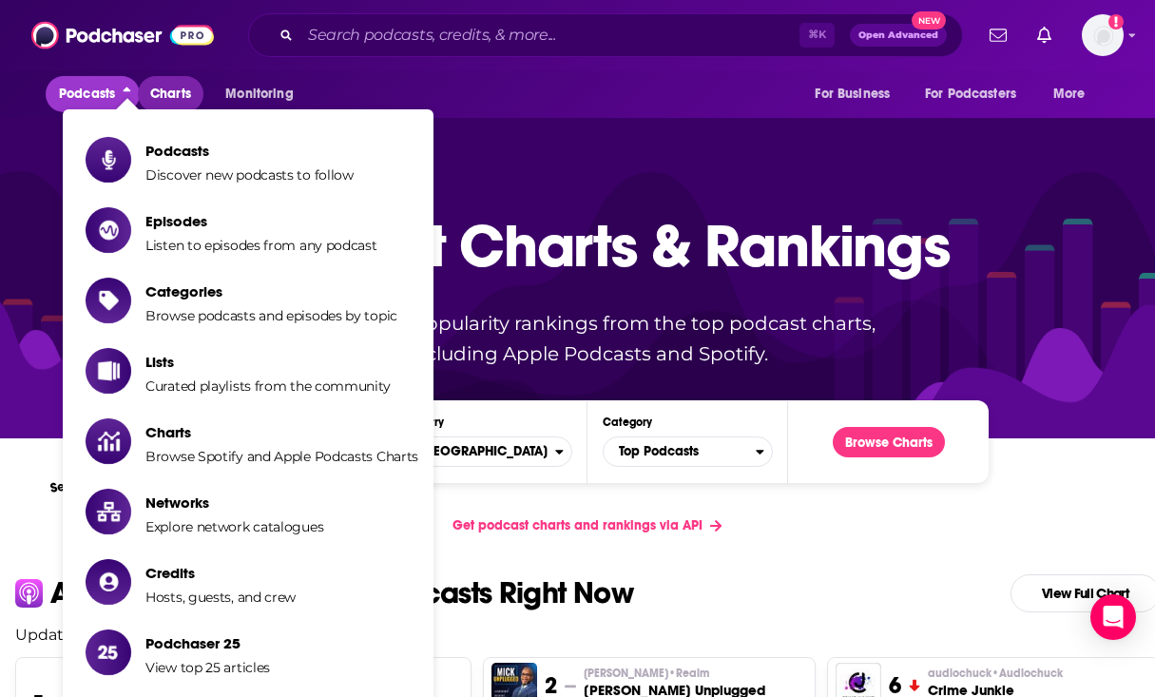
click at [174, 106] on span "Charts" at bounding box center [170, 94] width 41 height 27
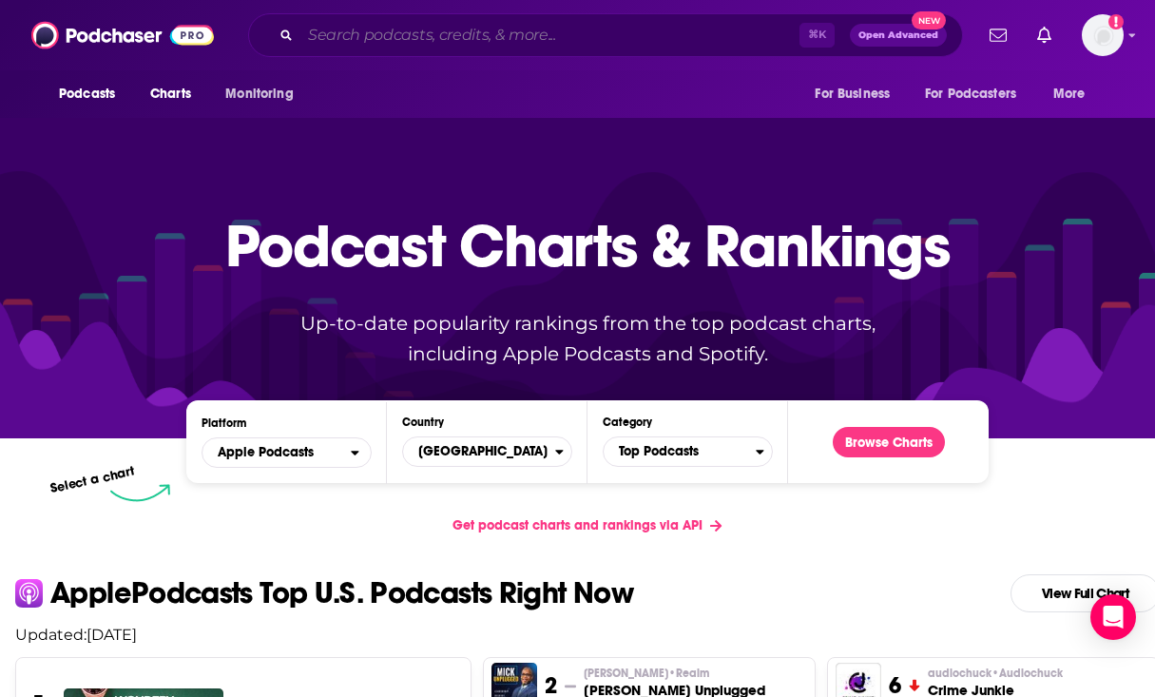
click at [360, 32] on input "Search podcasts, credits, & more..." at bounding box center [549, 35] width 499 height 30
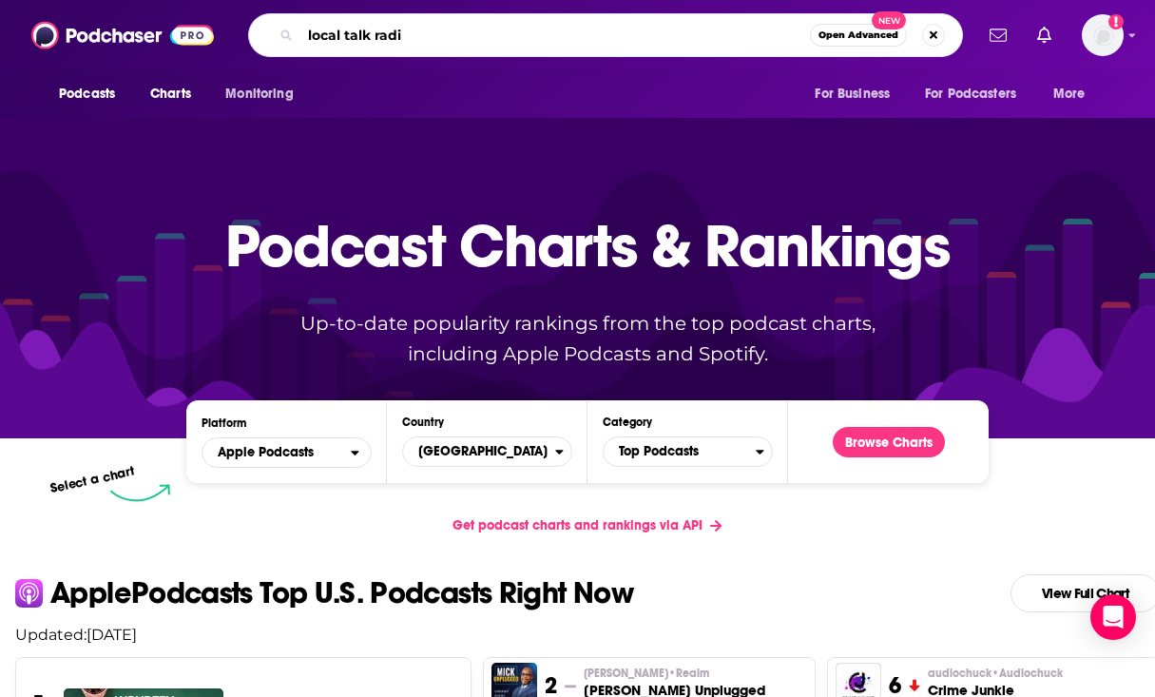
type input "local talk radio"
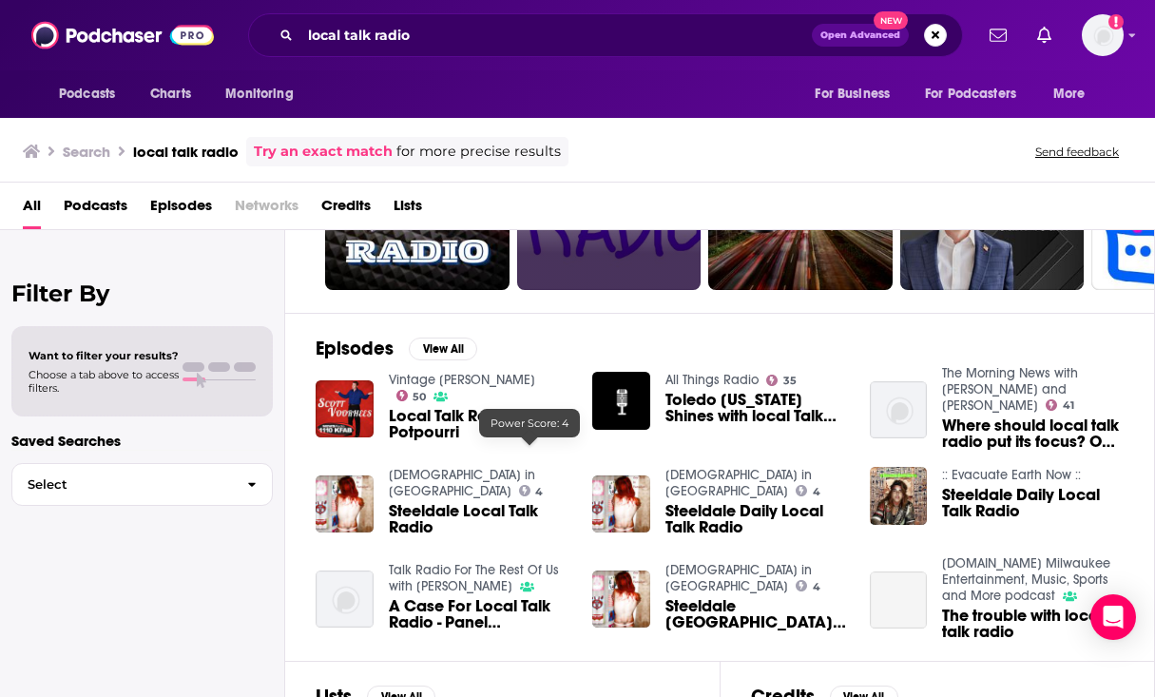
scroll to position [208, 0]
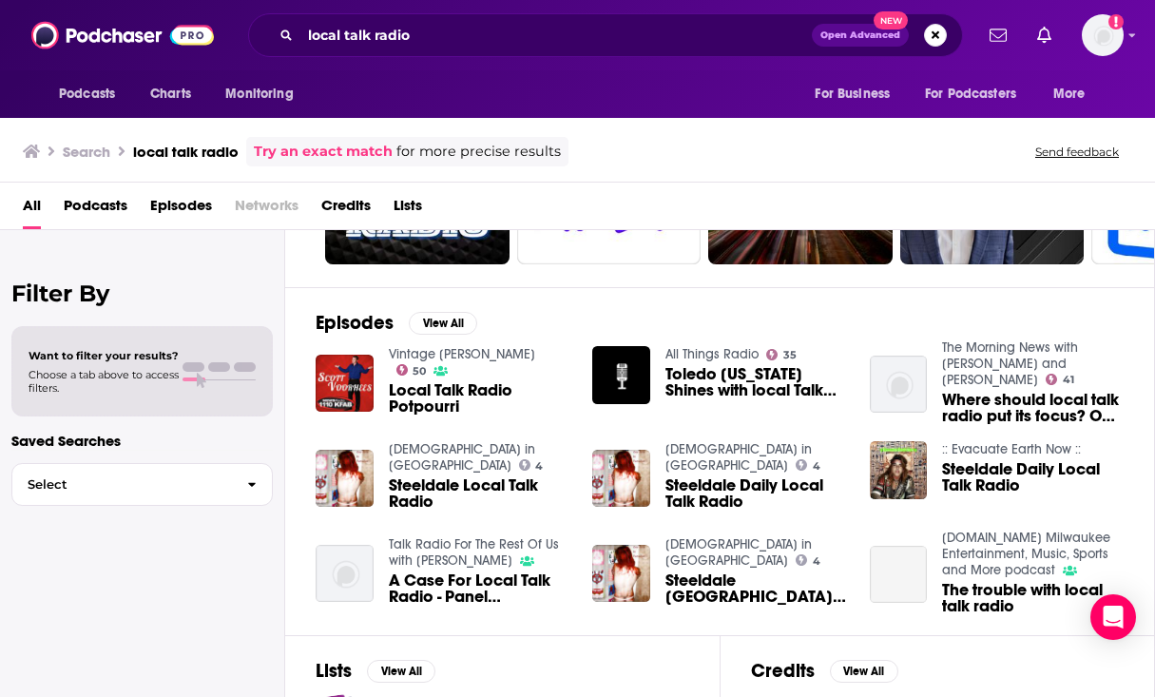
click at [100, 191] on span "Podcasts" at bounding box center [96, 209] width 64 height 39
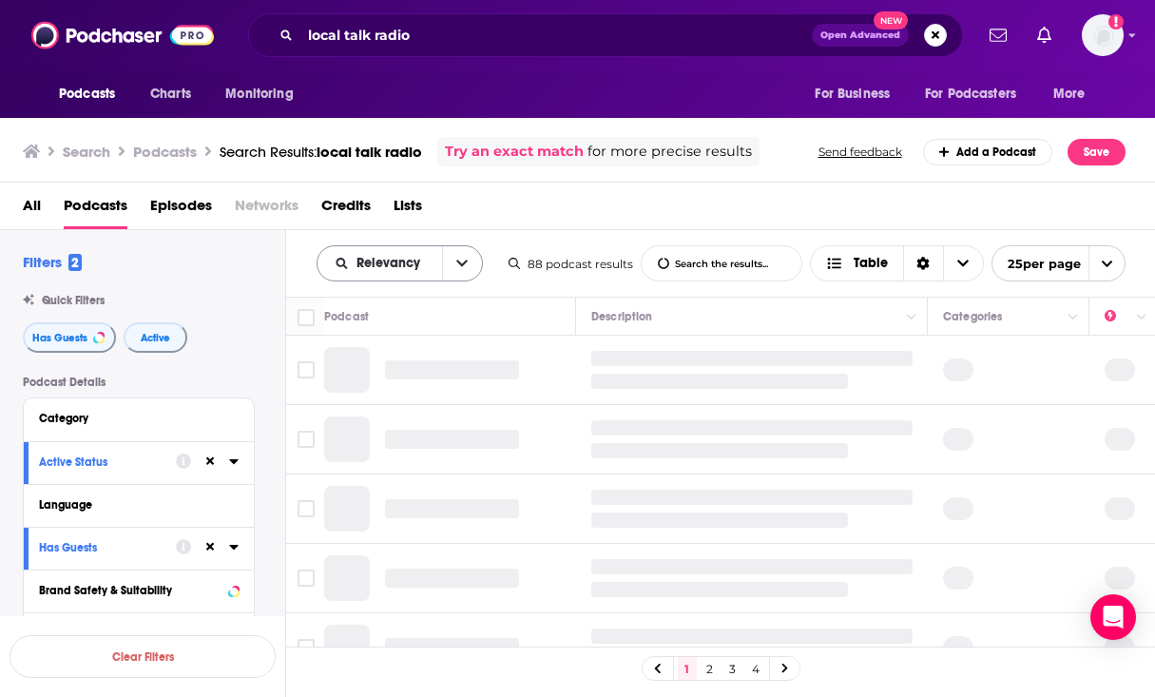
click at [460, 256] on button "open menu" at bounding box center [462, 263] width 40 height 34
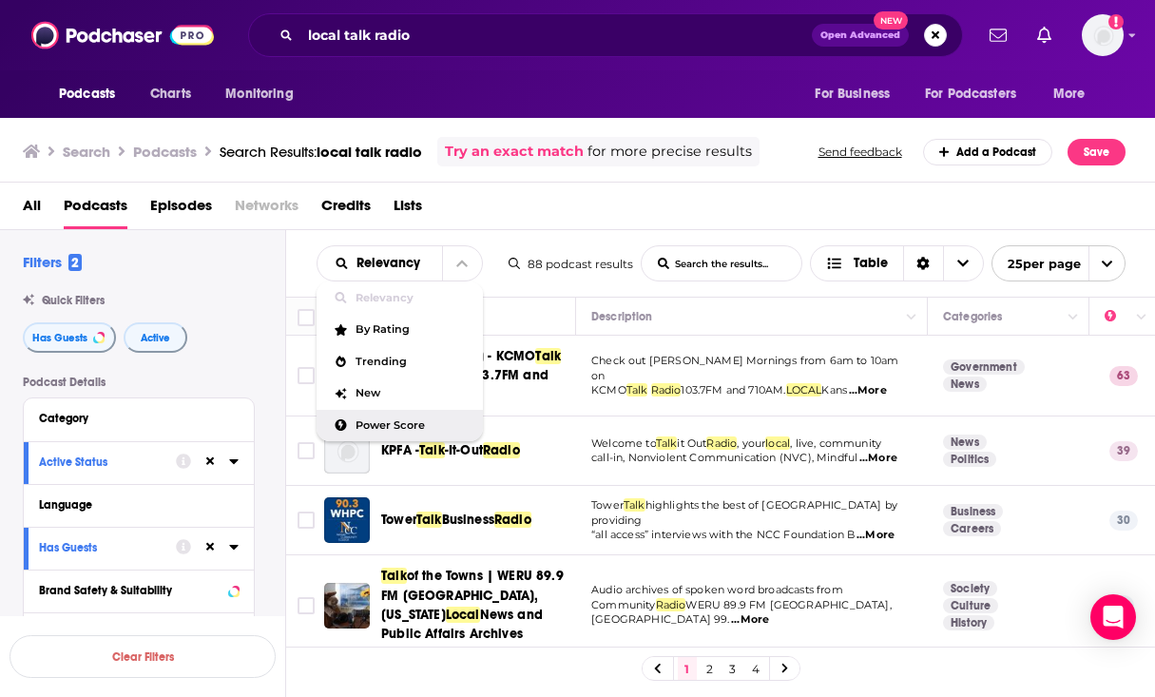
click at [457, 420] on span "Power Score" at bounding box center [412, 425] width 112 height 10
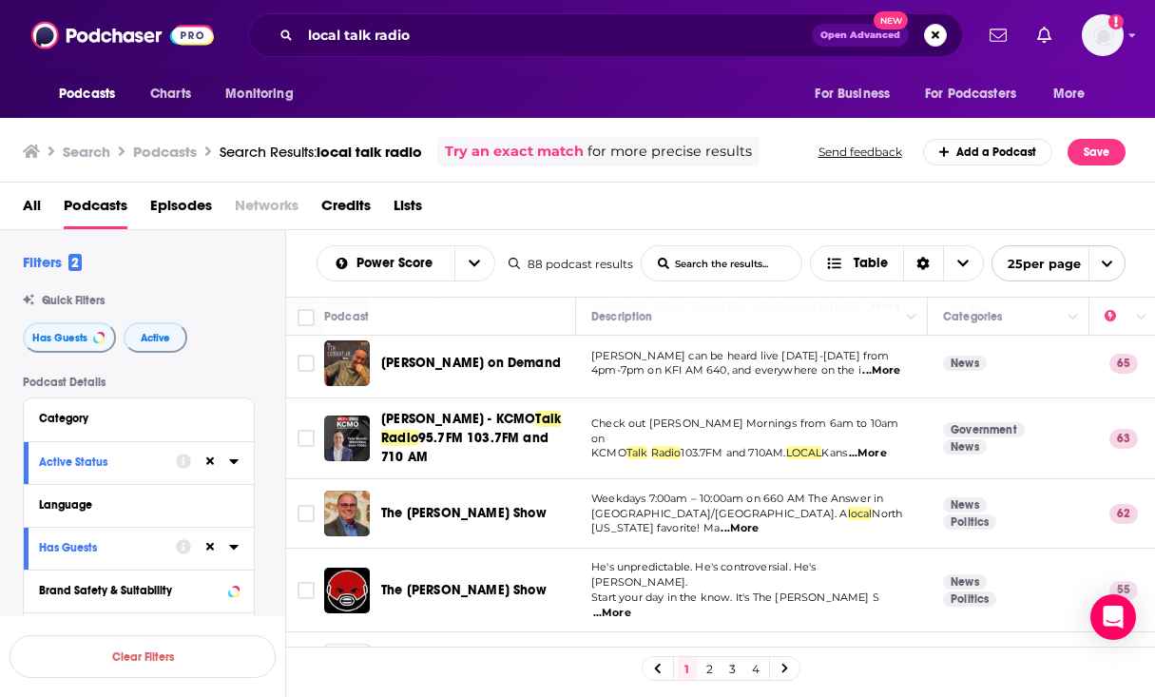
scroll to position [79, 0]
click at [884, 448] on span "...More" at bounding box center [868, 454] width 38 height 15
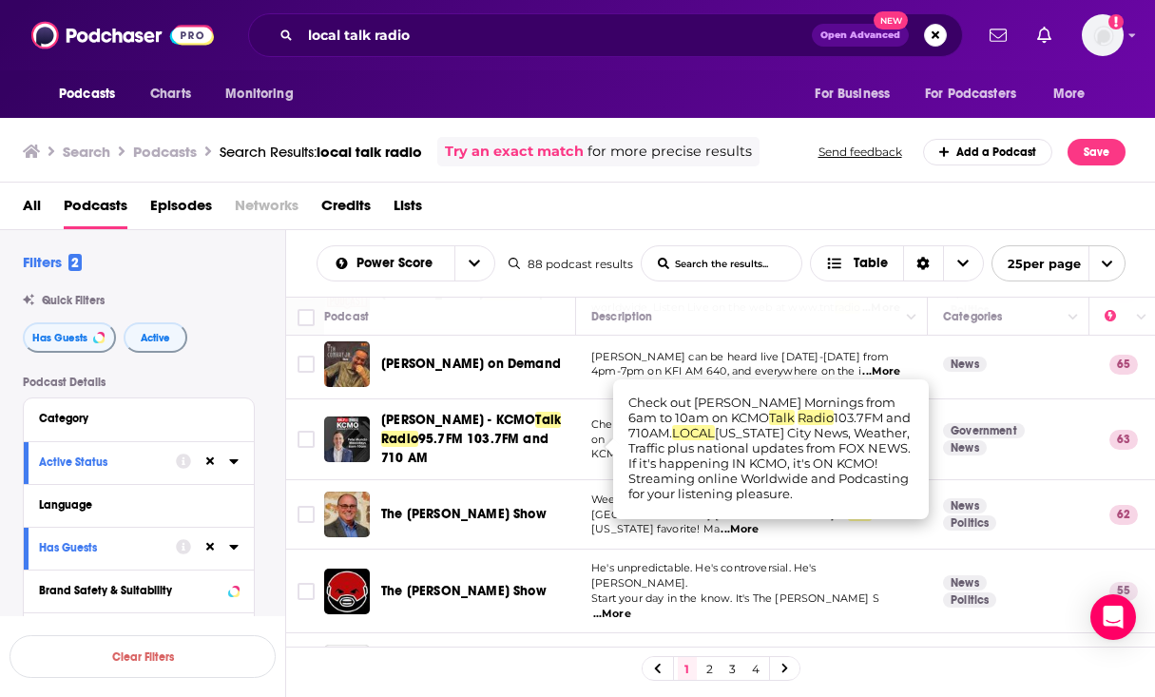
click at [875, 540] on td "Weekdays 7:00am – 10:00am on 660 AM The Answer in [GEOGRAPHIC_DATA]/[GEOGRAPHIC…" at bounding box center [752, 514] width 352 height 69
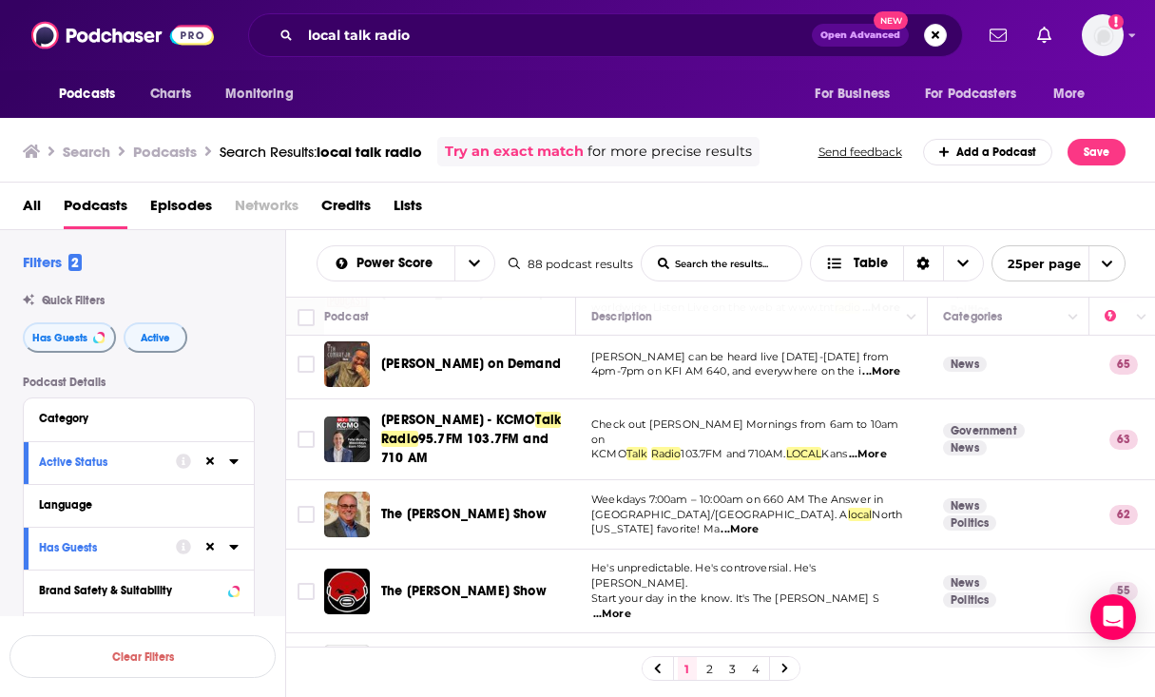
click at [406, 515] on span "The [PERSON_NAME] Show" at bounding box center [463, 514] width 165 height 16
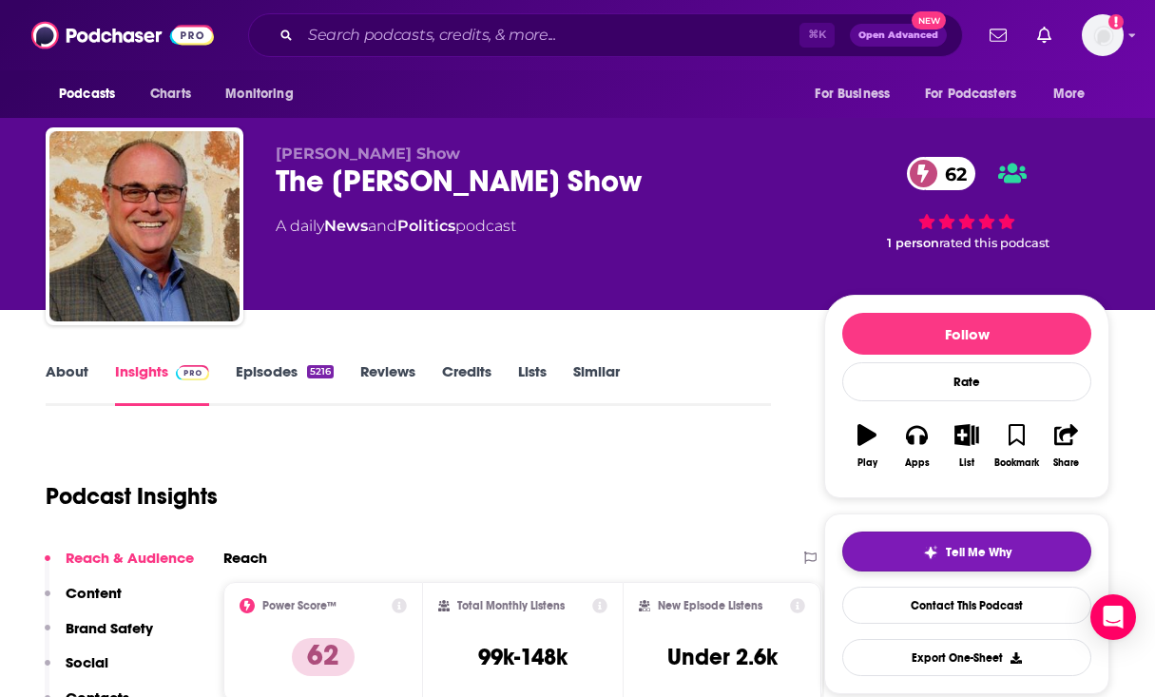
click at [874, 555] on button "Tell Me Why" at bounding box center [966, 551] width 249 height 40
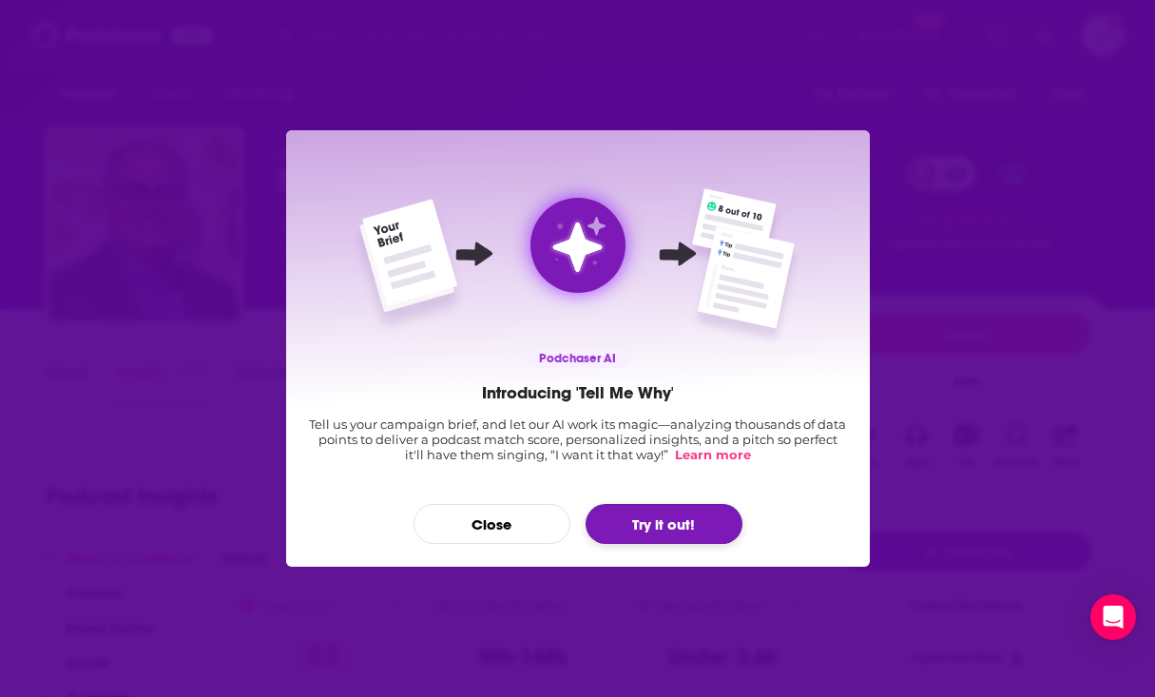
click at [703, 523] on button "Try it out!" at bounding box center [664, 524] width 157 height 40
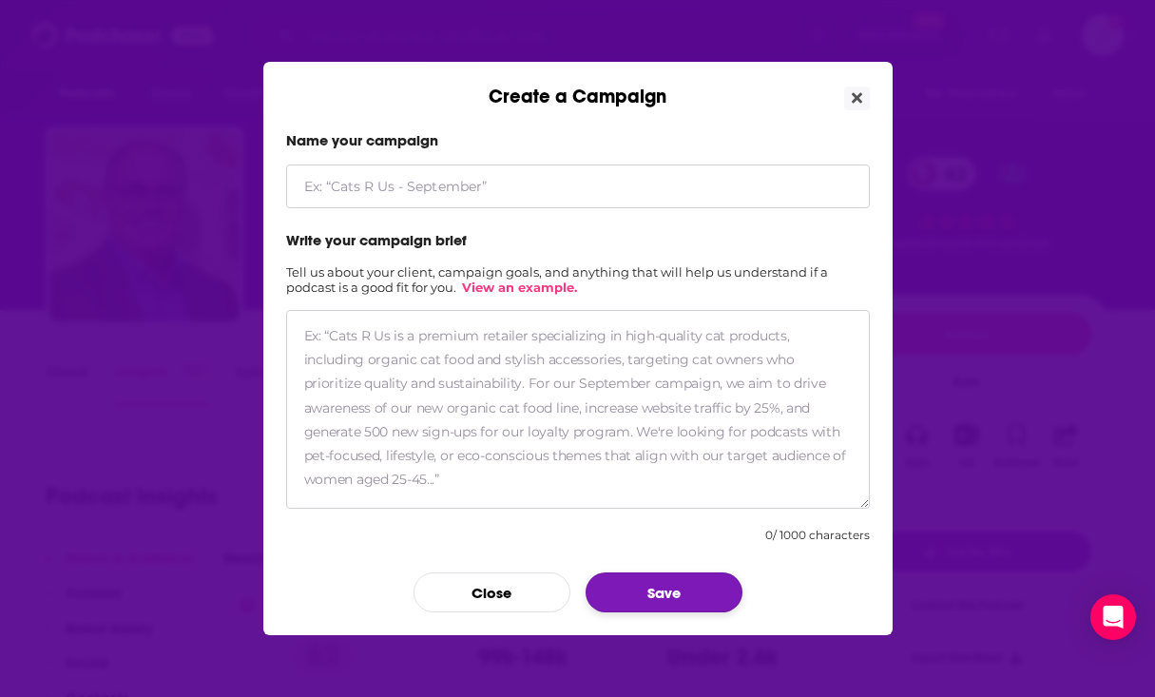
click at [701, 586] on button "Save" at bounding box center [664, 592] width 157 height 40
click at [490, 586] on button "Close" at bounding box center [491, 592] width 157 height 40
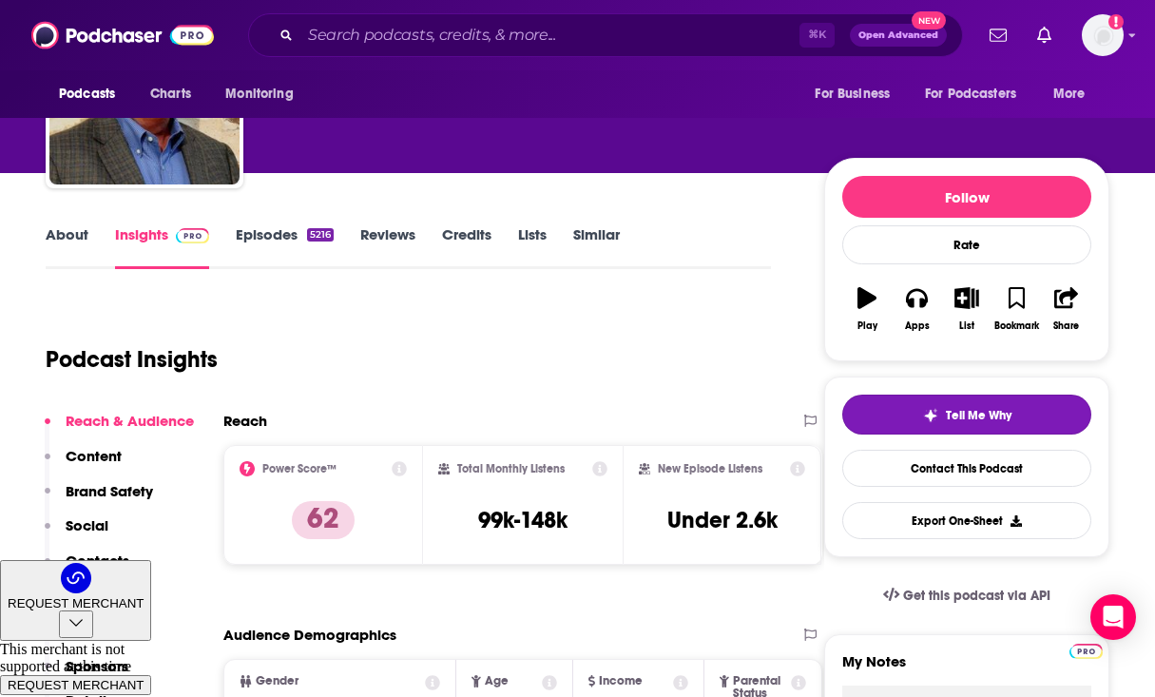
scroll to position [138, 0]
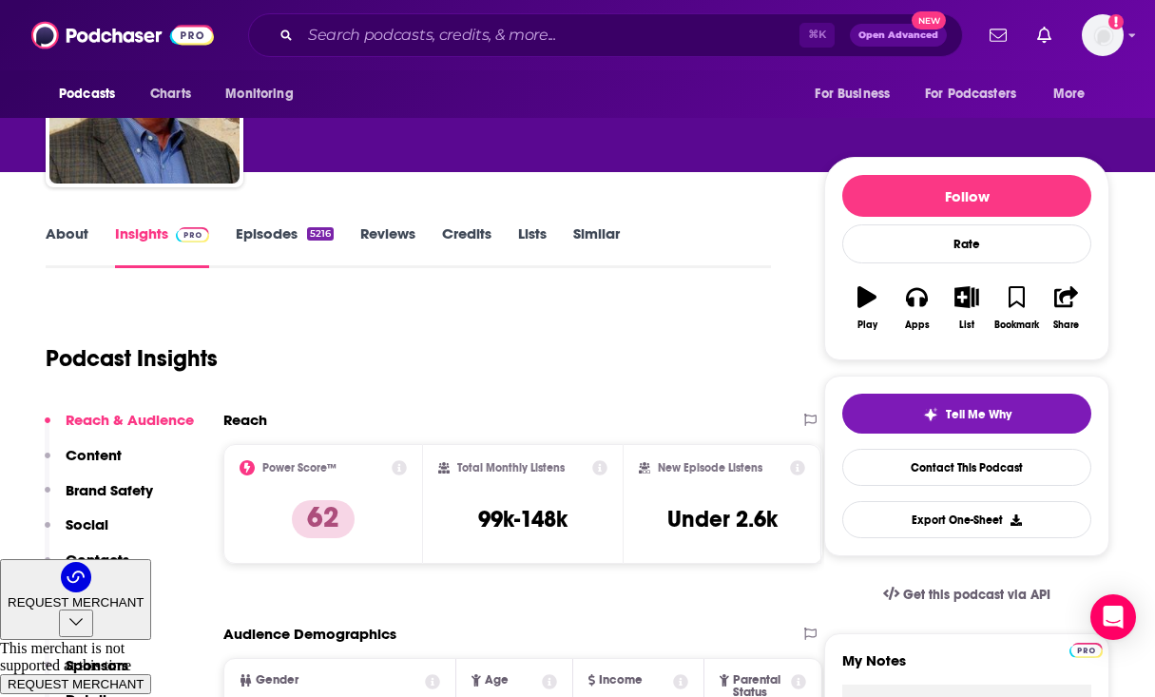
click at [973, 449] on div "Tell Me Why Contact This Podcast Export One-Sheet" at bounding box center [966, 466] width 249 height 144
click at [973, 425] on button "Tell Me Why" at bounding box center [966, 414] width 249 height 40
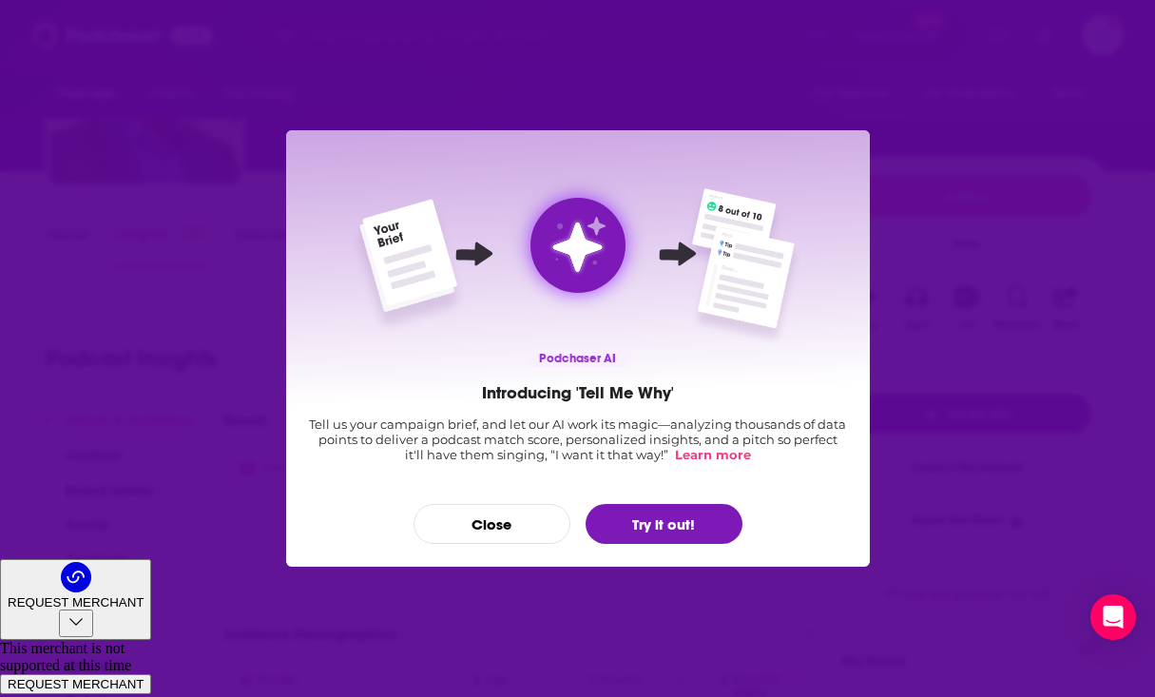
click at [597, 360] on p "Podchaser AI" at bounding box center [578, 359] width 100 height 18
click at [798, 35] on div "Podchaser AI Introducing 'Tell Me Why' Tell us your campaign brief, and let our…" at bounding box center [577, 348] width 1155 height 697
click at [1104, 37] on div "Podchaser AI Introducing 'Tell Me Why' Tell us your campaign brief, and let our…" at bounding box center [577, 348] width 1155 height 697
click at [508, 509] on button "Close" at bounding box center [491, 524] width 157 height 40
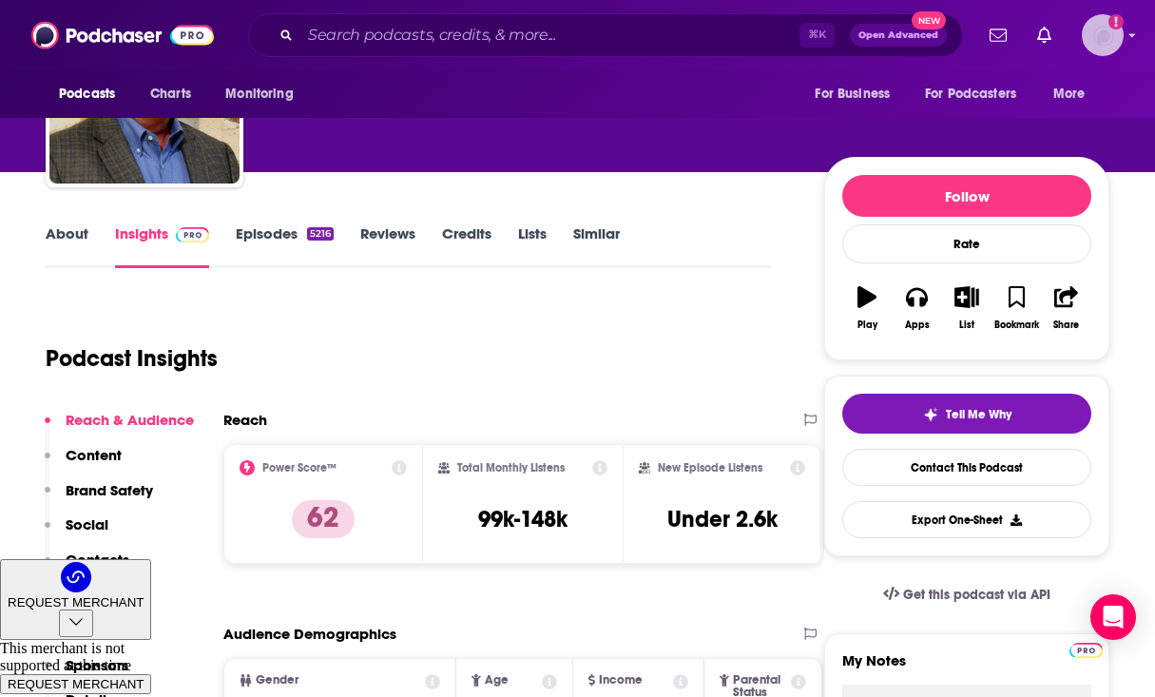
click at [1112, 24] on icon "Add a profile image" at bounding box center [1115, 21] width 15 height 15
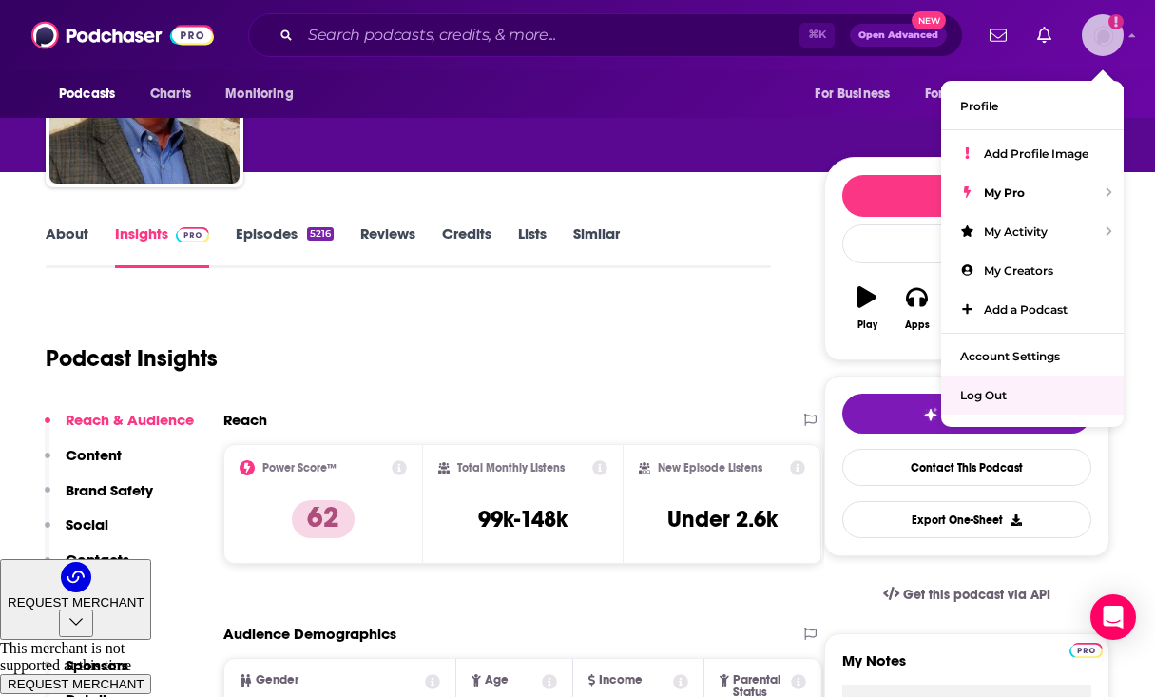
click at [999, 388] on span "Log Out" at bounding box center [983, 395] width 47 height 14
